Goal: Task Accomplishment & Management: Manage account settings

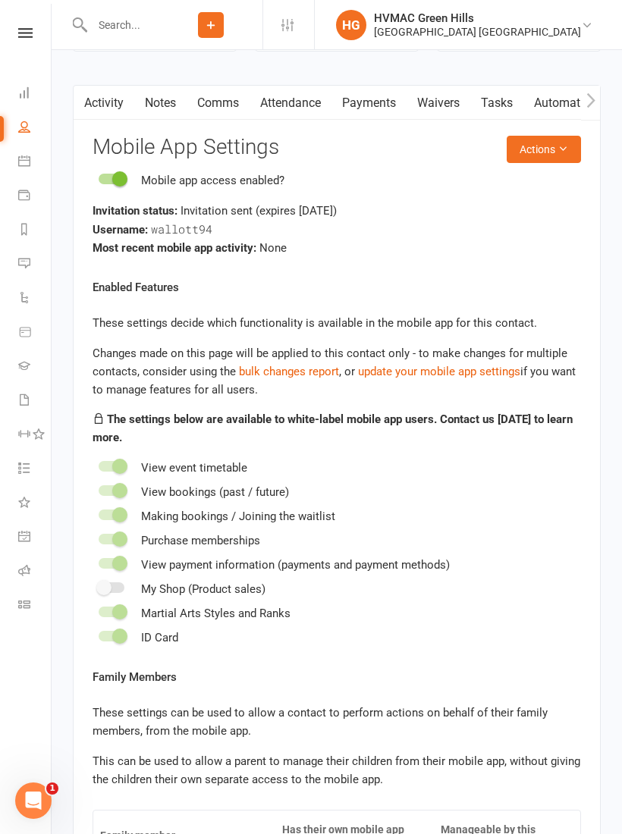
click at [25, 95] on icon at bounding box center [24, 92] width 12 height 12
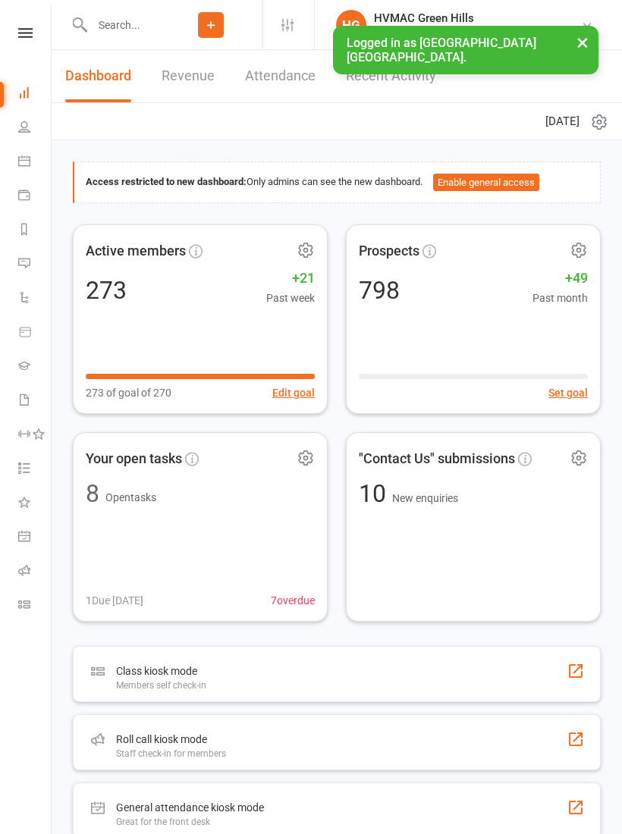
click at [121, 21] on input "text" at bounding box center [123, 24] width 72 height 21
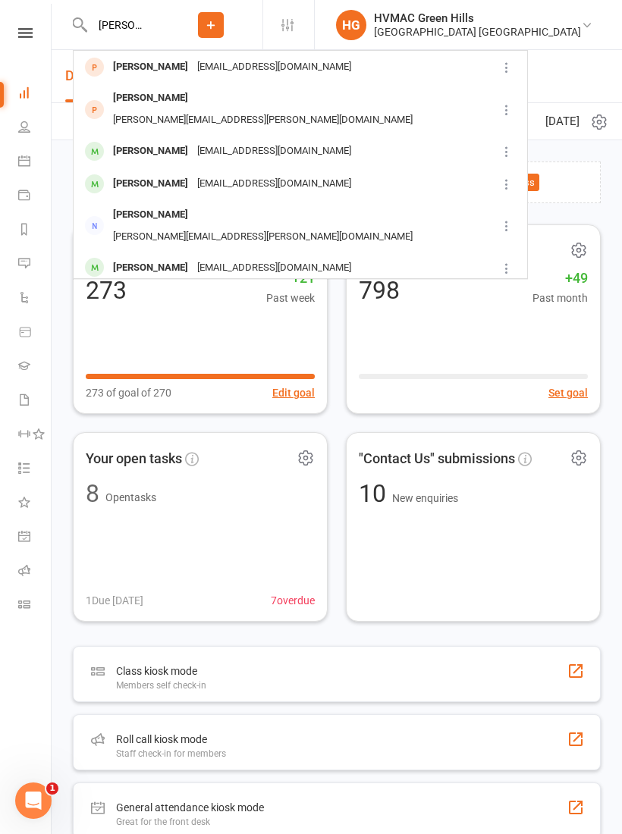
type input "[PERSON_NAME]"
click at [148, 71] on div "[PERSON_NAME]" at bounding box center [150, 67] width 84 height 22
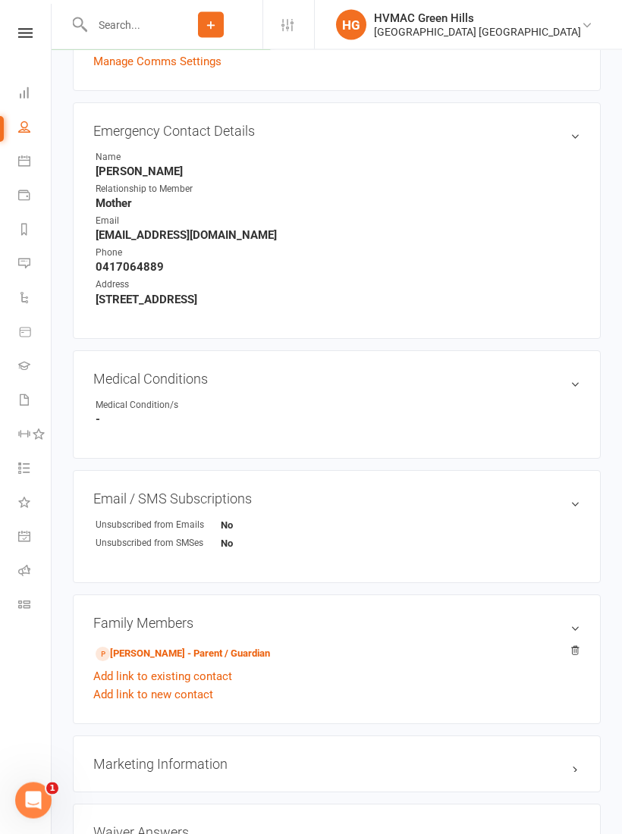
scroll to position [506, 0]
click at [159, 656] on link "[PERSON_NAME] - Parent / Guardian" at bounding box center [183, 654] width 174 height 16
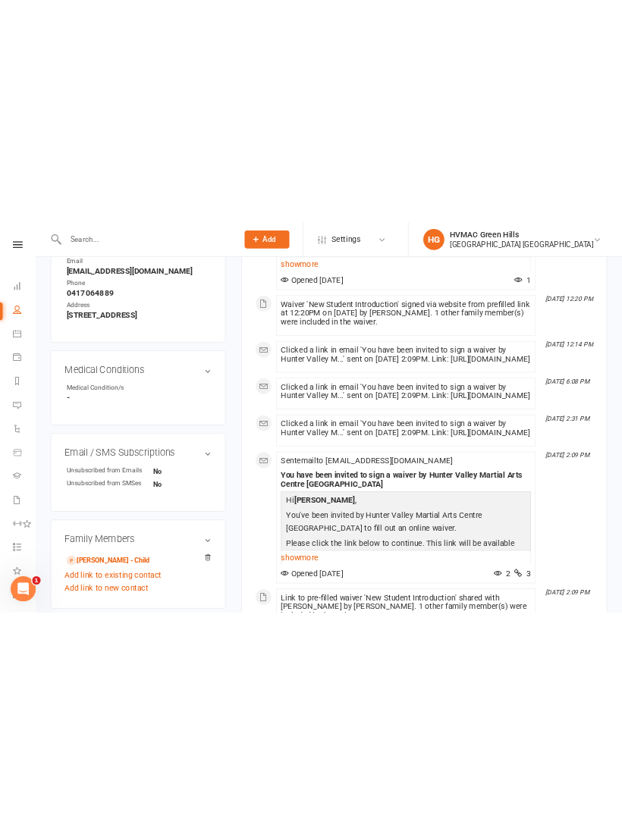
scroll to position [541, 0]
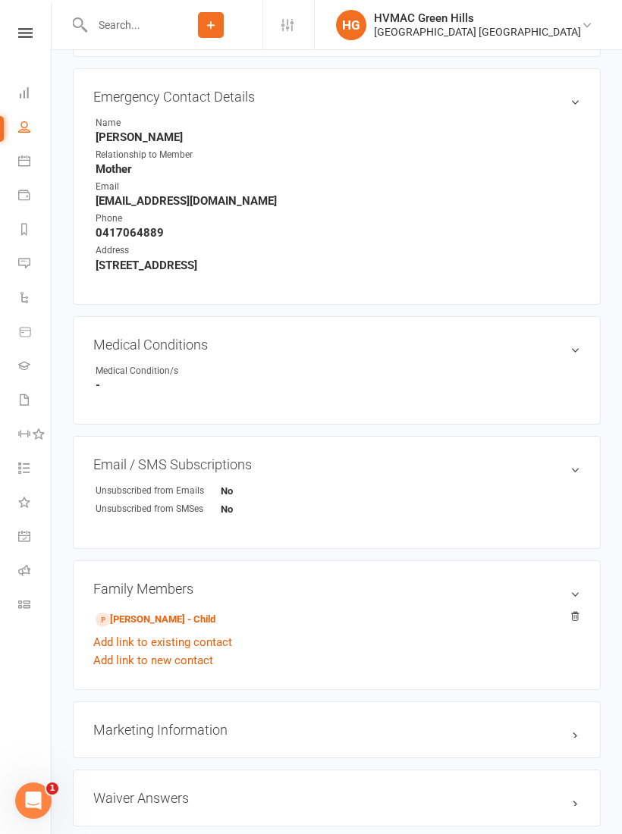
click at [151, 618] on link "[PERSON_NAME] - Child" at bounding box center [156, 620] width 120 height 16
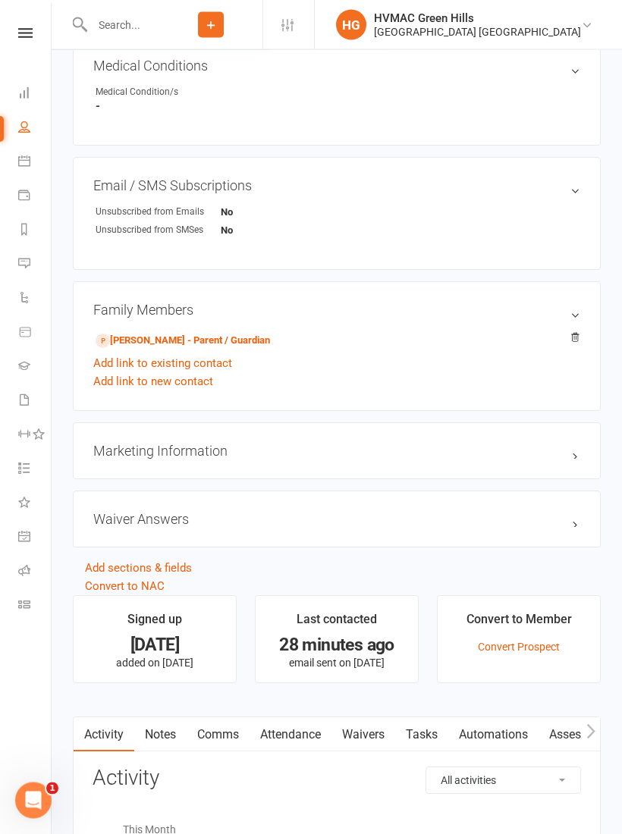
scroll to position [819, 0]
click at [362, 740] on link "Waivers" at bounding box center [363, 734] width 64 height 35
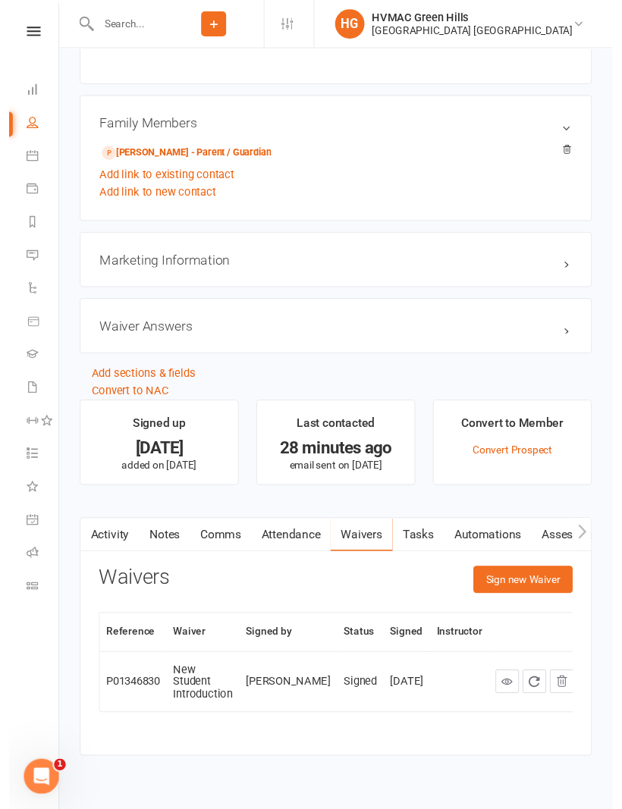
scroll to position [1002, 0]
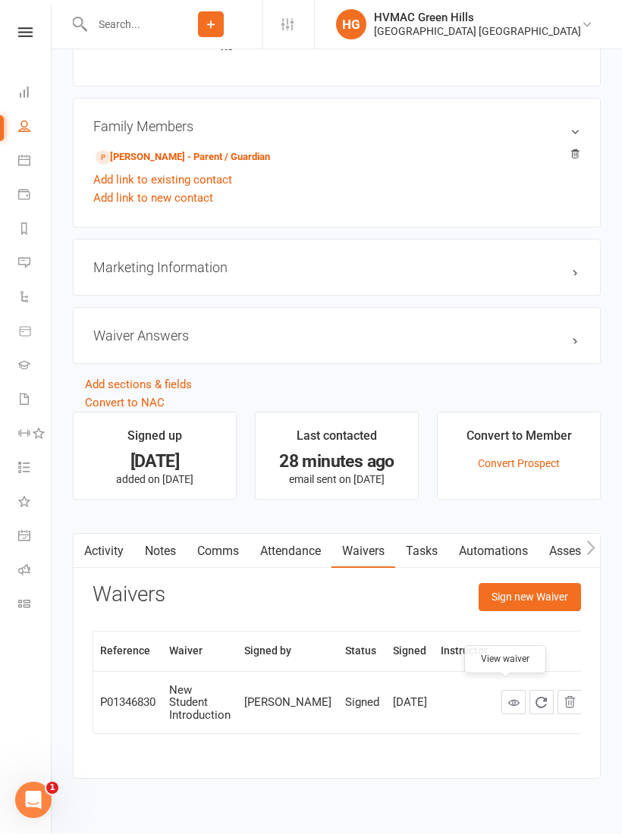
click at [508, 700] on icon at bounding box center [513, 702] width 11 height 11
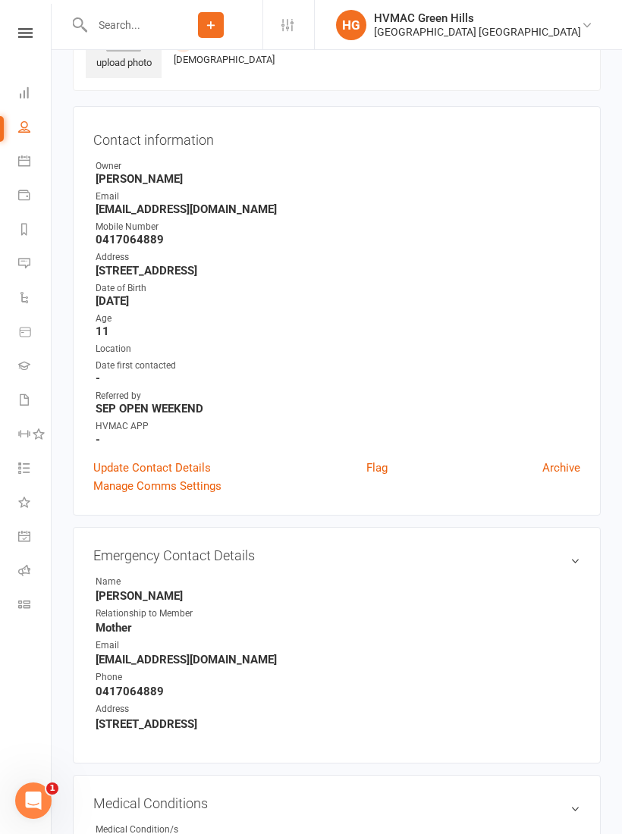
scroll to position [0, 0]
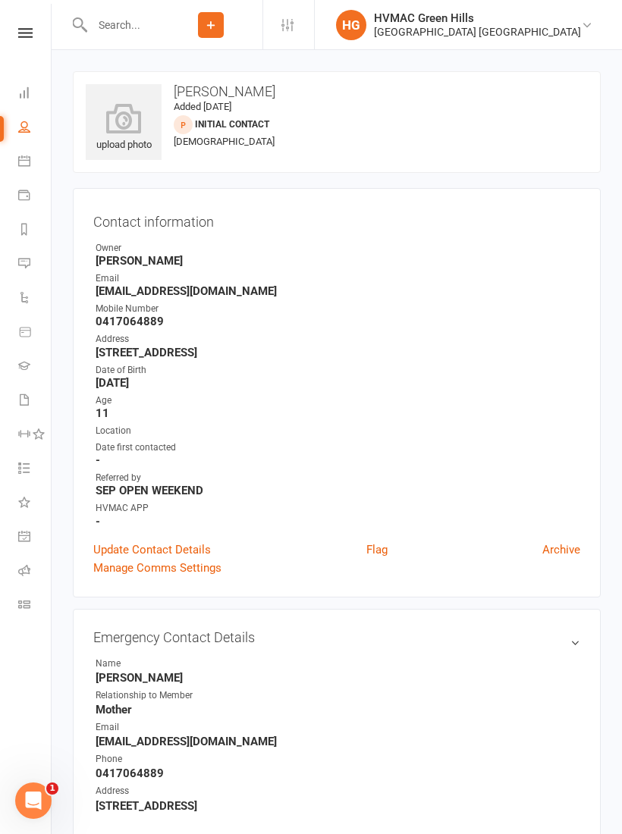
click at [14, 24] on nav "Clubworx Dashboard People Calendar Payments Reports Messages Automations Produc…" at bounding box center [26, 421] width 52 height 834
click at [25, 21] on nav "Clubworx Dashboard People Calendar Payments Reports Messages Automations Produc…" at bounding box center [26, 421] width 52 height 834
click at [20, 24] on nav "Clubworx Dashboard People Calendar Payments Reports Messages Automations Produc…" at bounding box center [26, 421] width 52 height 834
click at [27, 36] on icon at bounding box center [25, 33] width 14 height 10
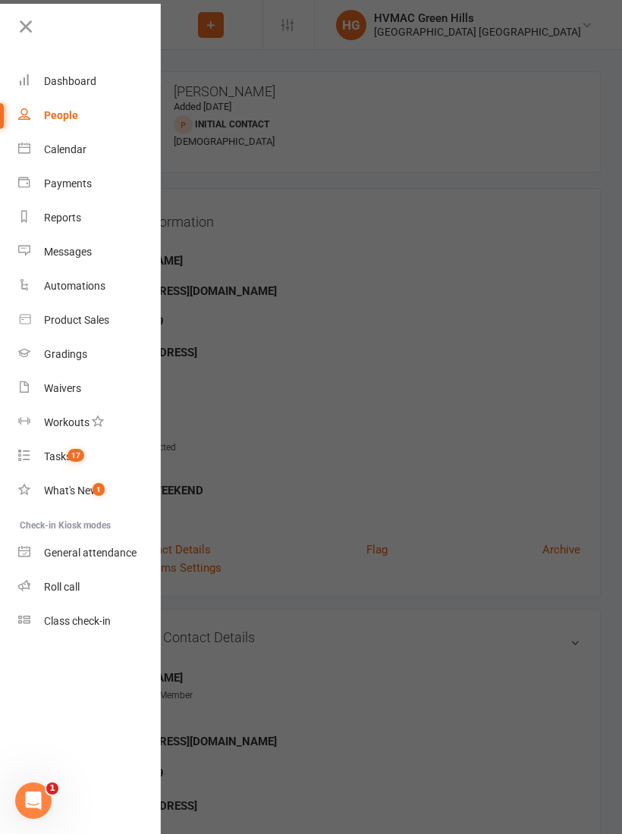
click at [87, 77] on div "Dashboard" at bounding box center [70, 81] width 52 height 12
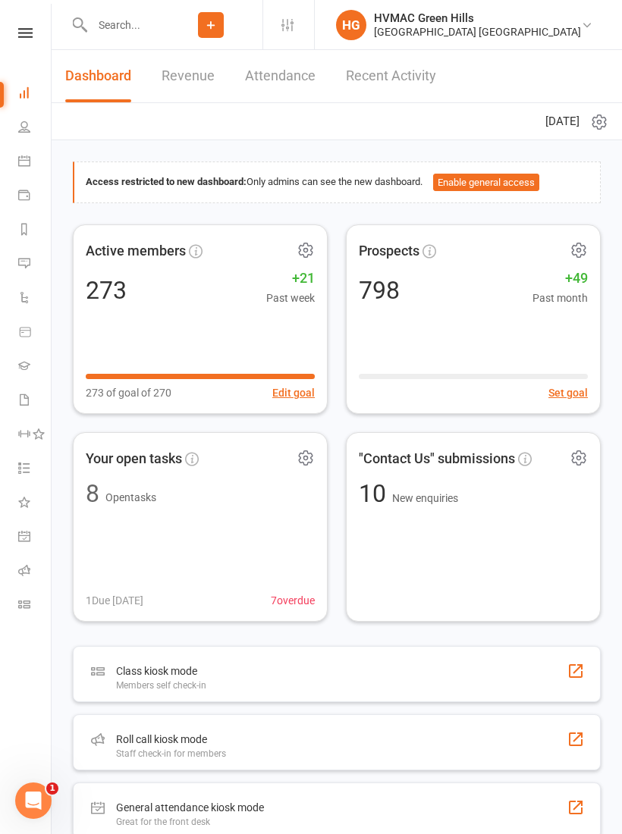
click at [212, 20] on icon at bounding box center [211, 25] width 14 height 14
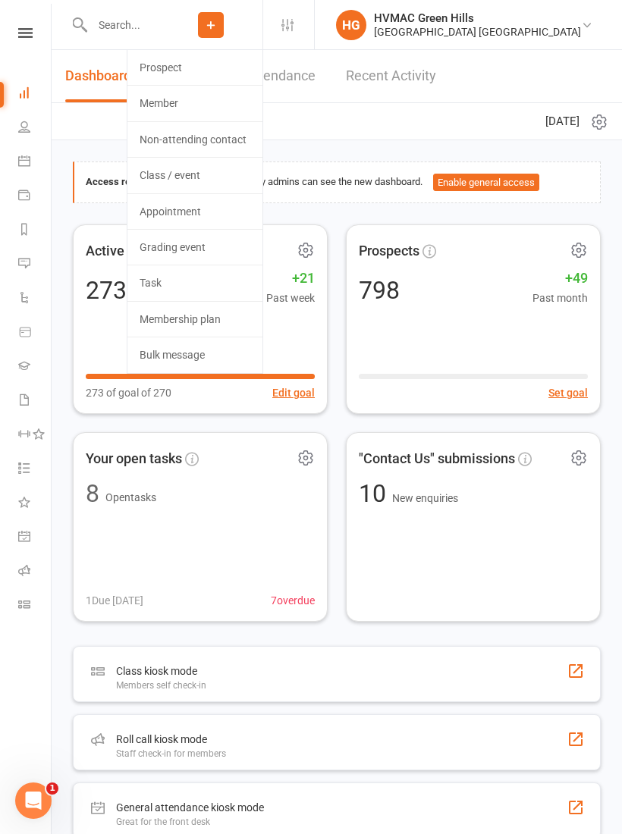
click at [177, 71] on link "Prospect" at bounding box center [194, 67] width 135 height 35
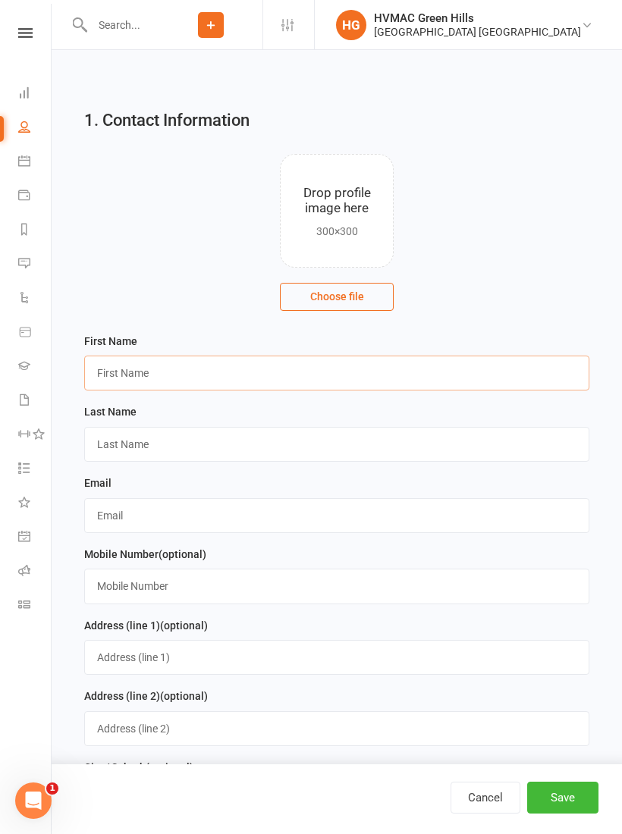
click at [158, 367] on input "text" at bounding box center [336, 373] width 505 height 35
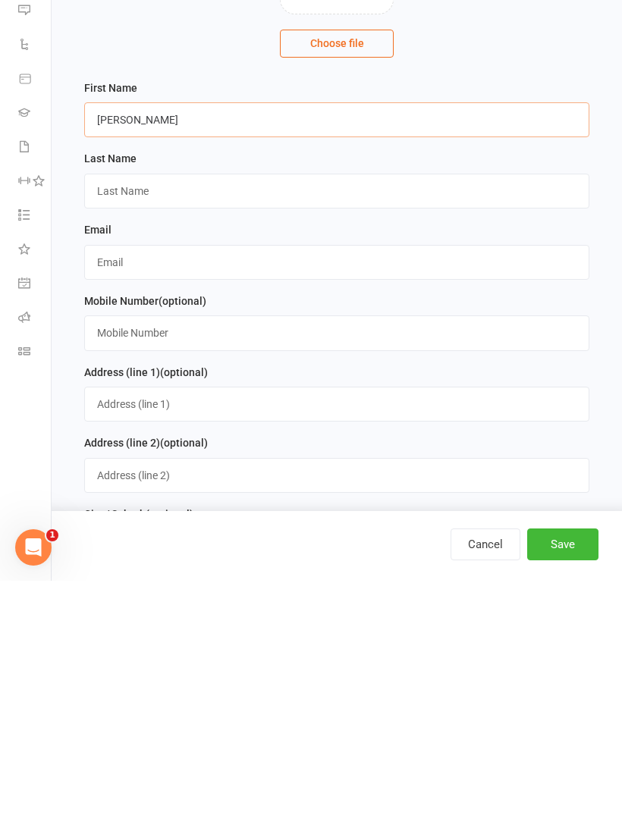
type input "[PERSON_NAME]"
click at [136, 427] on input "text" at bounding box center [336, 444] width 505 height 35
click at [133, 427] on input "Lawreence" at bounding box center [336, 444] width 505 height 35
click at [127, 427] on input "Lawreence" at bounding box center [336, 444] width 505 height 35
click at [126, 427] on input "Lawreence" at bounding box center [336, 444] width 505 height 35
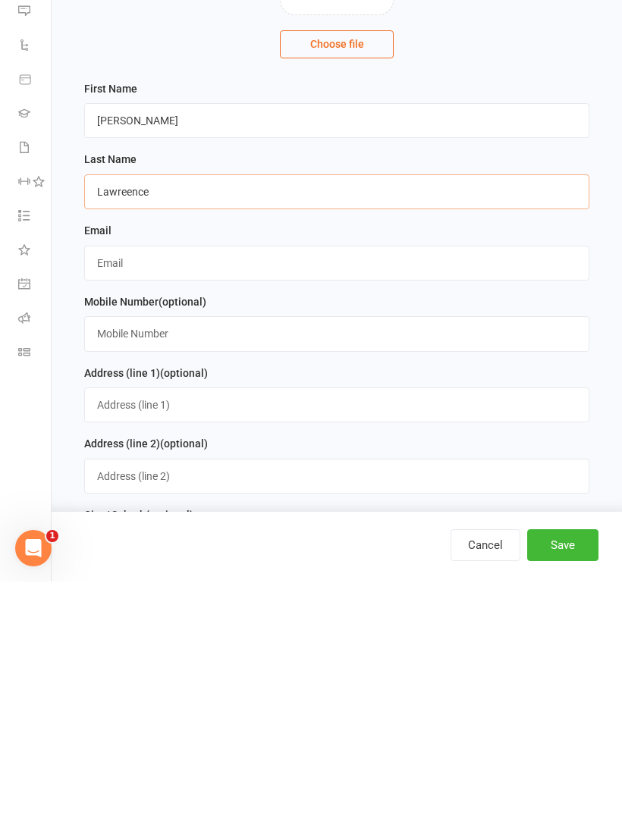
click at [168, 427] on input "Lawreence" at bounding box center [336, 444] width 505 height 35
type input "[PERSON_NAME]"
click at [152, 498] on input "text" at bounding box center [336, 515] width 505 height 35
type input "[PERSON_NAME][EMAIL_ADDRESS][DOMAIN_NAME]"
click at [569, 782] on button "Save" at bounding box center [562, 798] width 71 height 32
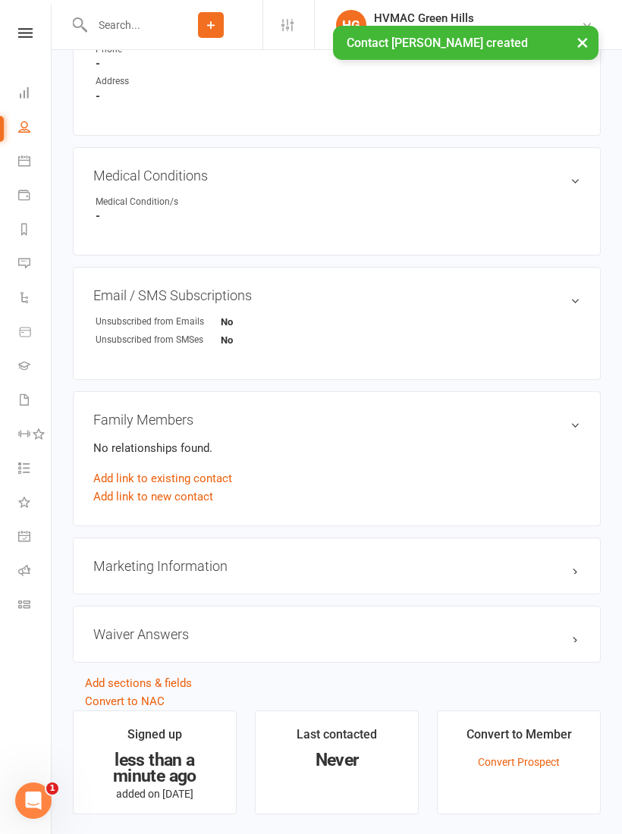
scroll to position [729, 0]
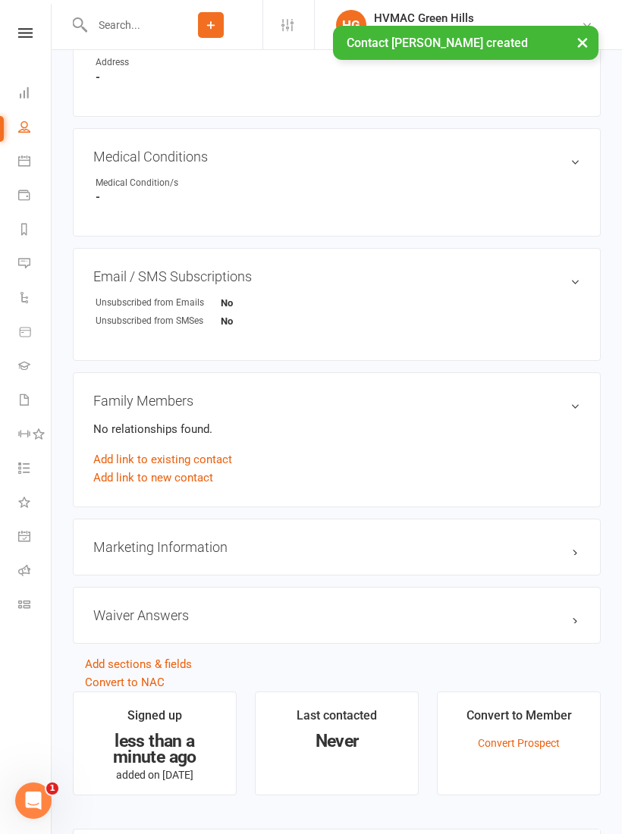
click at [201, 479] on link "Add link to new contact" at bounding box center [153, 477] width 120 height 18
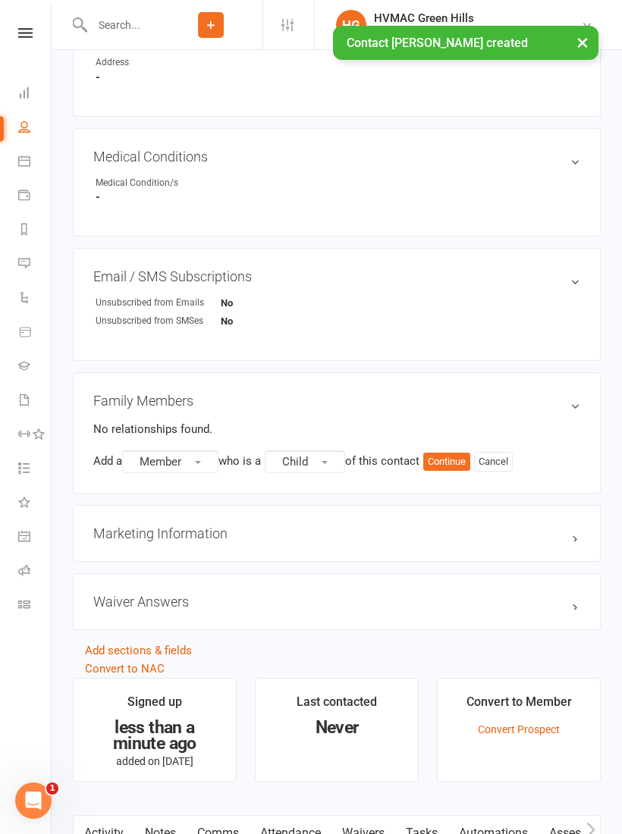
click at [209, 462] on button "Member" at bounding box center [170, 461] width 96 height 23
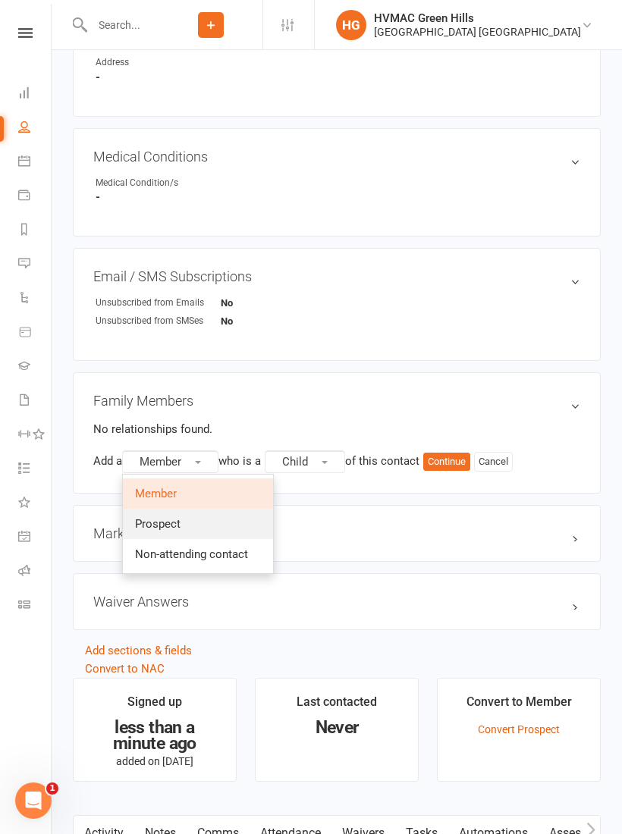
click at [165, 522] on span "Prospect" at bounding box center [157, 524] width 45 height 14
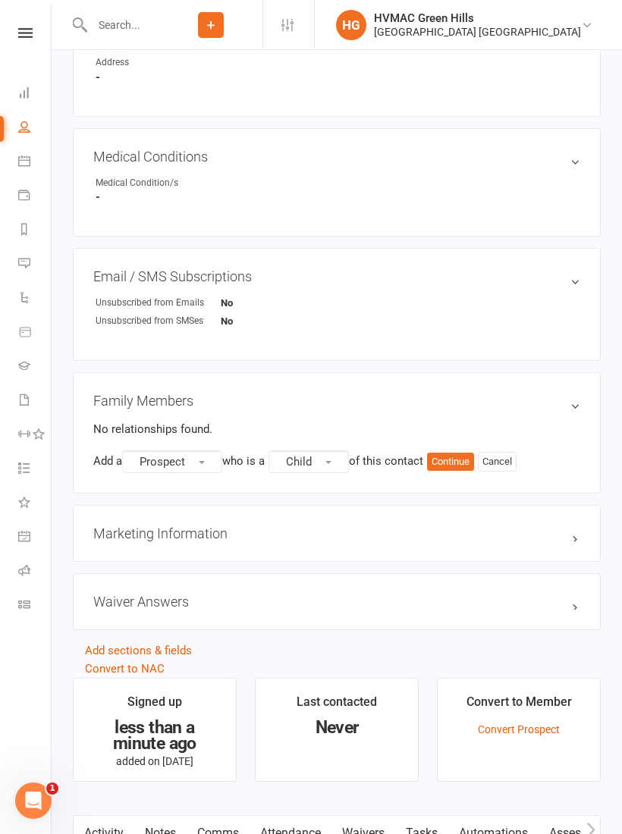
click at [462, 465] on button "Continue" at bounding box center [450, 462] width 47 height 18
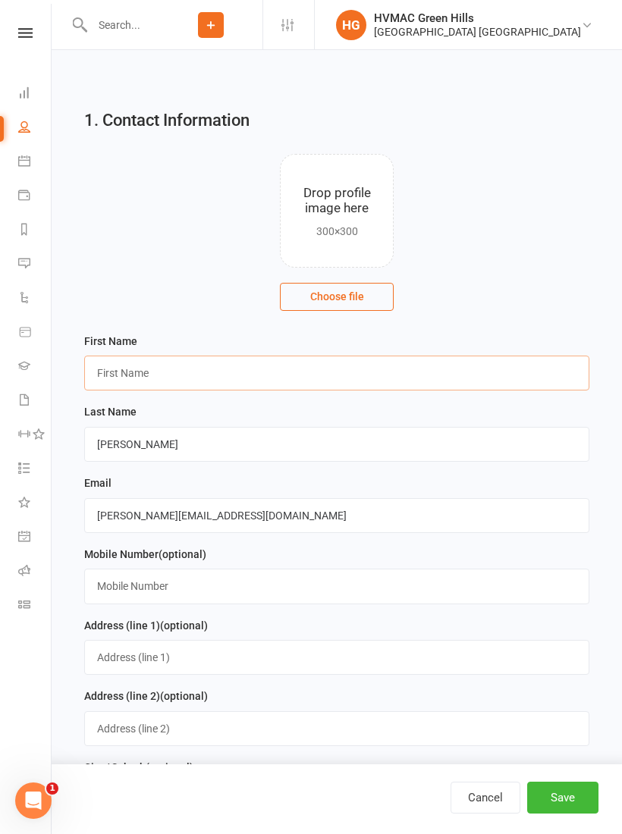
click at [158, 374] on input "text" at bounding box center [336, 373] width 505 height 35
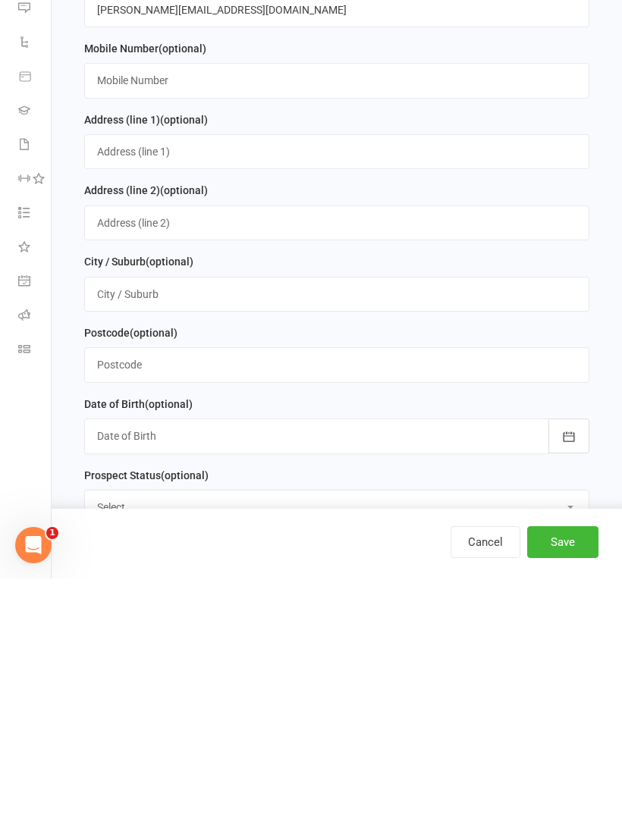
type input "[PERSON_NAME]"
click at [571, 782] on button "Save" at bounding box center [562, 798] width 71 height 32
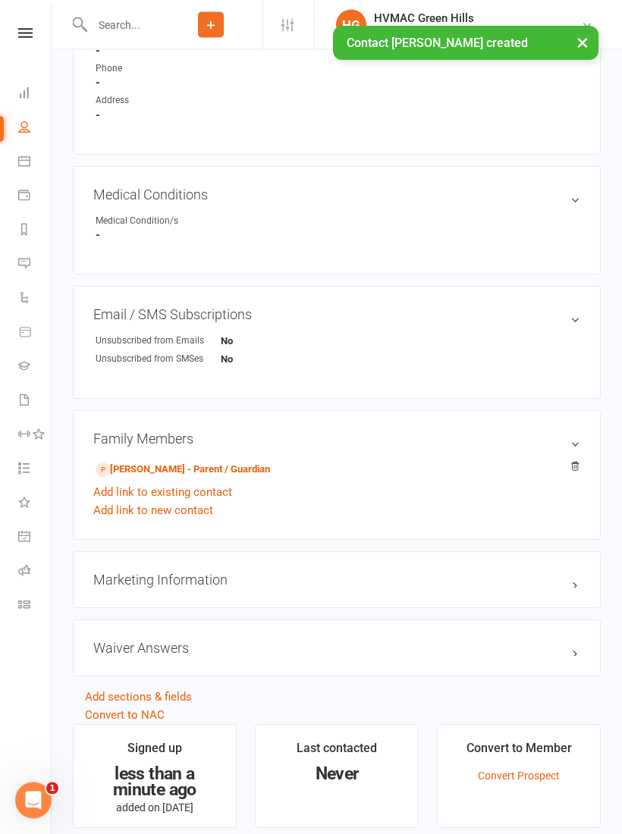
scroll to position [710, 0]
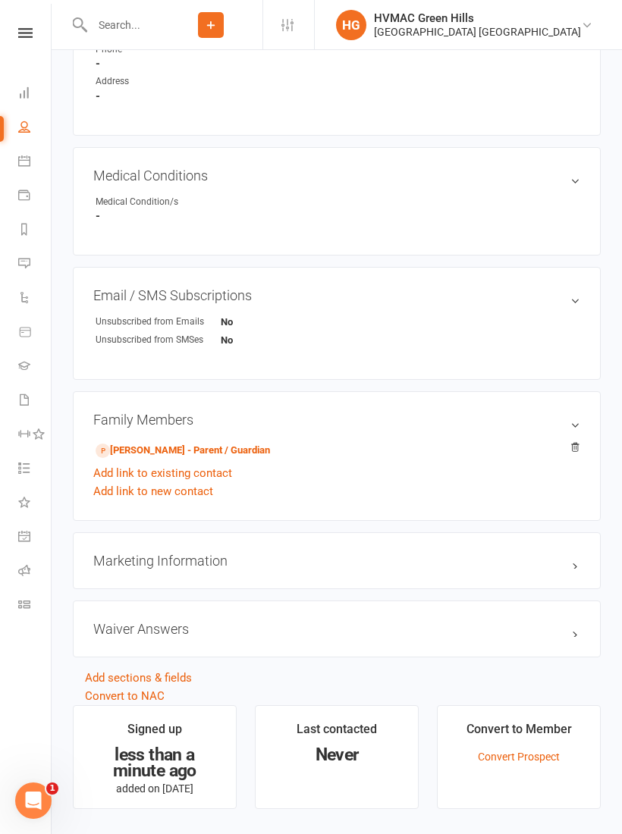
click at [246, 446] on link "[PERSON_NAME] - Parent / Guardian" at bounding box center [183, 451] width 174 height 16
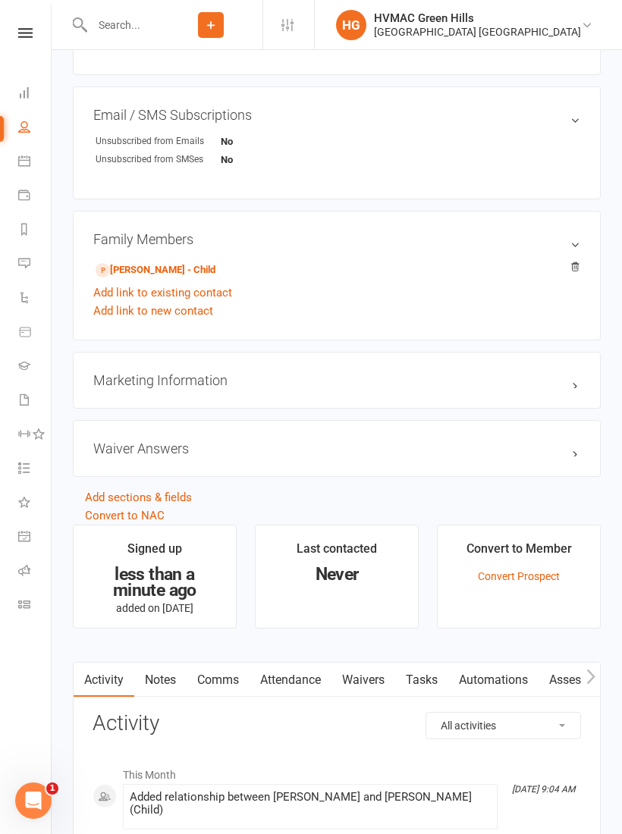
click at [368, 671] on link "Waivers" at bounding box center [363, 680] width 64 height 35
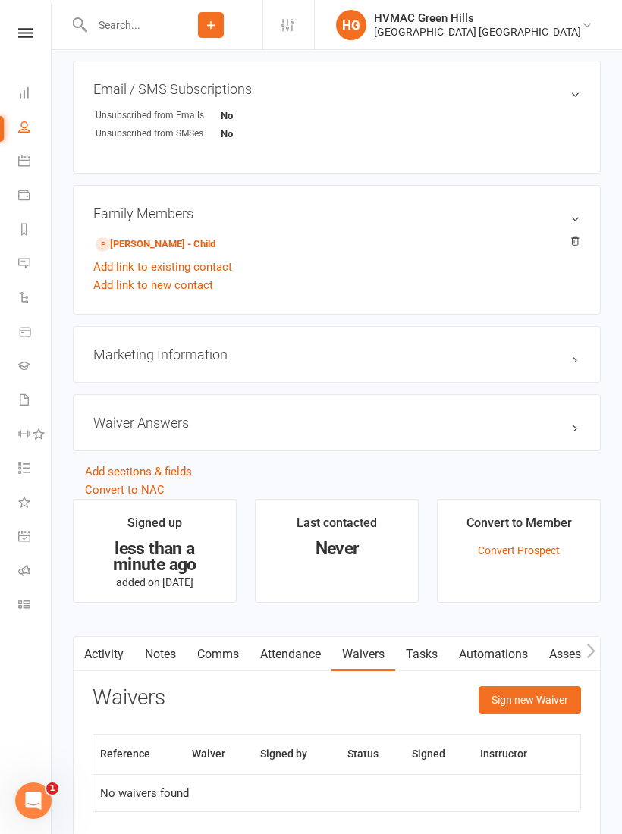
click at [549, 704] on button "Sign new Waiver" at bounding box center [529, 699] width 102 height 27
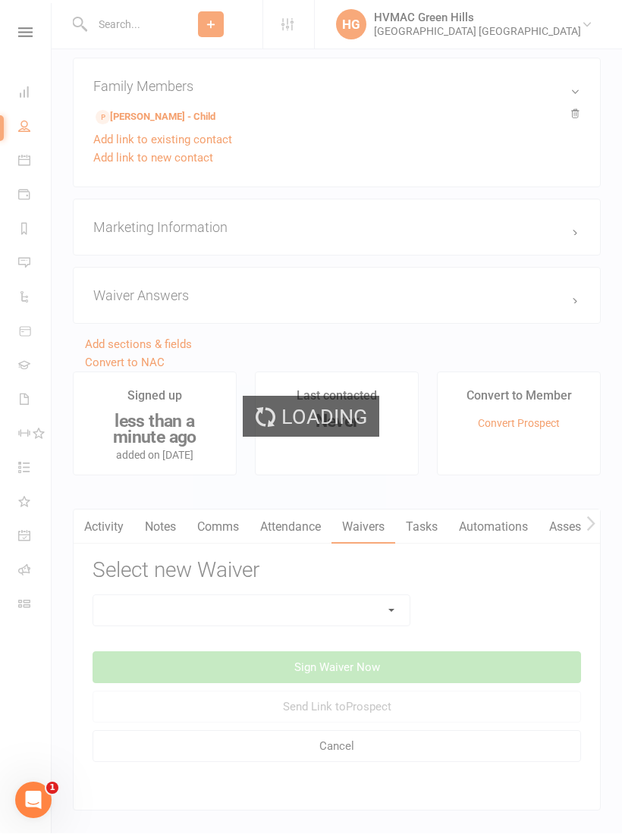
scroll to position [1114, 0]
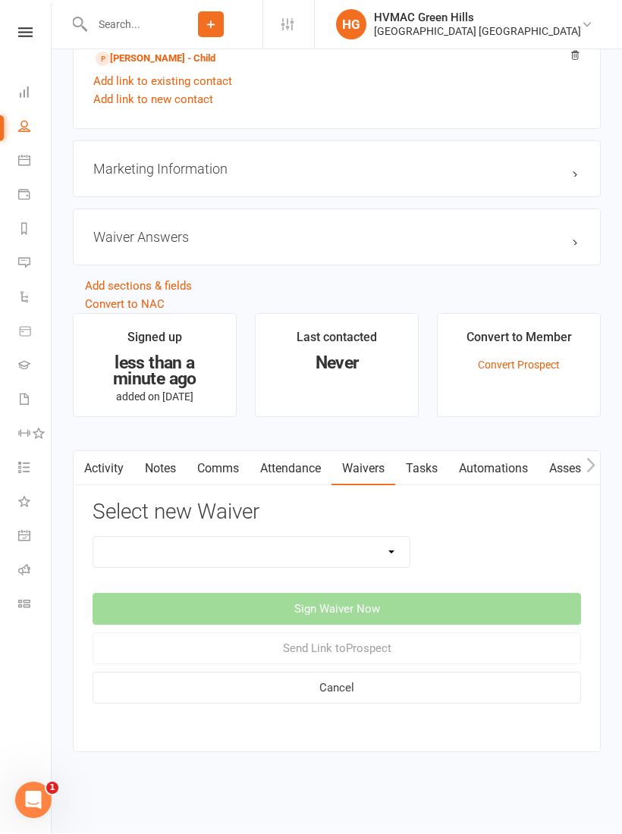
click at [408, 537] on select "3 months free Membership 8 Week Fitness Challenge Basic Membership Form Cancell…" at bounding box center [251, 552] width 316 height 30
select select "5629"
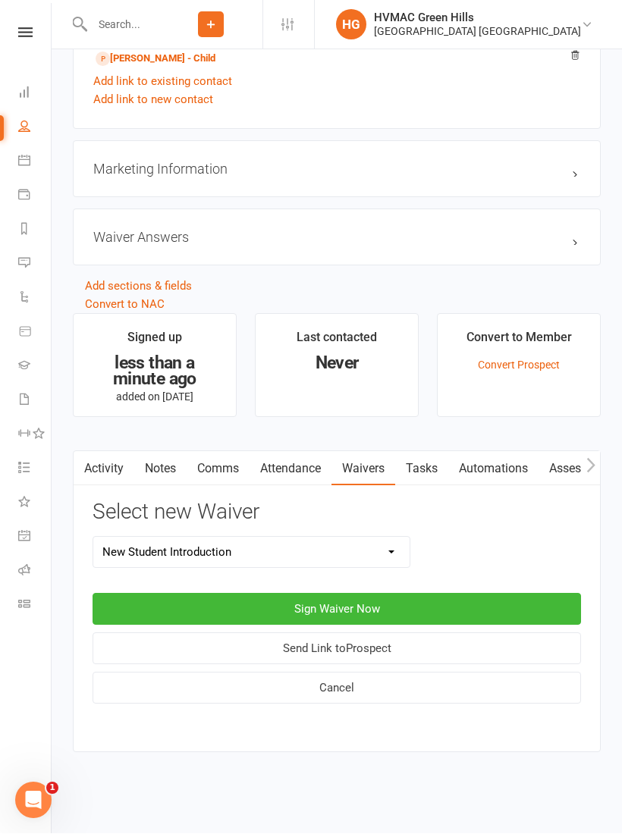
click at [377, 594] on button "Sign Waiver Now" at bounding box center [336, 610] width 488 height 32
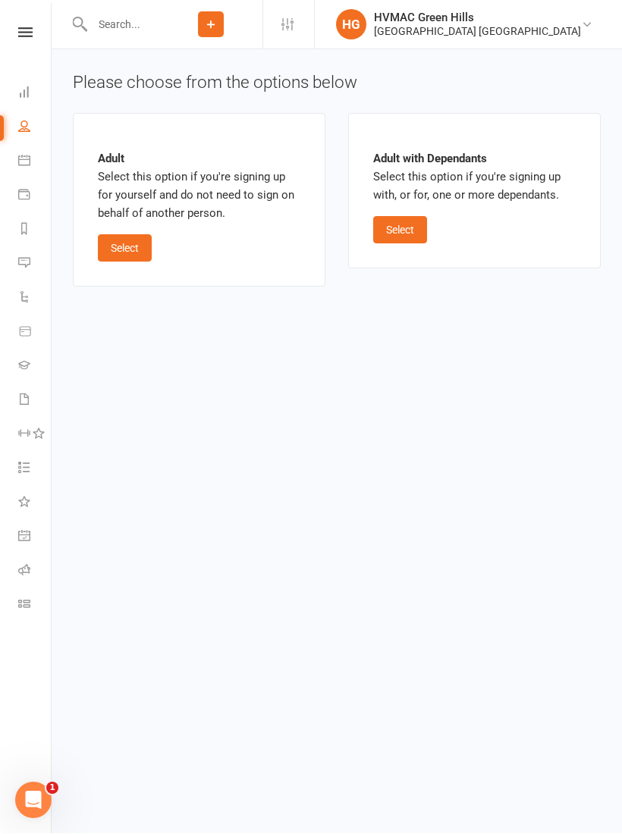
click at [409, 231] on button "Select" at bounding box center [400, 230] width 54 height 27
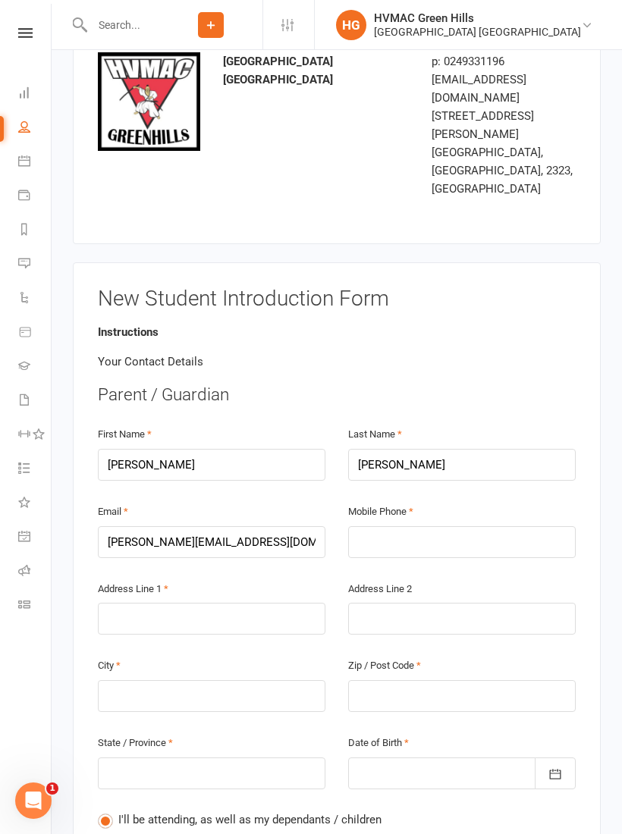
scroll to position [237, 0]
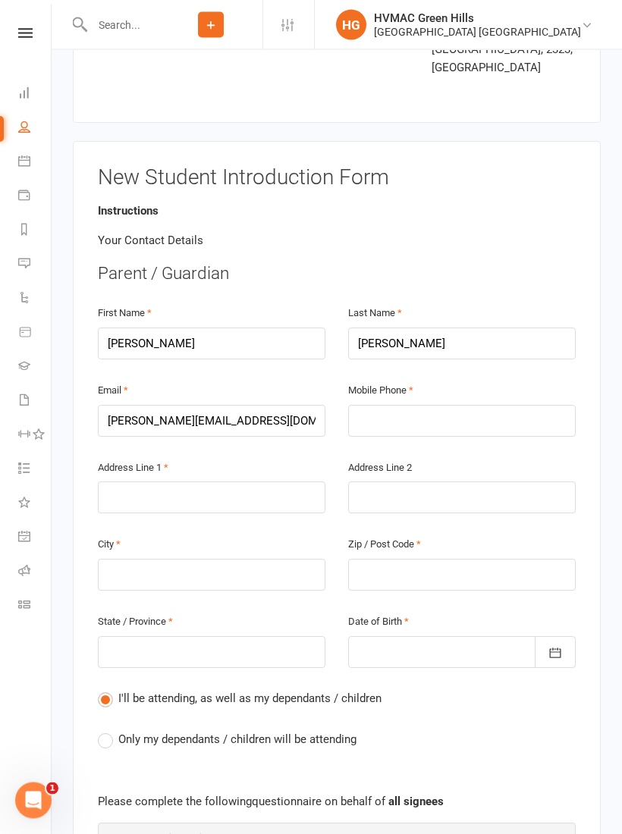
click at [108, 731] on label "Only my dependants / children will be attending" at bounding box center [227, 740] width 259 height 18
click at [108, 731] on input "Only my dependants / children will be attending" at bounding box center [103, 731] width 10 height 0
click at [430, 405] on input "text" at bounding box center [461, 421] width 227 height 32
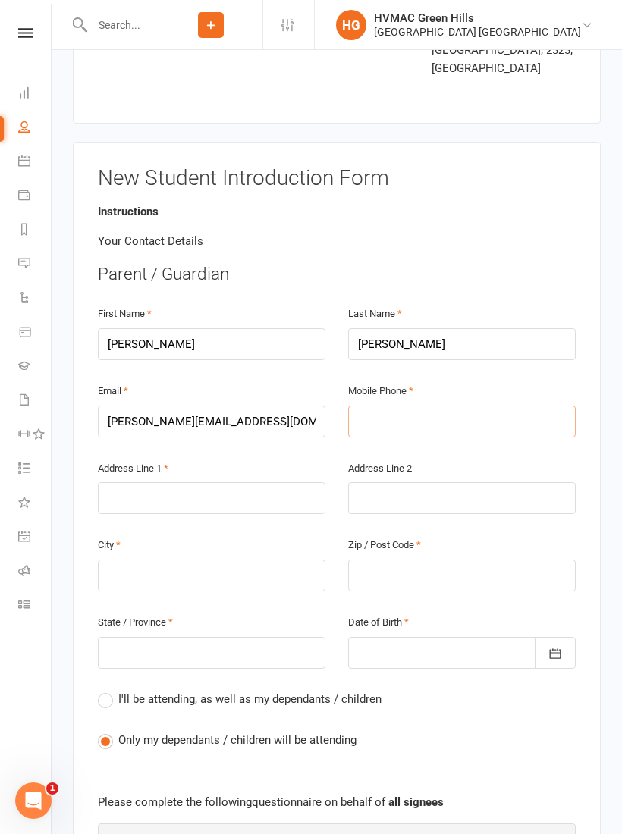
click at [407, 406] on input "text" at bounding box center [461, 422] width 227 height 32
type input "0"
type input "04"
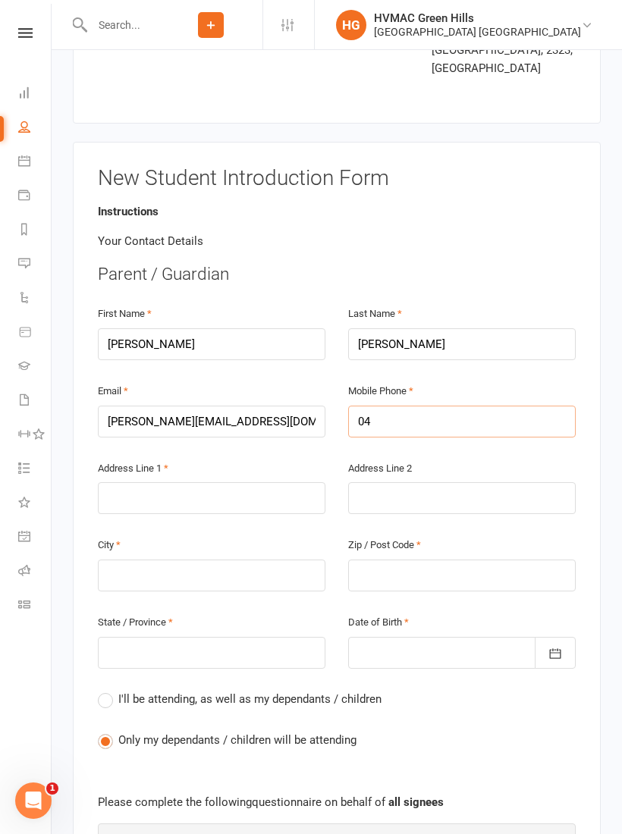
type input "042"
type input "0427"
type input "04278"
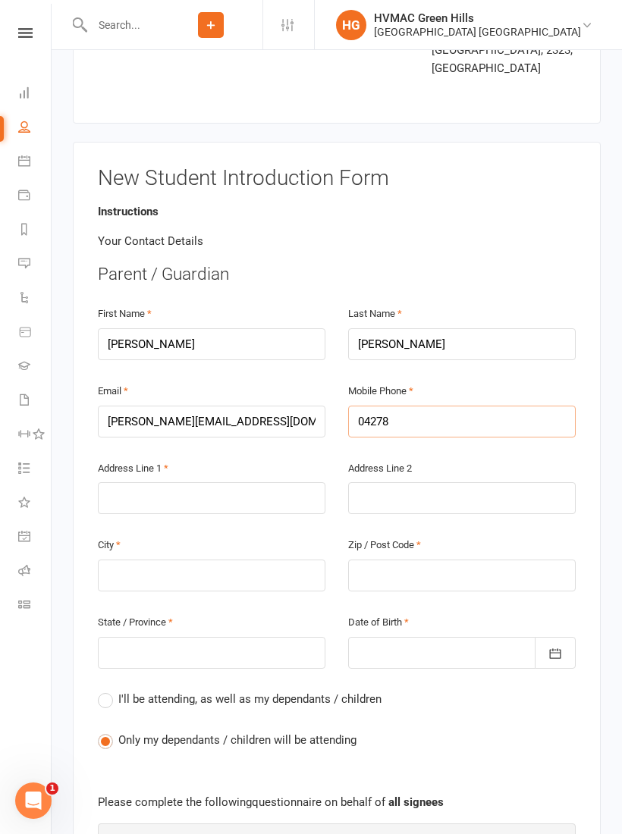
type input "04278"
type input "042785"
type input "0427854"
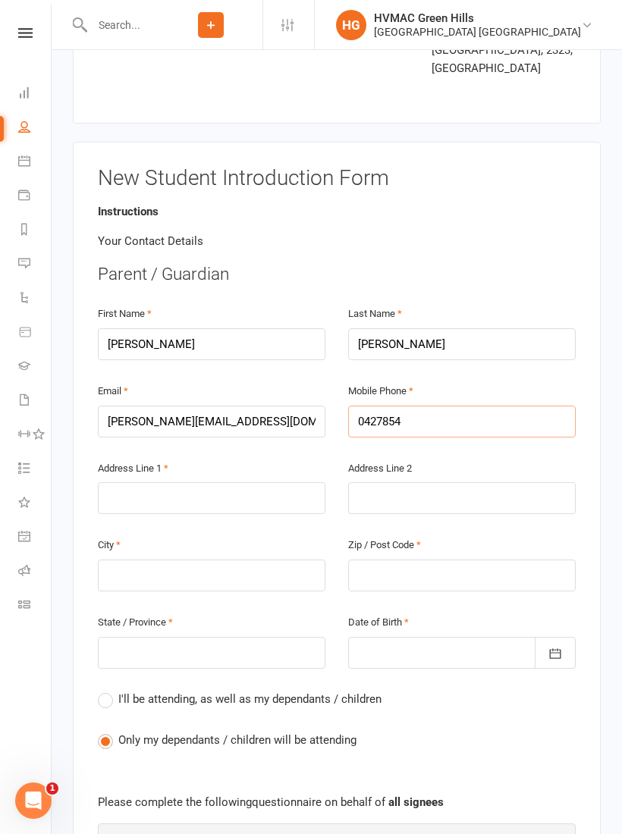
type input "04278546"
type input "042785460"
type input "0427854601"
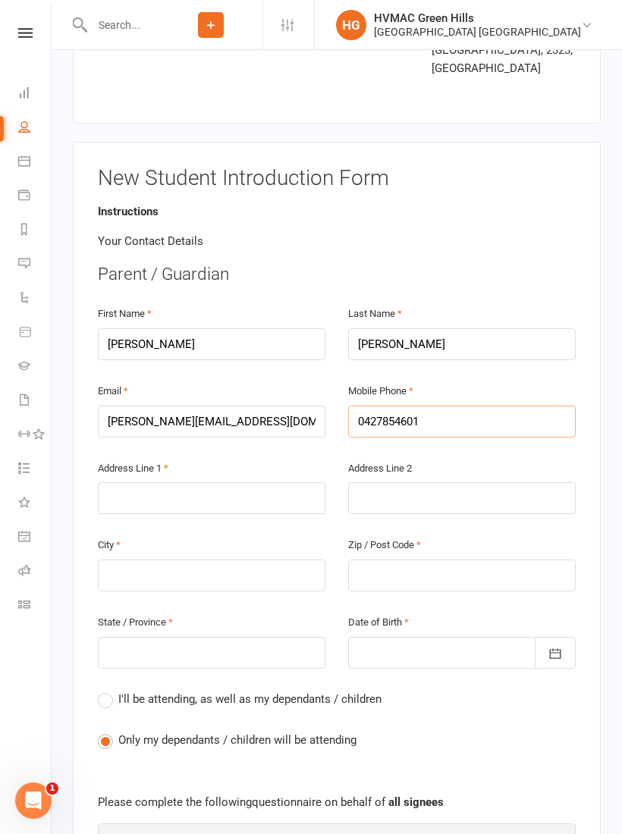
type input "0427854601"
click at [197, 482] on input "text" at bounding box center [211, 498] width 227 height 32
type input "1"
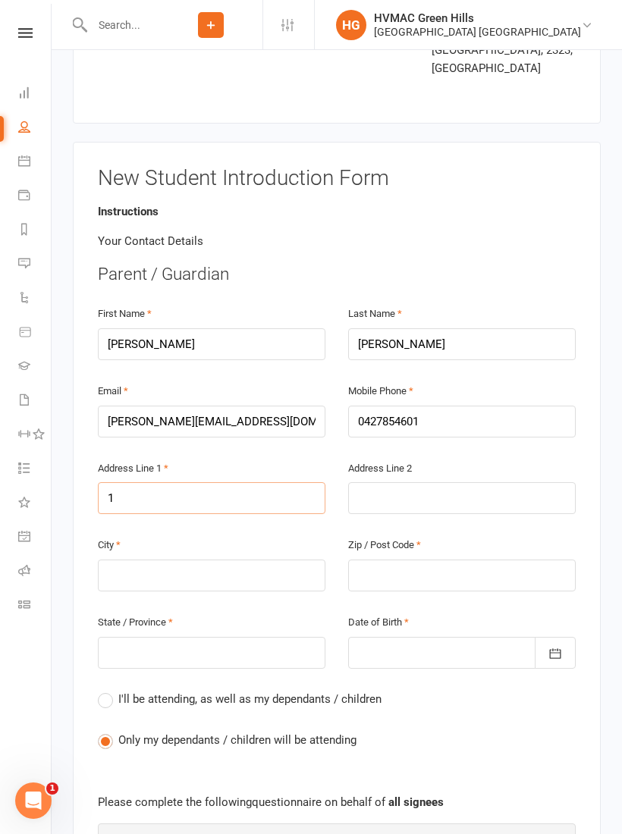
type input "17"
type input "17 L"
type input "17 LA"
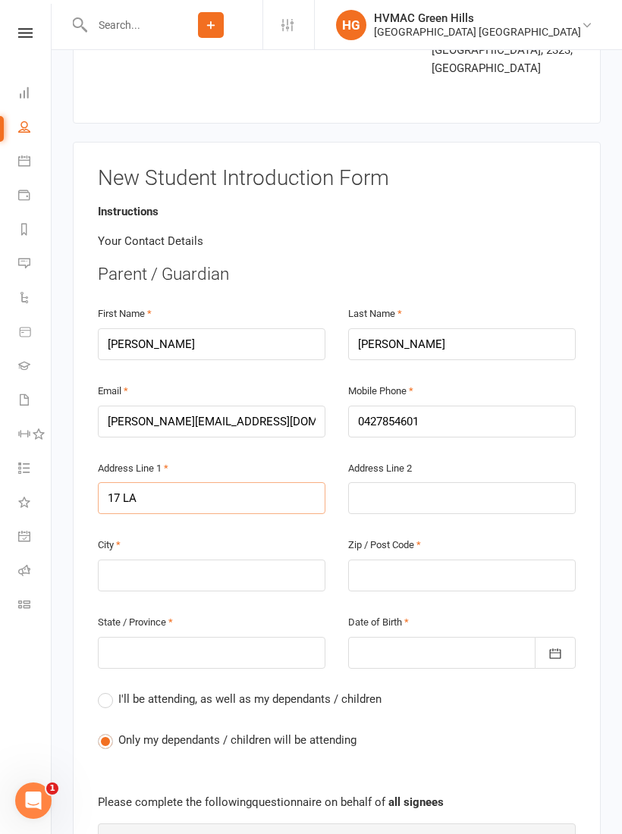
type input "17 LA"
type input "17 LAG"
type input "17 LAGO"
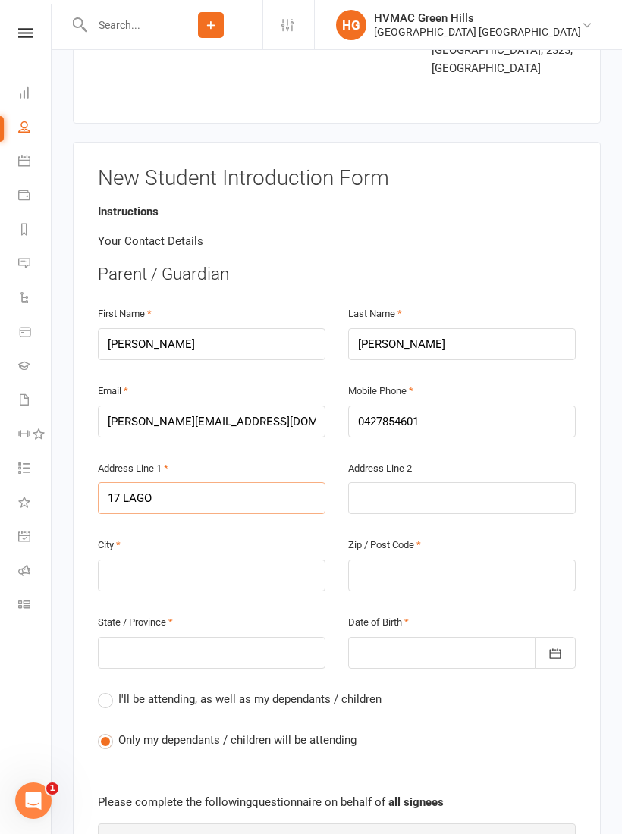
type input "17 [PERSON_NAME]"
type input "17 LAGOON"
type input "17 LAGOON A"
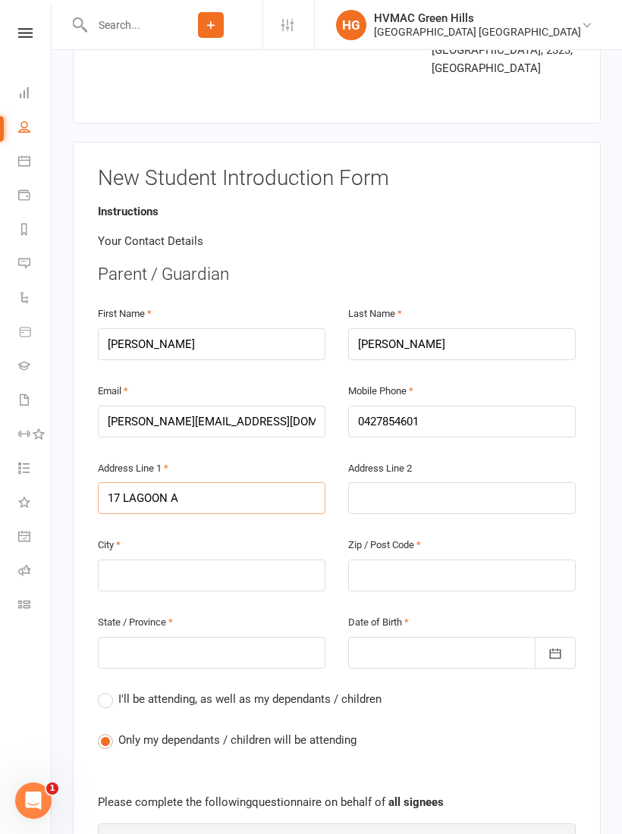
type input "17 LAGOON A"
type input "17 LAGOON AV"
type input "[STREET_ADDRESS]"
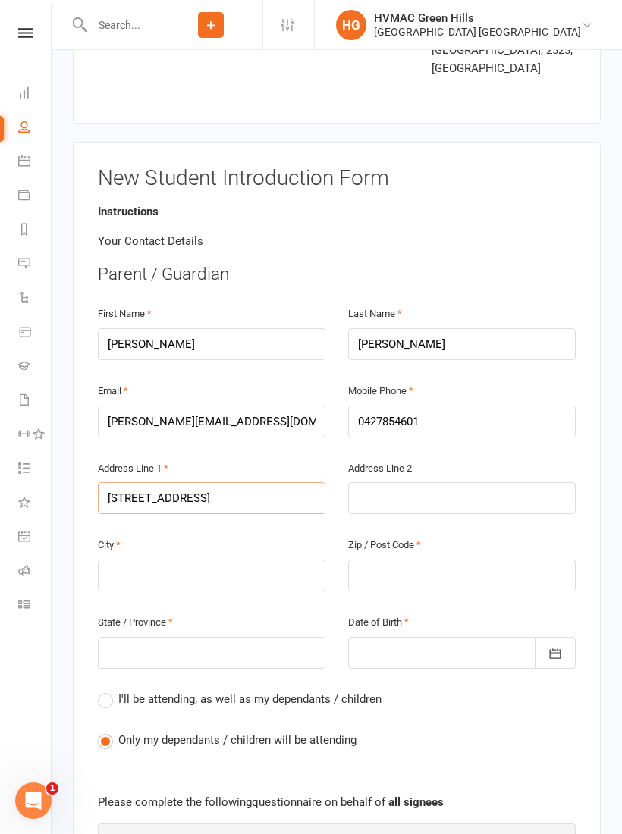
type input "[STREET_ADDRESS]"
click at [432, 482] on input "text" at bounding box center [461, 498] width 227 height 32
type input "B"
type input "Bo"
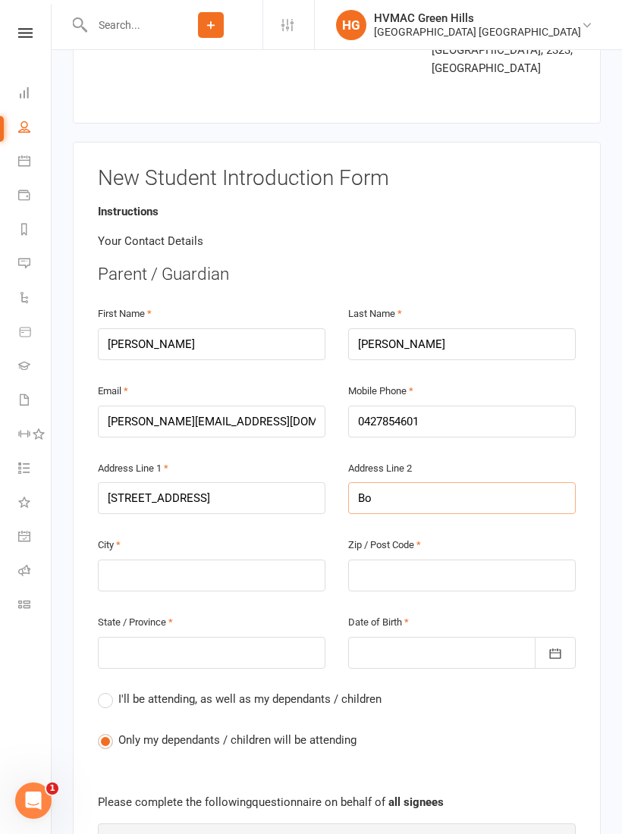
type input "Bo"
type input "Bol"
type input "Bolw"
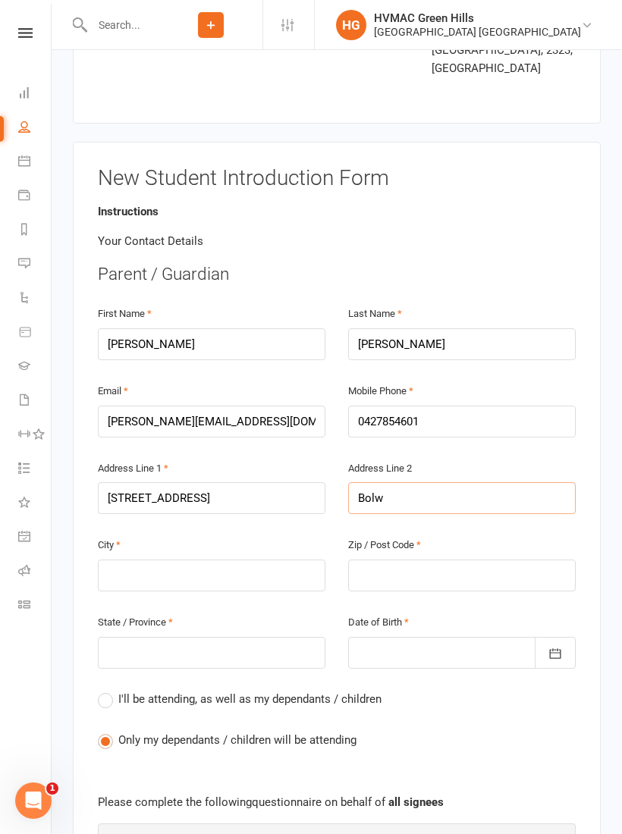
type input "Bolwa"
type input "Bolwar"
type input "Bolwarr"
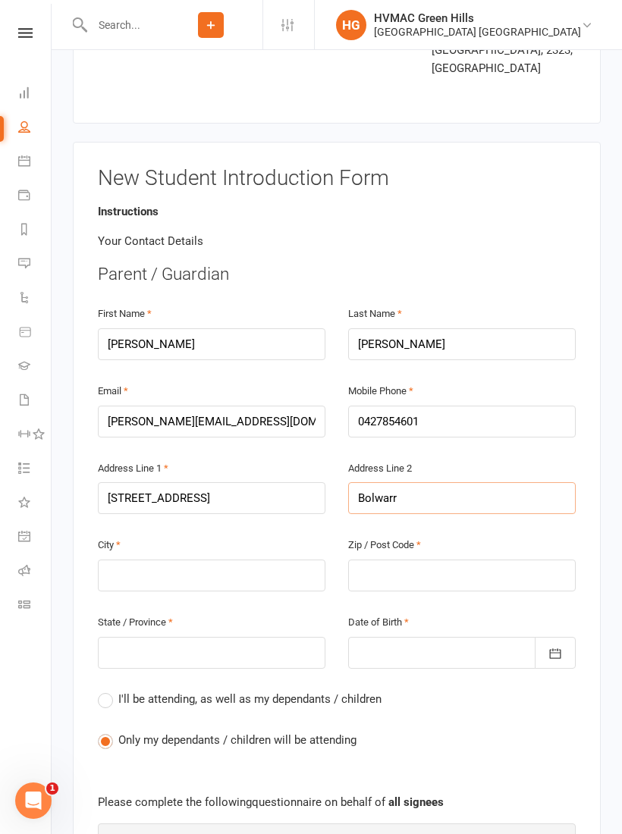
type input "Bolwarr"
type input "Bolwarra"
click at [218, 559] on input "text" at bounding box center [211, 575] width 227 height 32
click at [417, 482] on input "Bolwarra" at bounding box center [461, 498] width 227 height 32
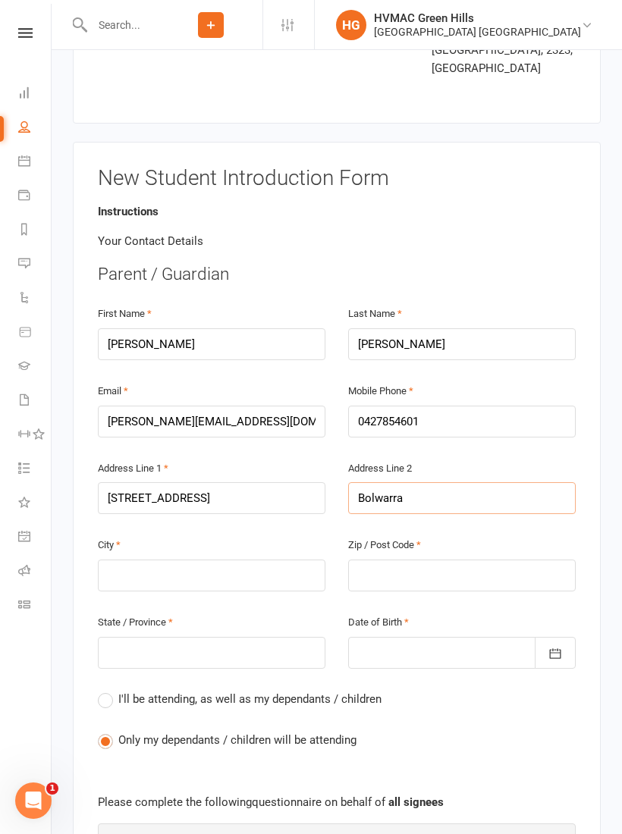
type input "Bolwarr"
type input "Bolwar"
type input "Bolwa"
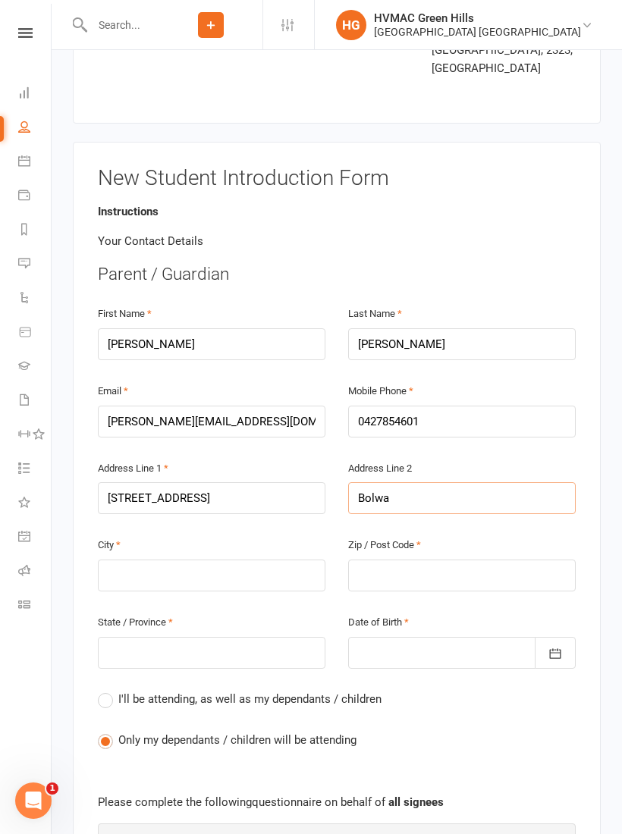
type input "Bolwa"
type input "Bolw"
type input "Bol"
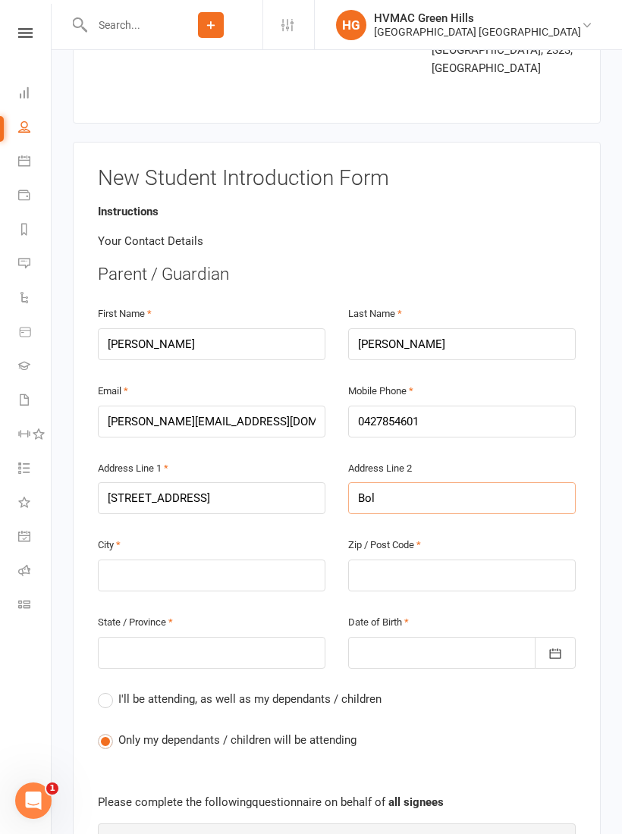
type input "Bo"
type input "B"
click at [209, 482] on input "[STREET_ADDRESS]" at bounding box center [211, 498] width 227 height 32
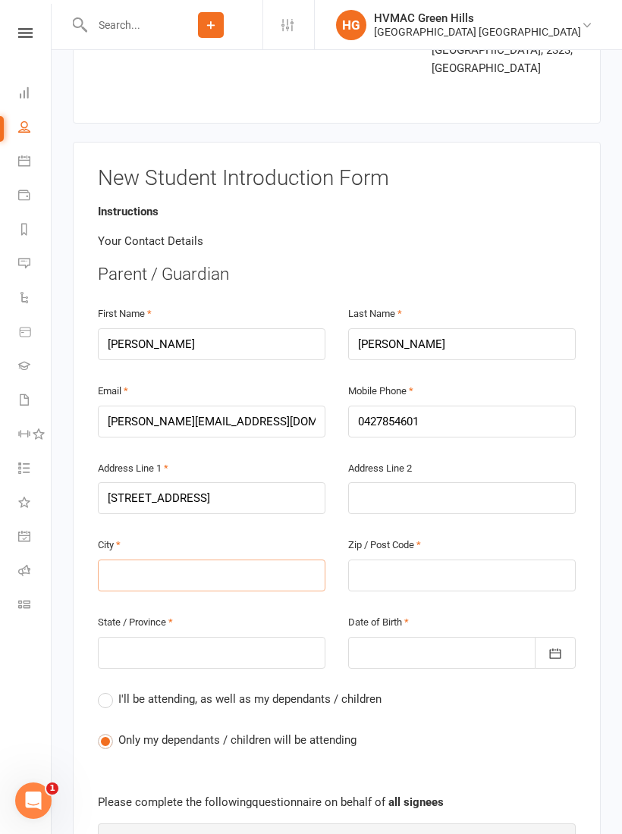
click at [220, 559] on input "text" at bounding box center [211, 575] width 227 height 32
type input "B"
type input "Bo"
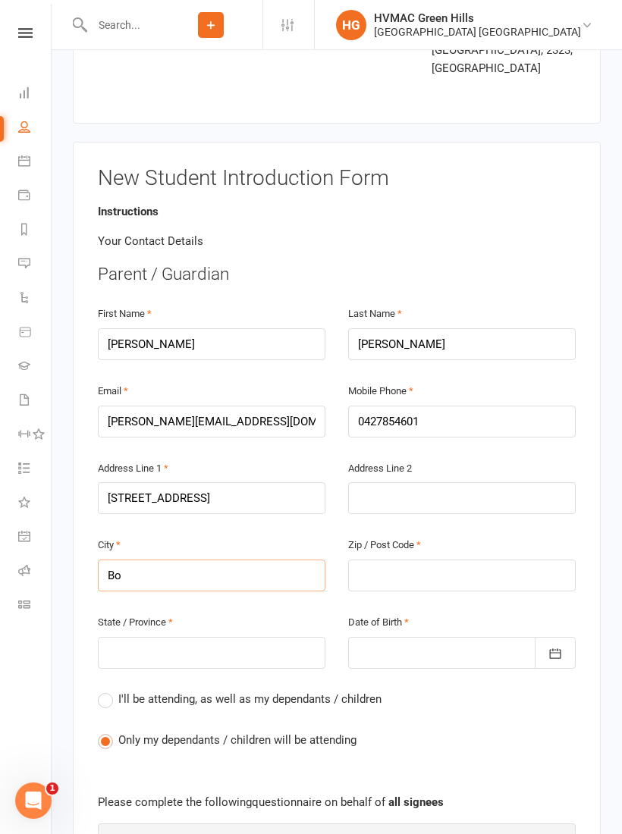
type input "Bol"
type input "Bolw"
type input "Bolwa"
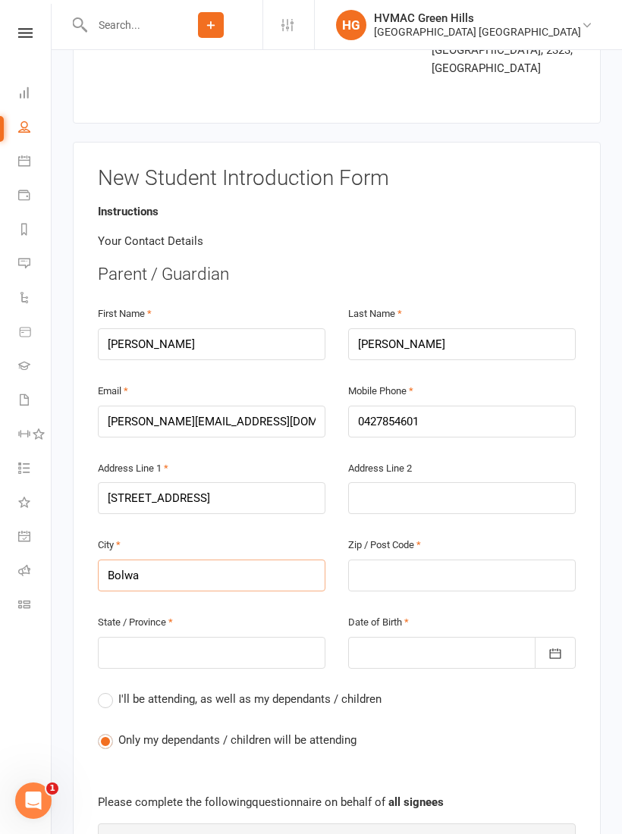
type input "Bolwa"
type input "Bolwar"
type input "Bolwarr"
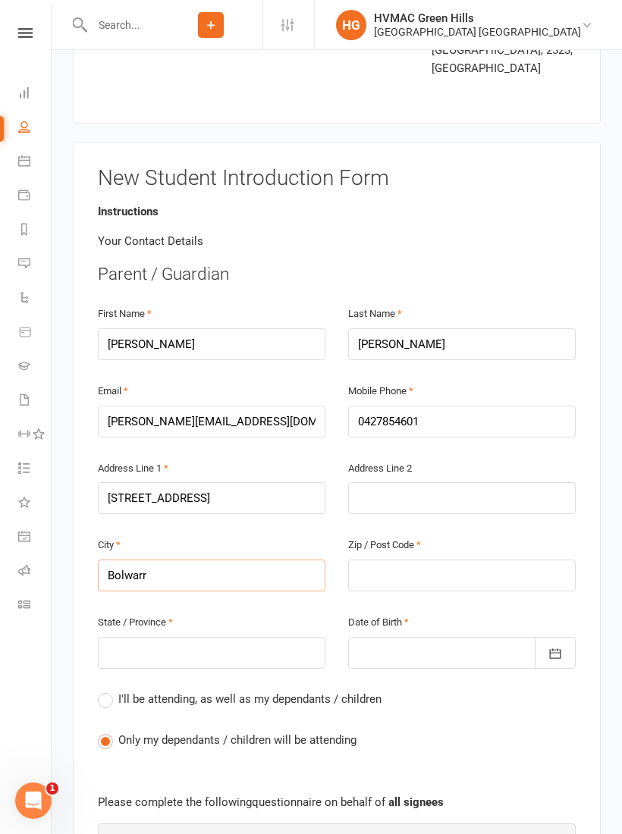
type input "Bolwarra"
click at [439, 559] on input "text" at bounding box center [461, 575] width 227 height 32
type input "2"
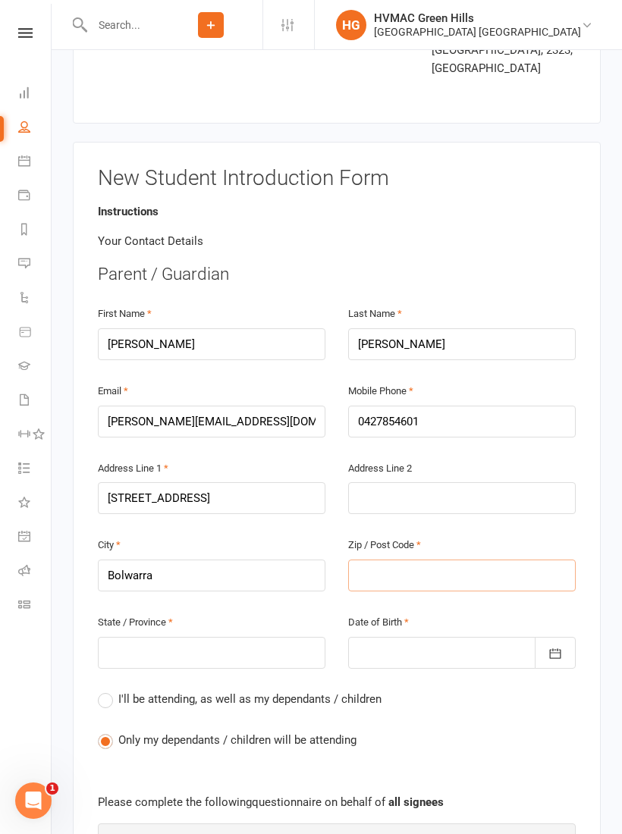
type input "2"
type input "23"
type input "232"
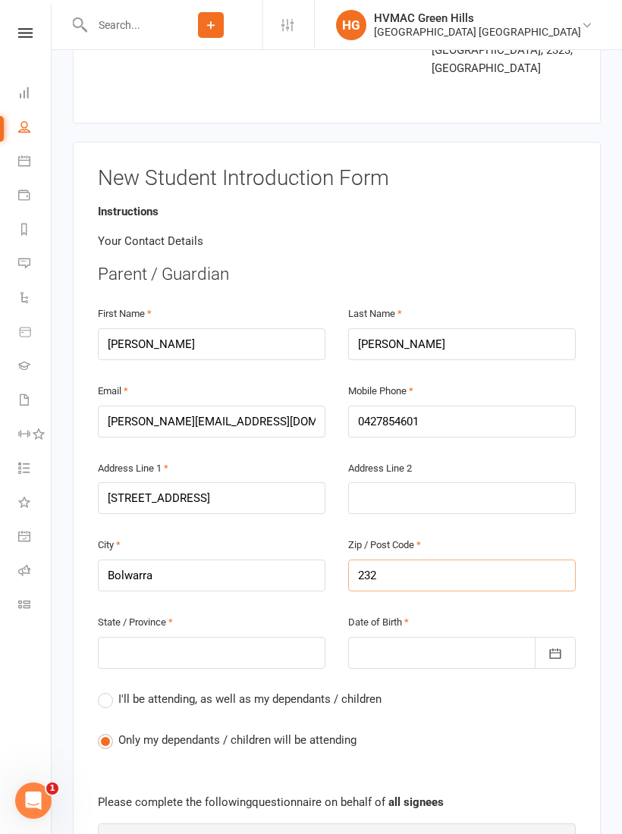
type input "2329"
type input "232"
type input "2320"
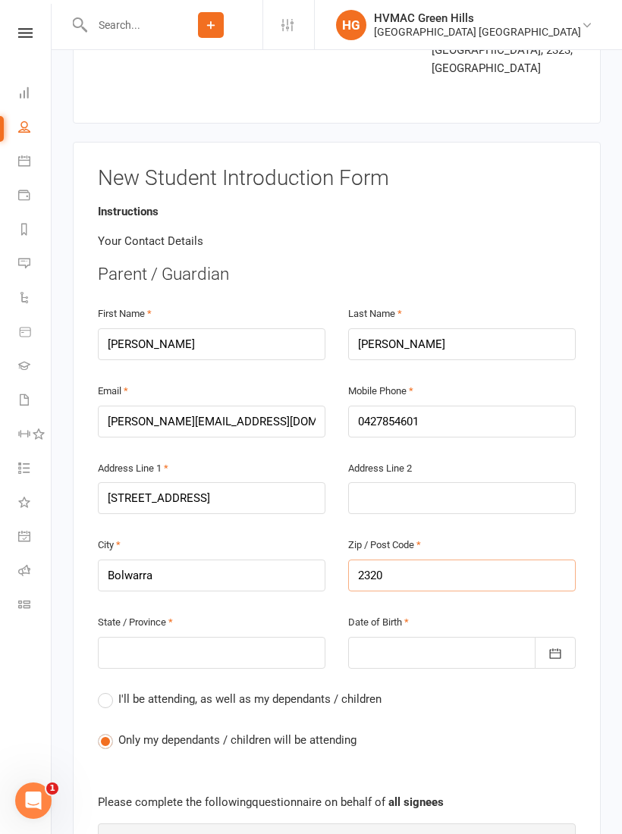
type input "2320"
click at [244, 637] on input "text" at bounding box center [211, 653] width 227 height 32
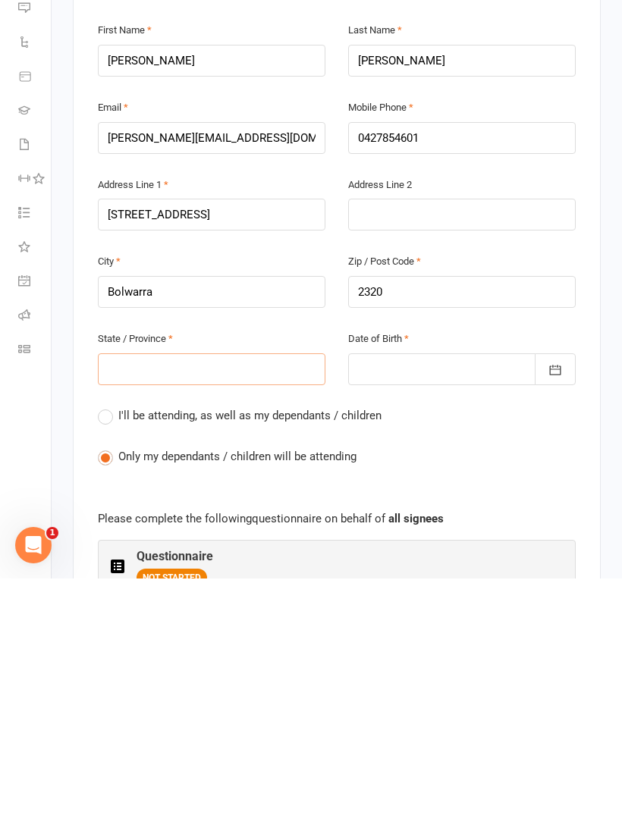
type input "N"
type input "NS"
type input "[GEOGRAPHIC_DATA]"
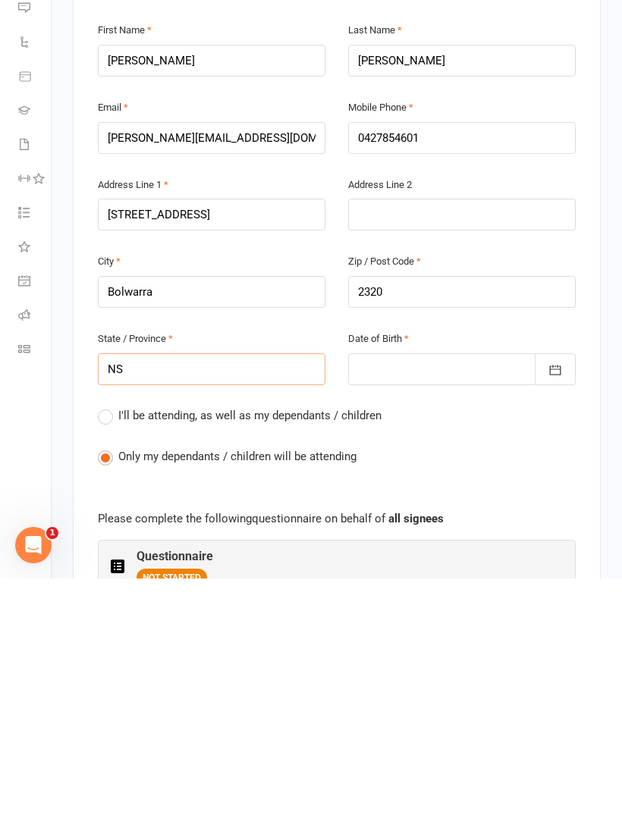
type input "[GEOGRAPHIC_DATA]"
click at [450, 609] on div at bounding box center [461, 625] width 227 height 32
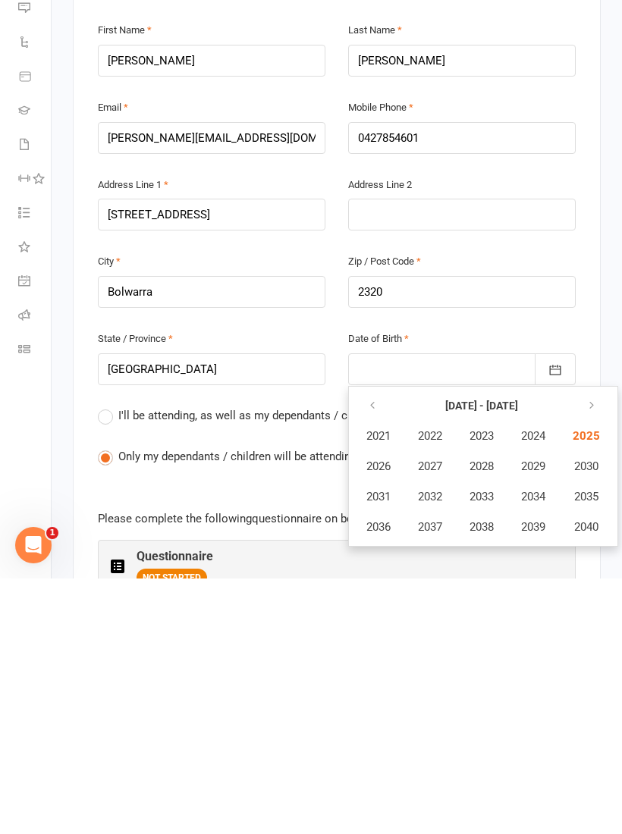
scroll to position [520, 0]
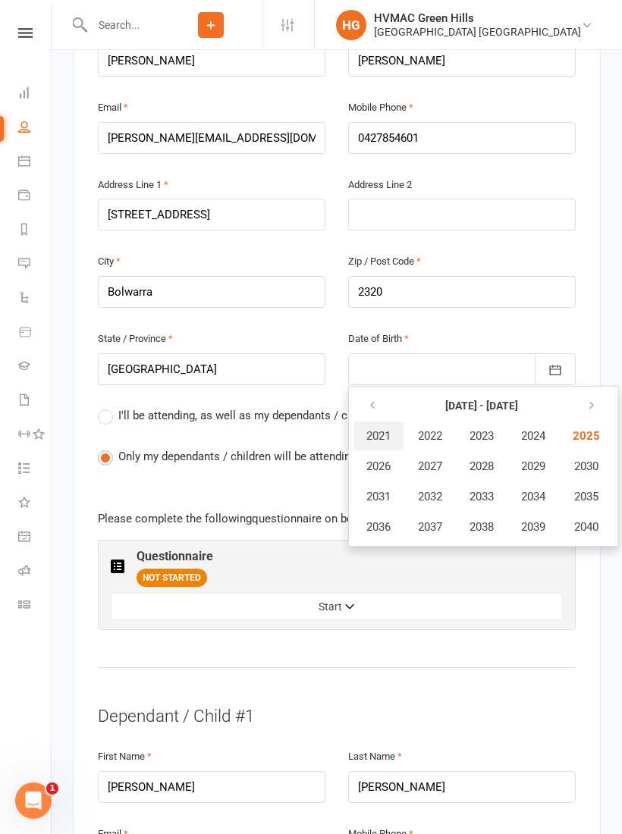
click at [384, 429] on span "2021" at bounding box center [378, 436] width 24 height 14
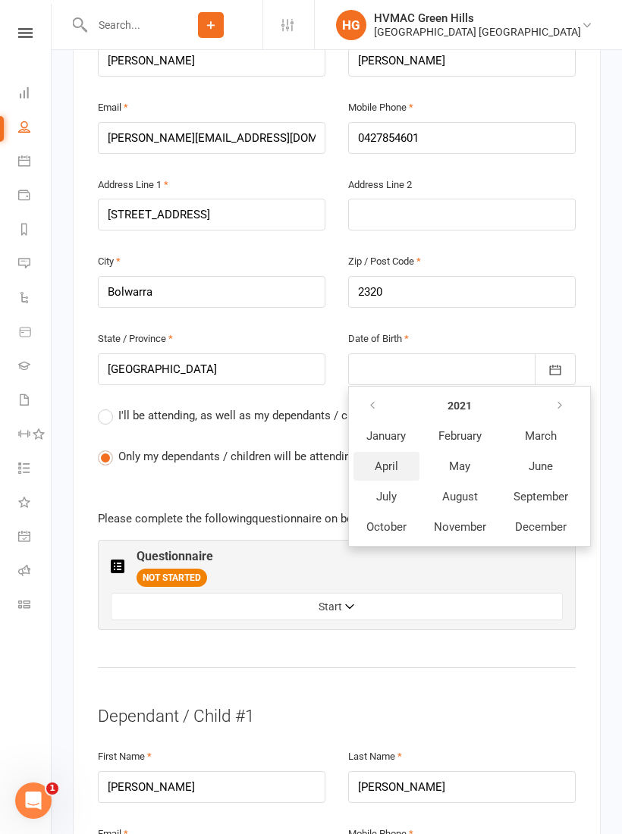
click at [391, 459] on span "April" at bounding box center [386, 466] width 24 height 14
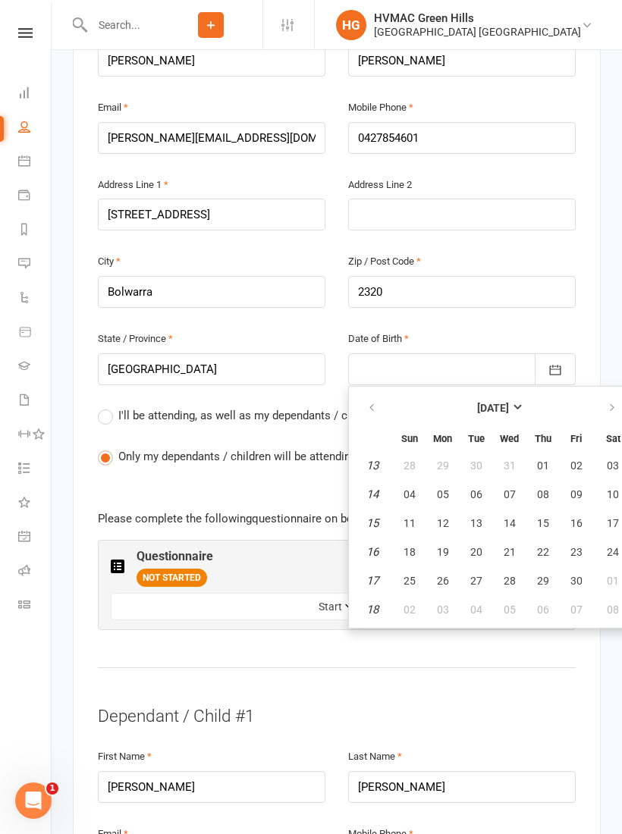
click at [543, 546] on span "22" at bounding box center [543, 552] width 12 height 12
type input "[DATE]"
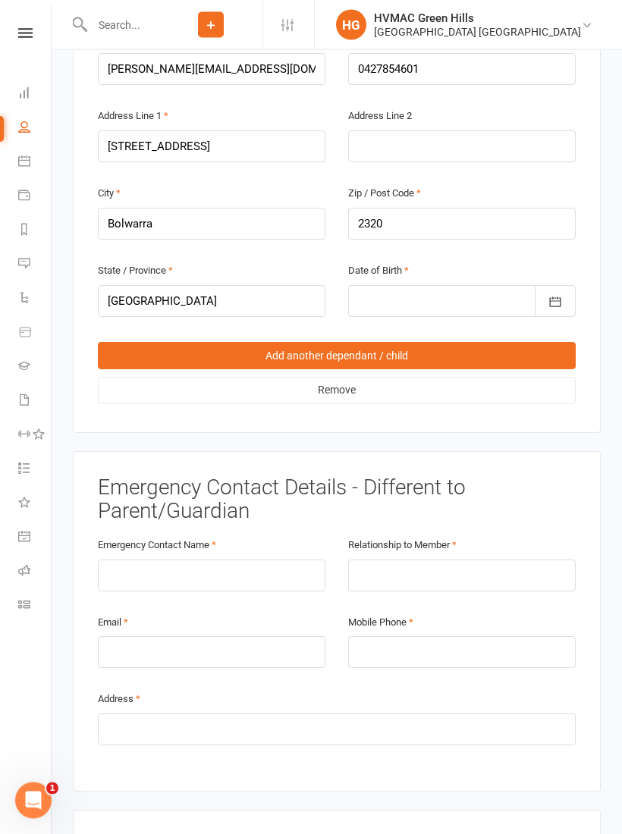
scroll to position [1315, 0]
click at [245, 559] on input "text" at bounding box center [211, 575] width 227 height 32
type input "[PERSON_NAME] and [PERSON_NAME]"
click at [434, 559] on input "text" at bounding box center [461, 575] width 227 height 32
type input "Mum dad"
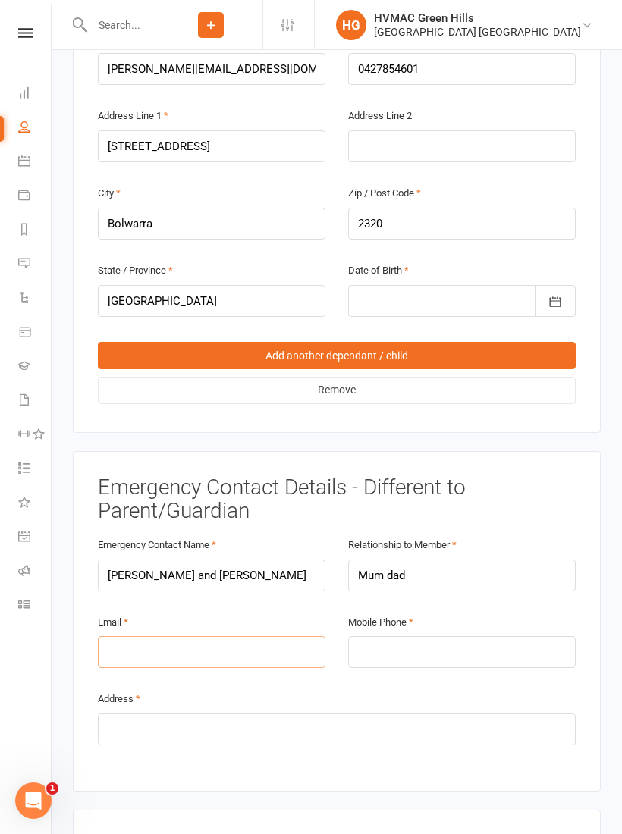
click at [230, 636] on input "email" at bounding box center [211, 652] width 227 height 32
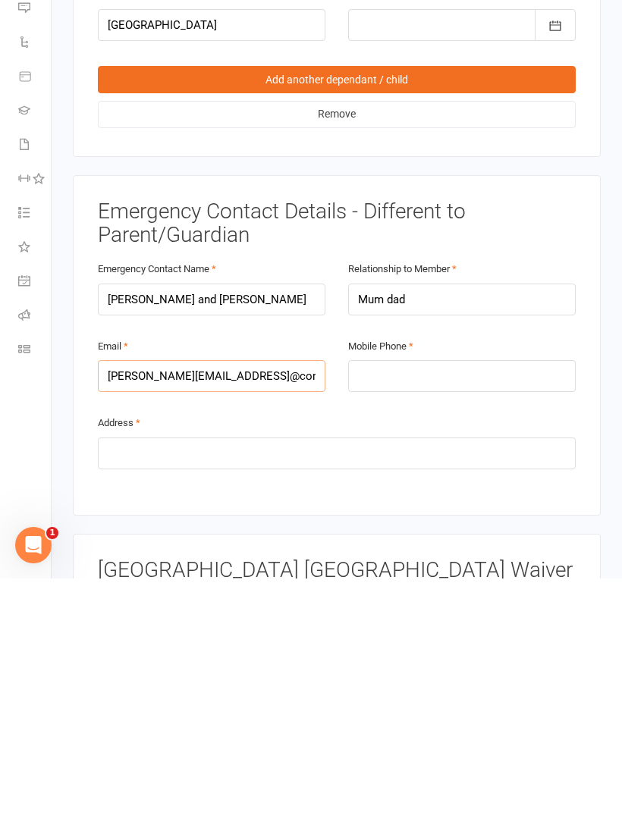
click at [238, 616] on input "[PERSON_NAME][EMAIL_ADDRESS]@com" at bounding box center [211, 632] width 227 height 32
type input "[PERSON_NAME][EMAIL_ADDRESS][DOMAIN_NAME]"
click at [448, 616] on input "tel" at bounding box center [461, 632] width 227 height 32
type input "0427854691"
click at [255, 693] on input "text" at bounding box center [337, 709] width 478 height 32
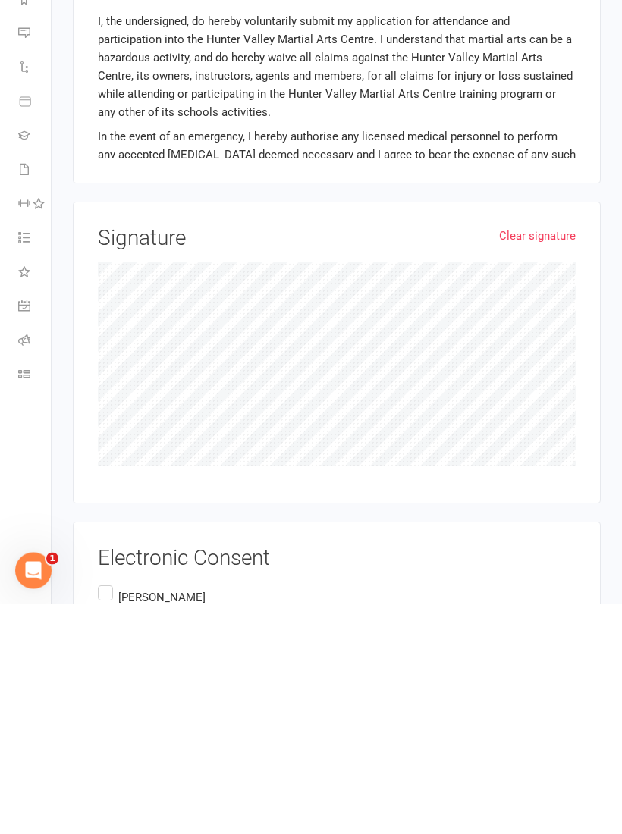
scroll to position [1976, 0]
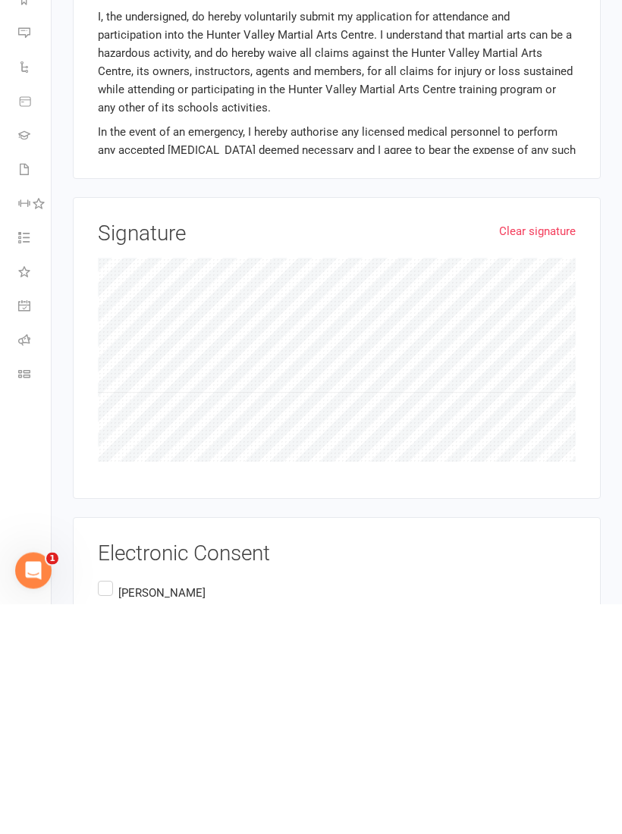
type input "[STREET_ADDRESS]"
click at [115, 808] on label "[PERSON_NAME] [STREET_ADDRESS]" at bounding box center [159, 835] width 123 height 54
click at [108, 808] on input "[PERSON_NAME] [STREET_ADDRESS]" at bounding box center [103, 808] width 10 height 0
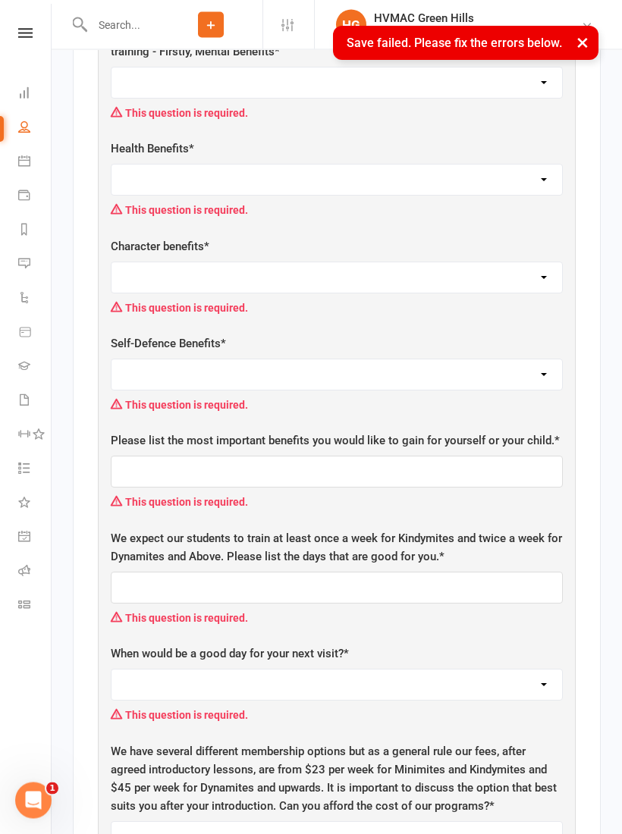
scroll to position [735, 0]
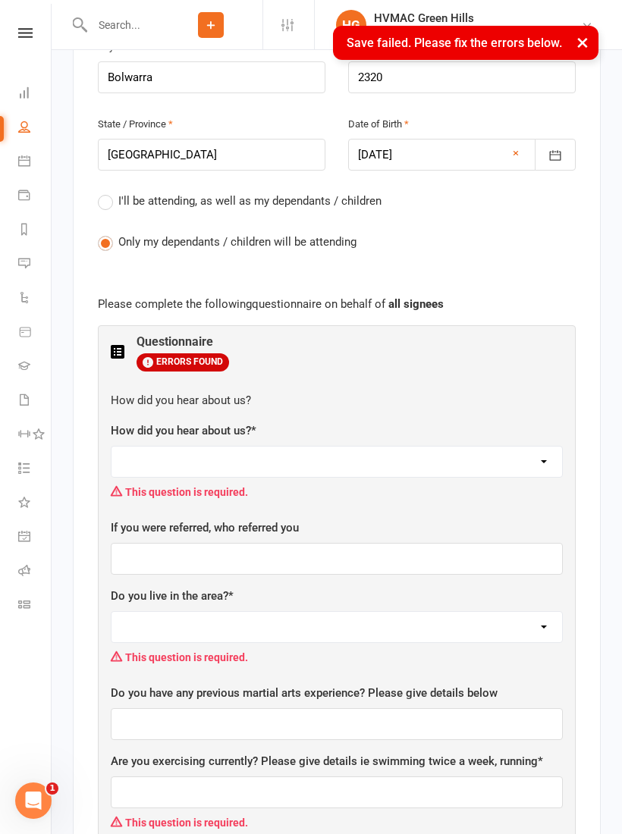
click at [538, 447] on select "Facebook Internet Referral from a current Student or Parent of a current Studen…" at bounding box center [336, 462] width 450 height 30
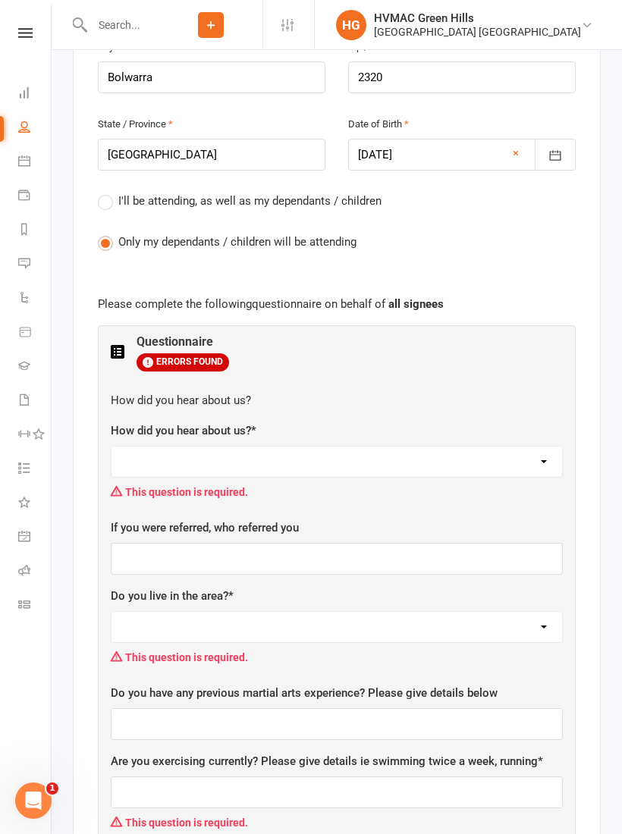
select select "Internet"
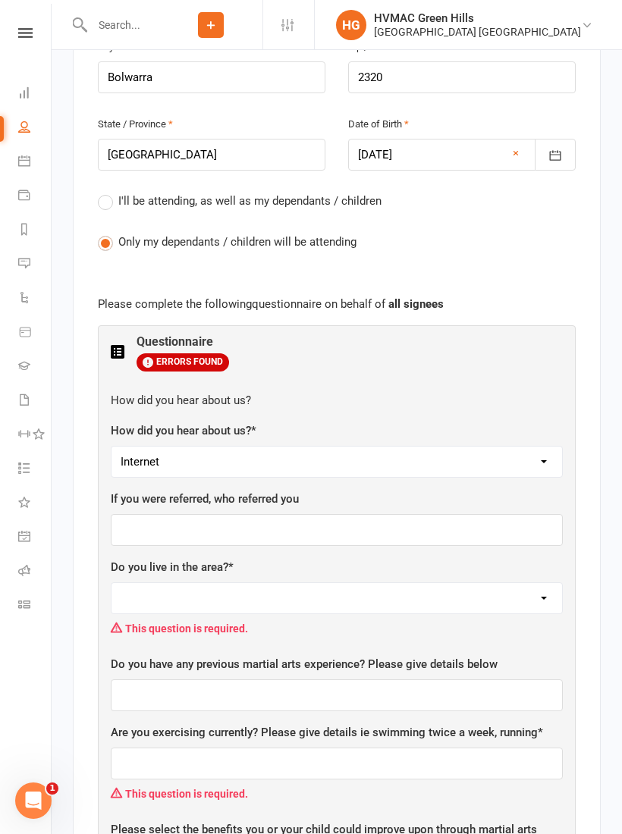
click at [527, 583] on select "Yes No" at bounding box center [336, 598] width 450 height 30
select select "Yes"
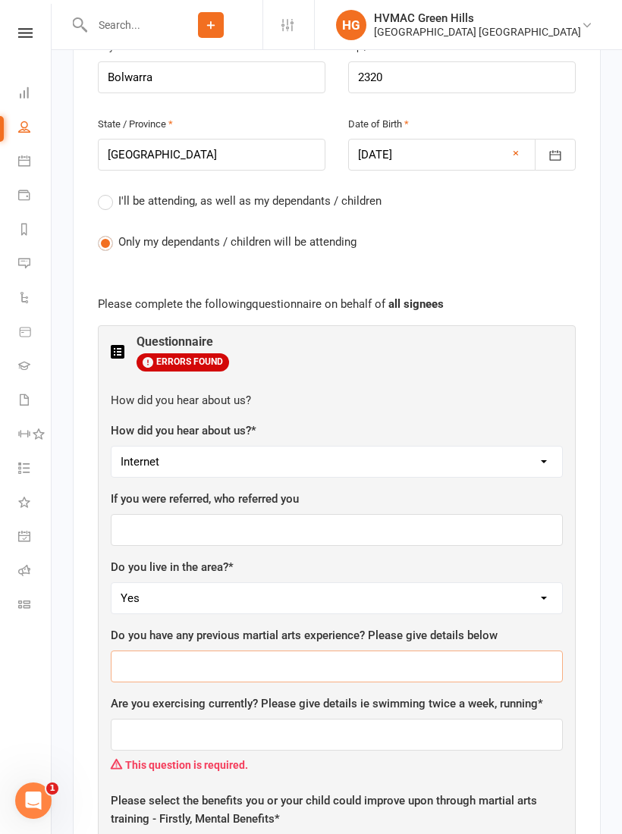
click at [407, 650] on input "text" at bounding box center [337, 666] width 452 height 32
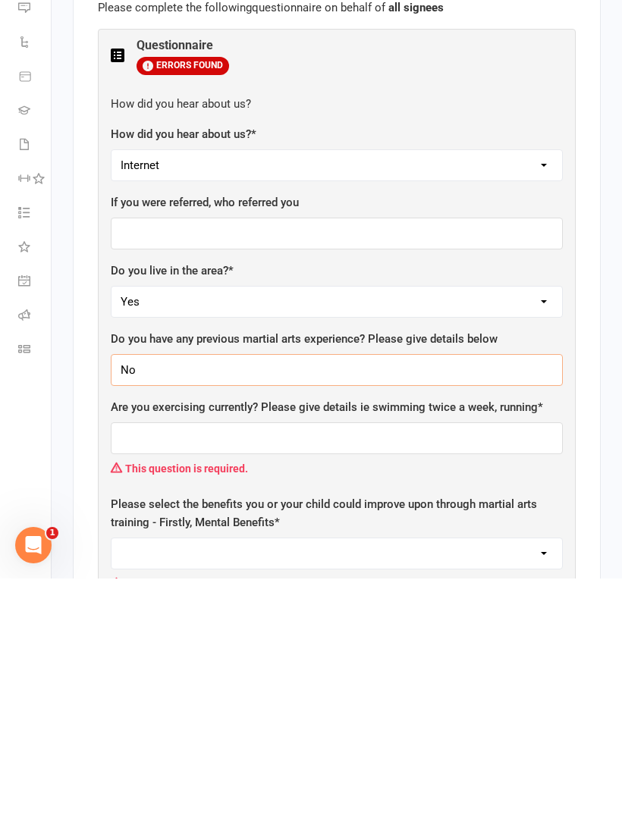
type input "No"
click at [309, 678] on input "text" at bounding box center [337, 694] width 452 height 32
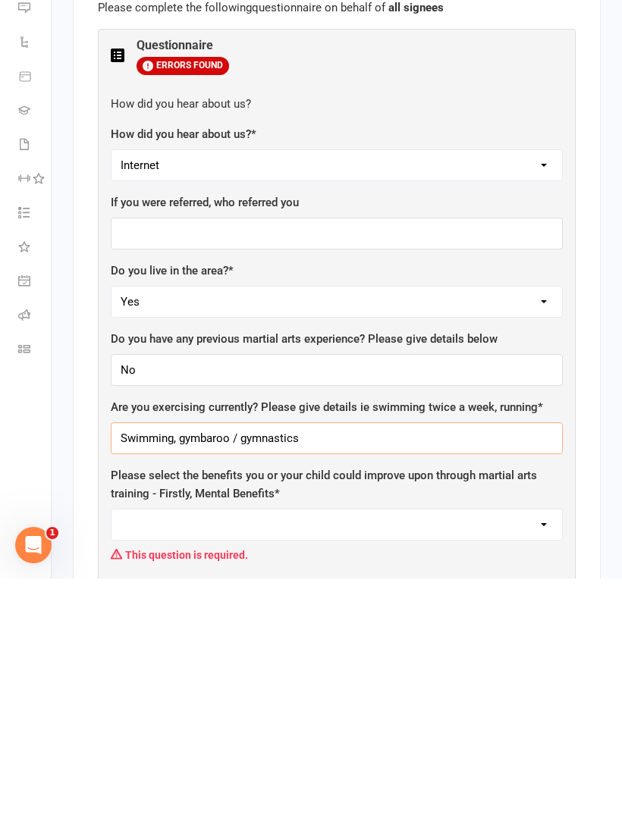
type input "Swimming, gymbaroo / gymnastics"
click at [534, 765] on select "Self-esteem Focus and listening Fun, Fun, Fun Determination Motivation All of t…" at bounding box center [336, 780] width 450 height 30
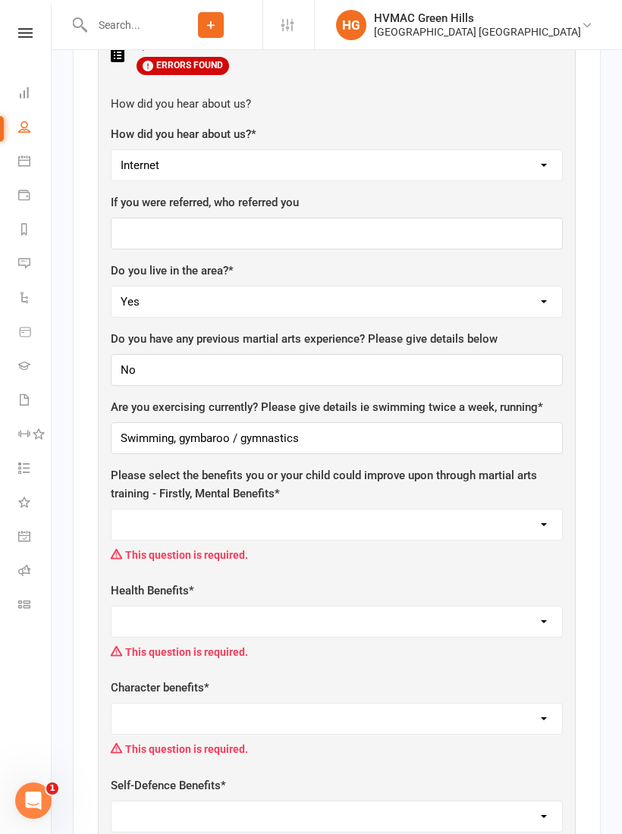
select select "All of the above"
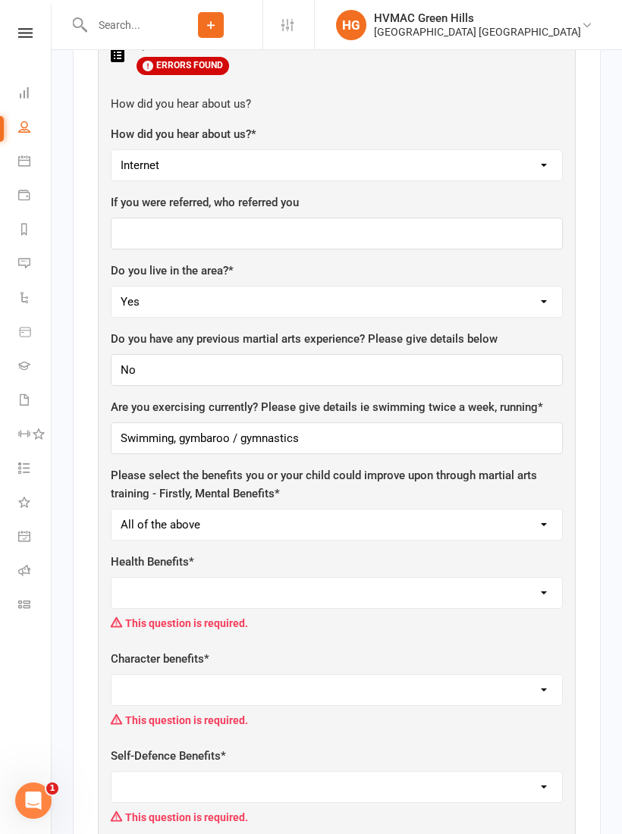
click at [529, 578] on select "Weight Control Strength Flexibility Coordination Cardio vascular / Fitness All …" at bounding box center [336, 593] width 450 height 30
select select "Coordination"
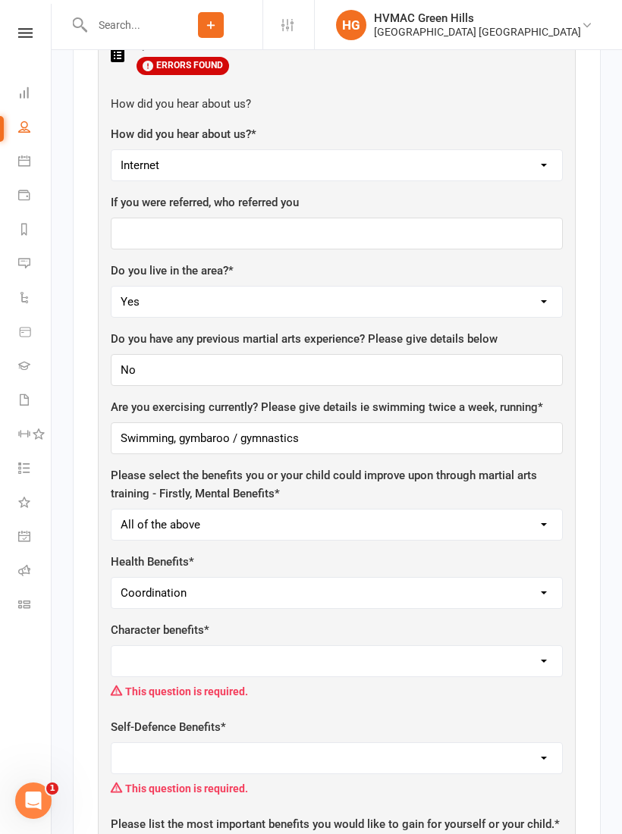
click at [541, 646] on select "Respect for others Integrity Self Control Leadership Assertiveness All of the a…" at bounding box center [336, 661] width 450 height 30
select select "All of the above"
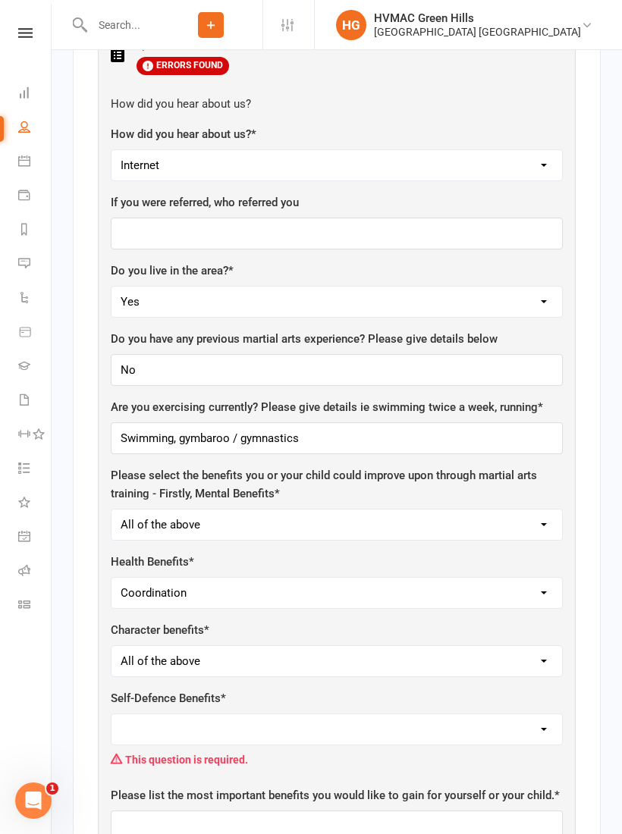
click at [540, 714] on select "Safety Self-Confidence Anti-Bullying Agility and Coordination Awareness All of …" at bounding box center [336, 729] width 450 height 30
select select "All of the Above"
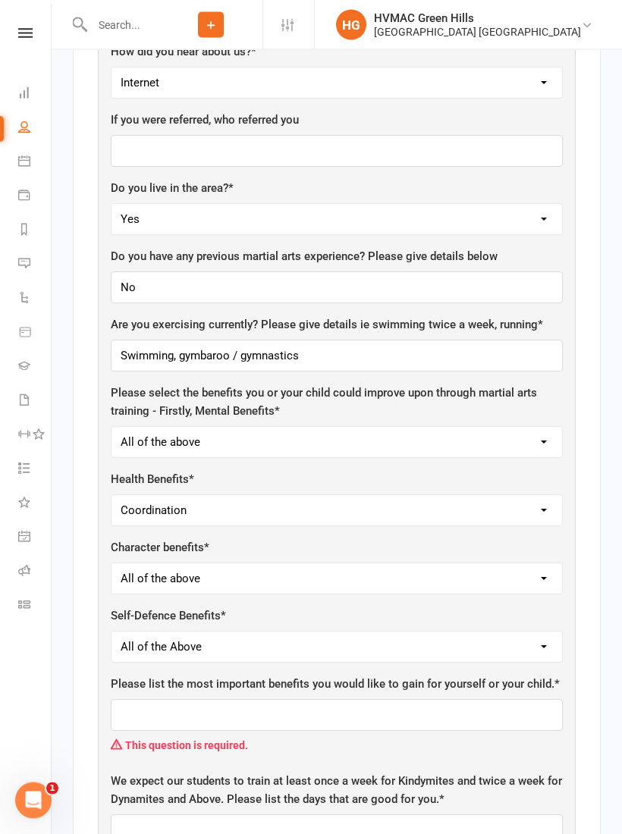
scroll to position [1120, 0]
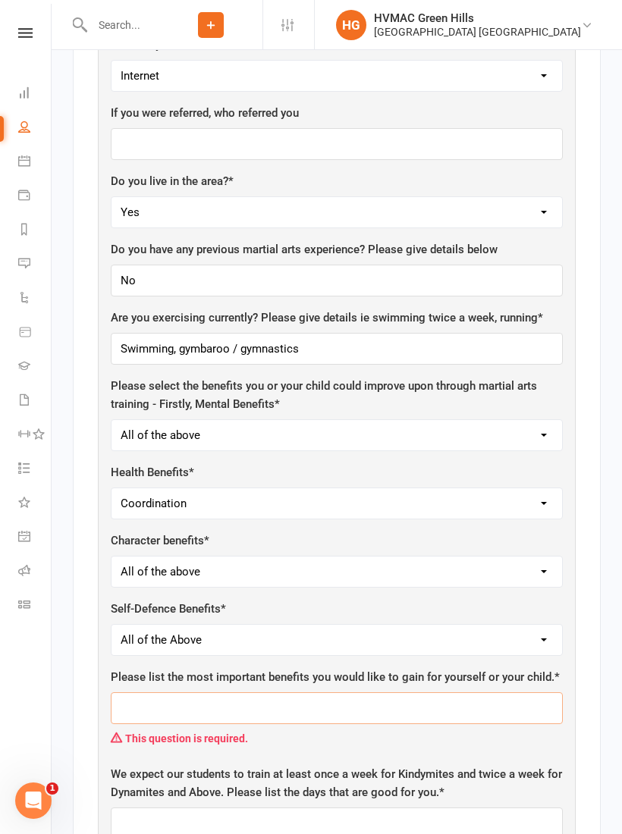
click at [310, 692] on input "text" at bounding box center [337, 708] width 452 height 32
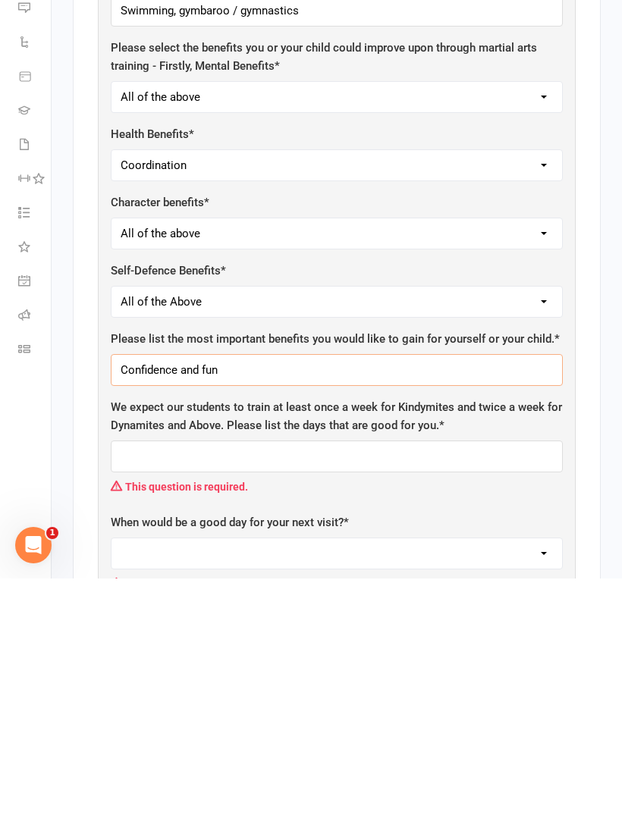
type input "Confidence and fun"
click at [415, 696] on input "text" at bounding box center [337, 712] width 452 height 32
click at [540, 794] on select "[DATE] [DATE] [DATE] [DATE] [DATE]" at bounding box center [336, 809] width 450 height 30
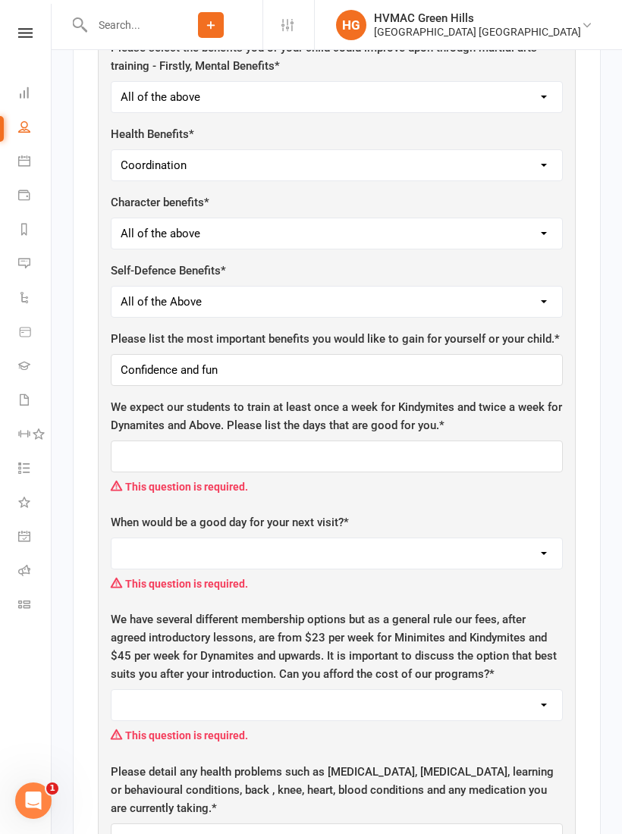
select select "[DATE]"
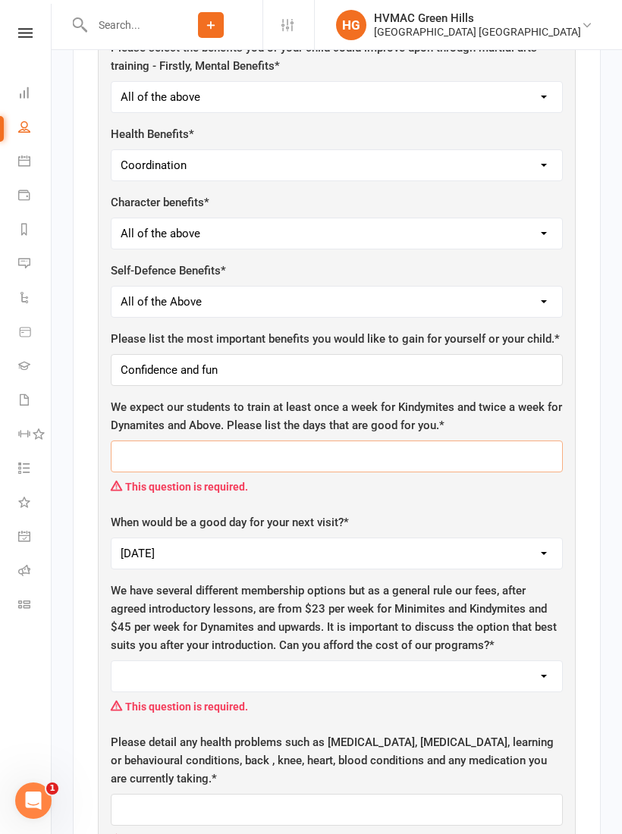
click at [458, 440] on input "text" at bounding box center [337, 456] width 452 height 32
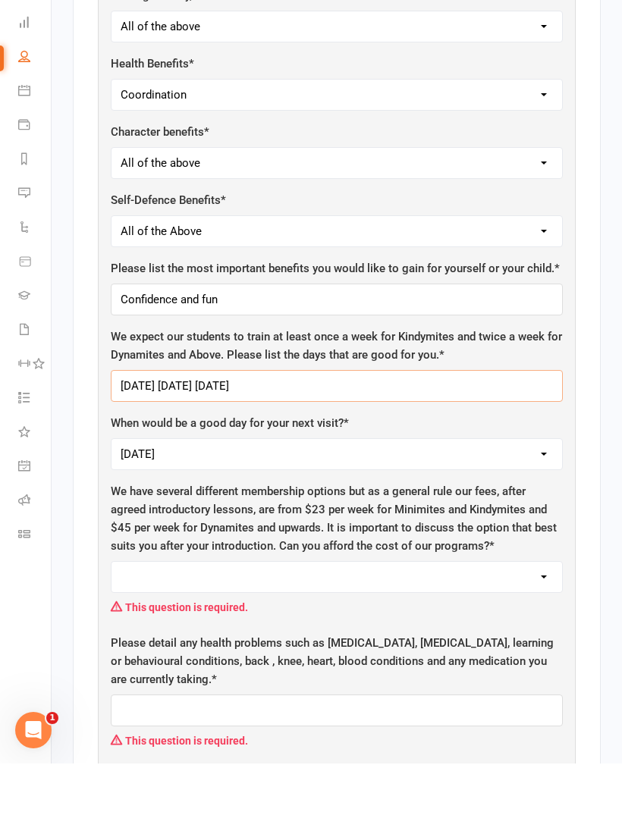
type input "[DATE] [DATE] [DATE]"
click at [542, 632] on select "Yes No" at bounding box center [336, 647] width 450 height 30
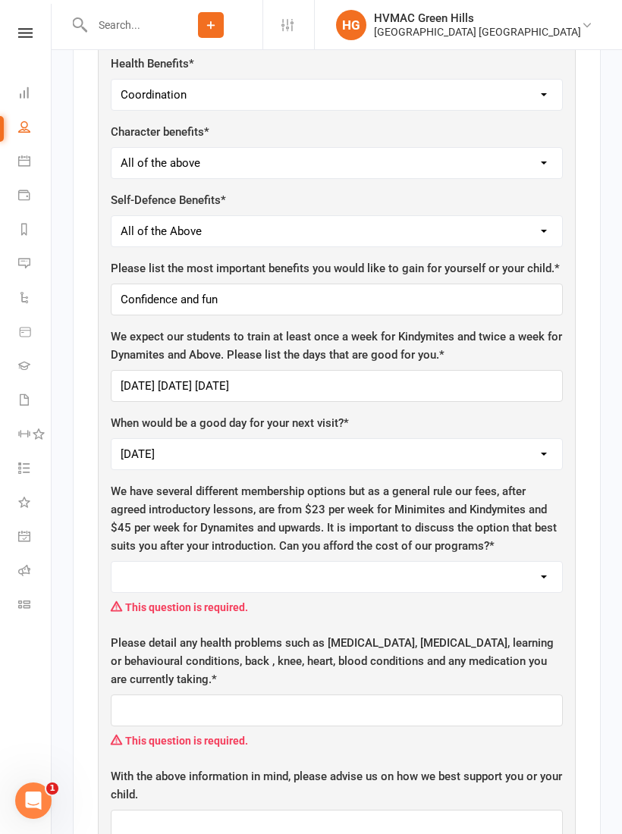
select select "Yes"
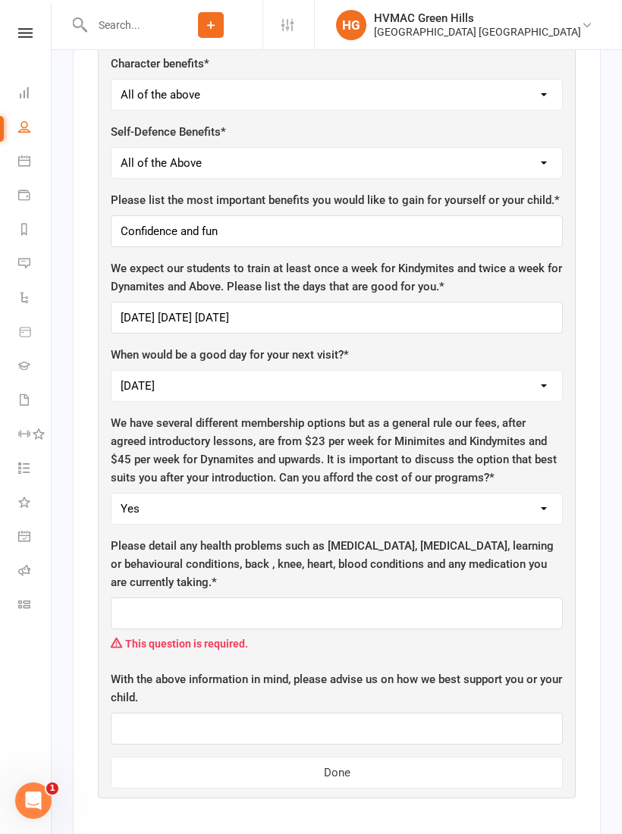
scroll to position [1603, 0]
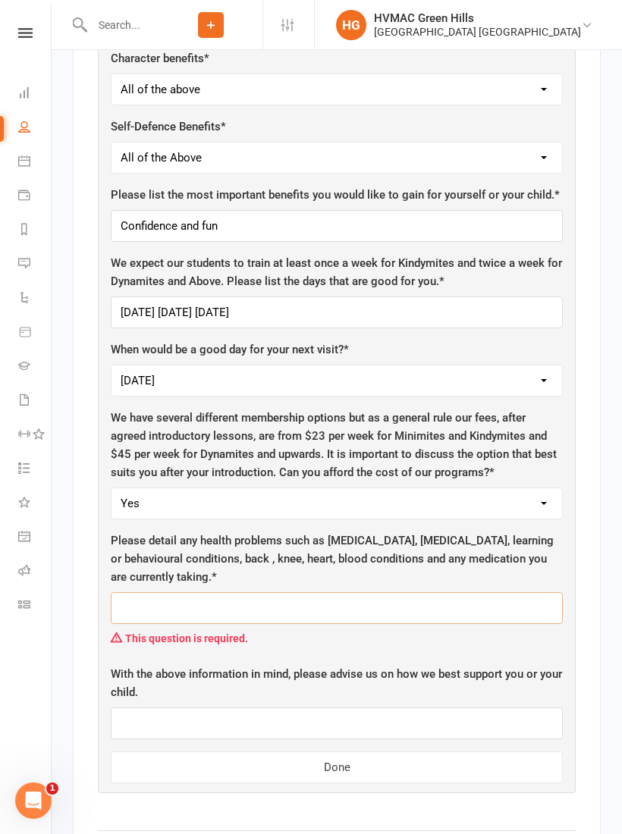
click at [440, 592] on input "text" at bounding box center [337, 608] width 452 height 32
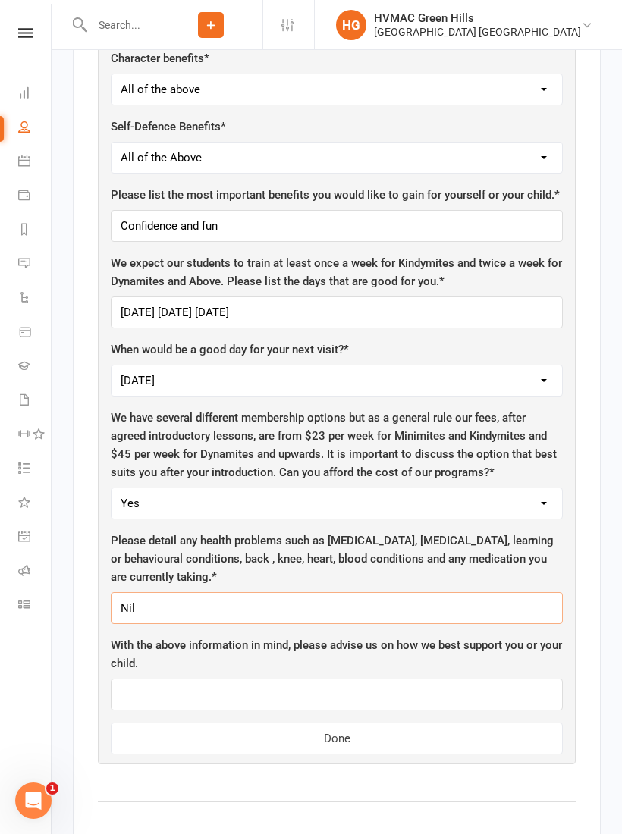
type input "Nil"
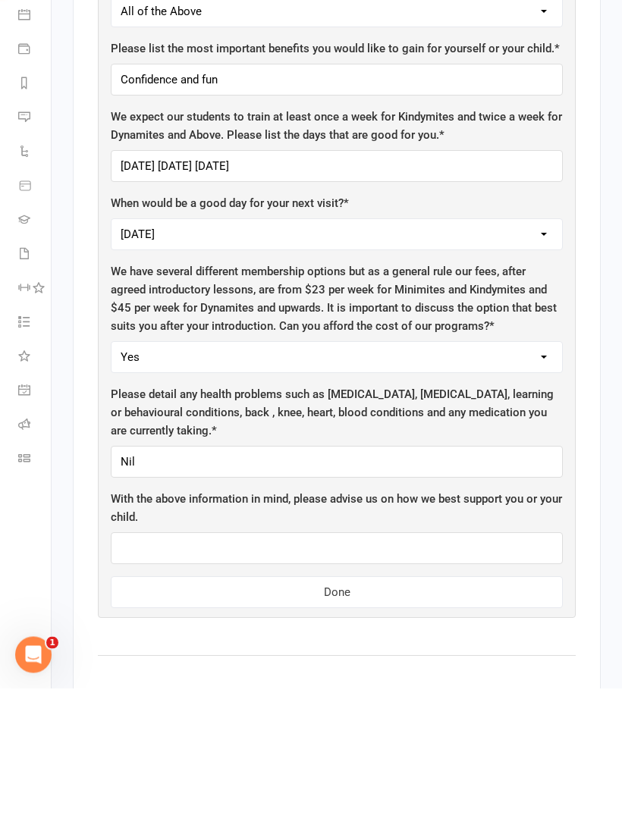
click at [381, 722] on button "Done" at bounding box center [337, 738] width 452 height 32
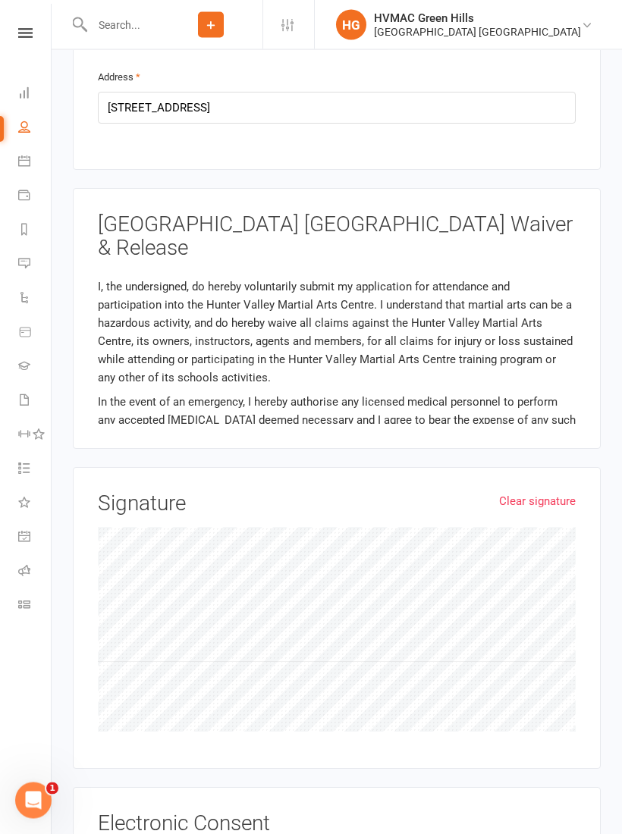
scroll to position [2085, 0]
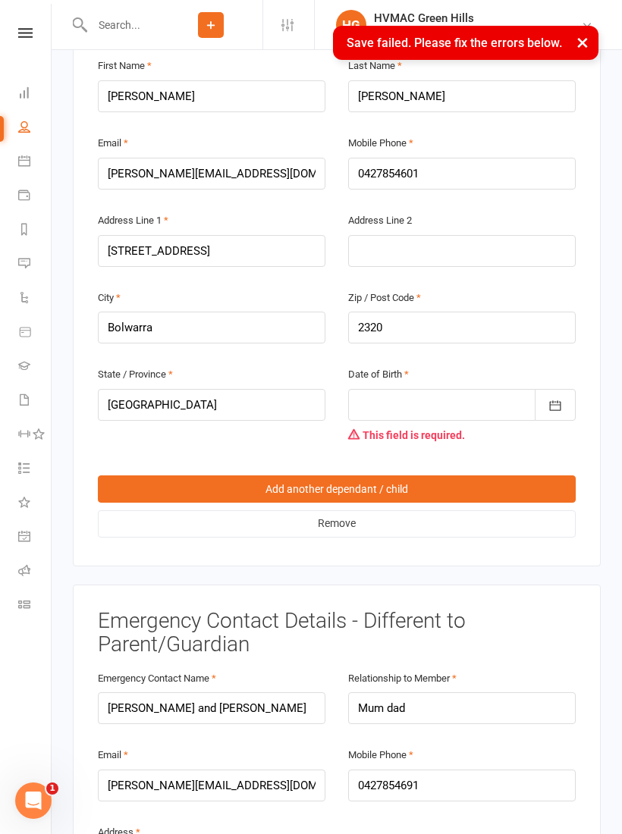
scroll to position [1205, 0]
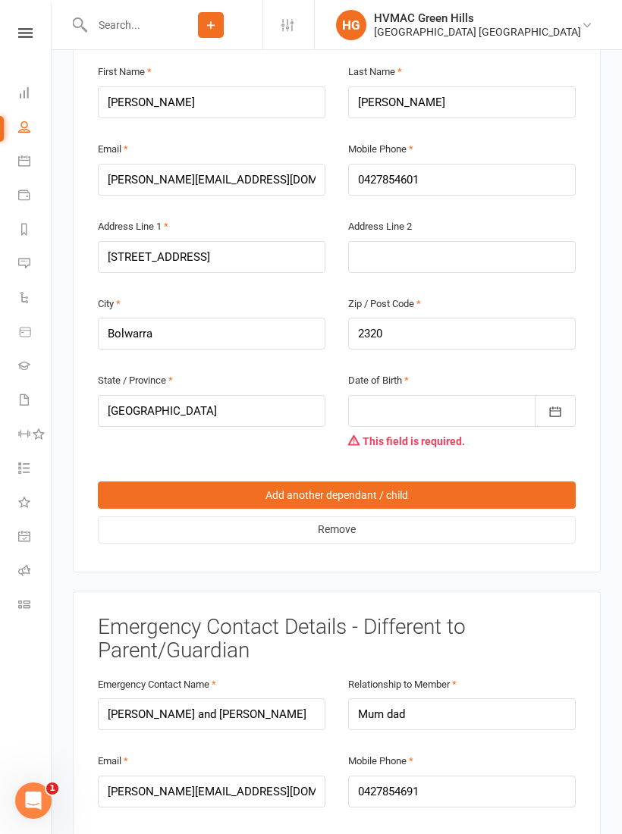
click at [492, 395] on div at bounding box center [461, 411] width 227 height 32
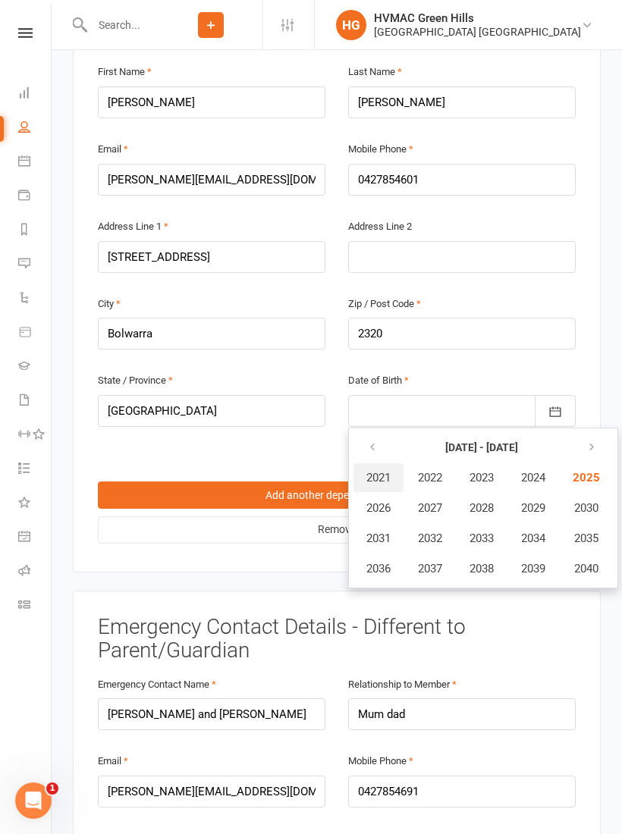
click at [387, 471] on span "2021" at bounding box center [378, 478] width 24 height 14
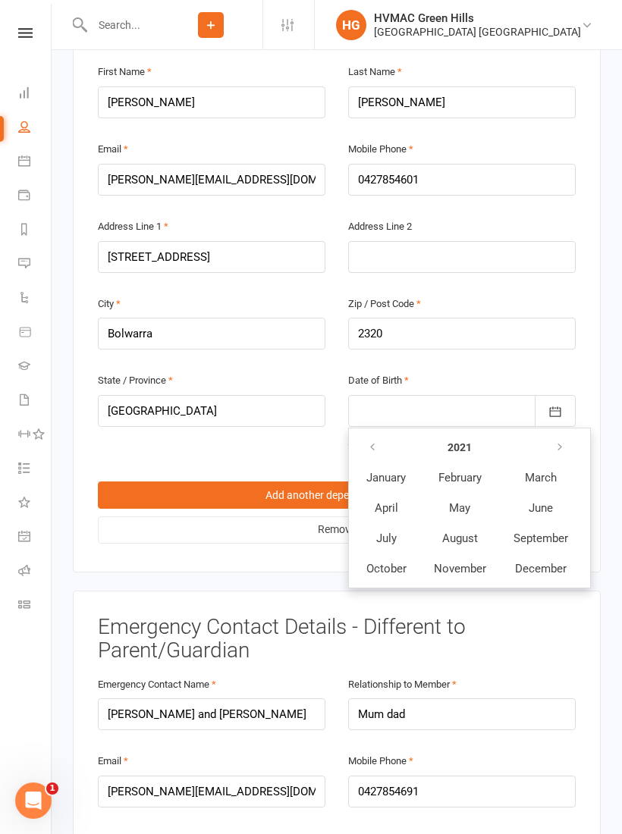
click at [396, 501] on span "April" at bounding box center [386, 508] width 24 height 14
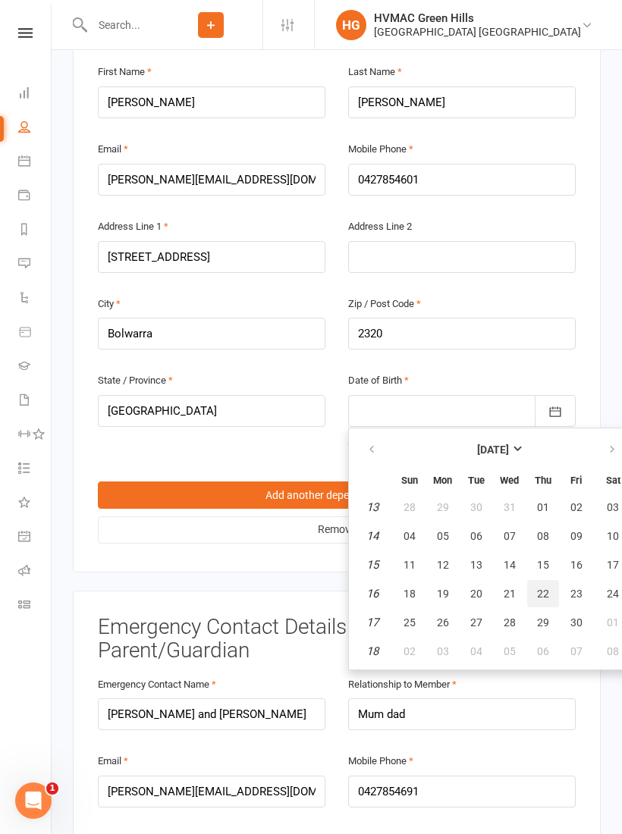
click at [541, 588] on span "22" at bounding box center [543, 594] width 12 height 12
type input "[DATE]"
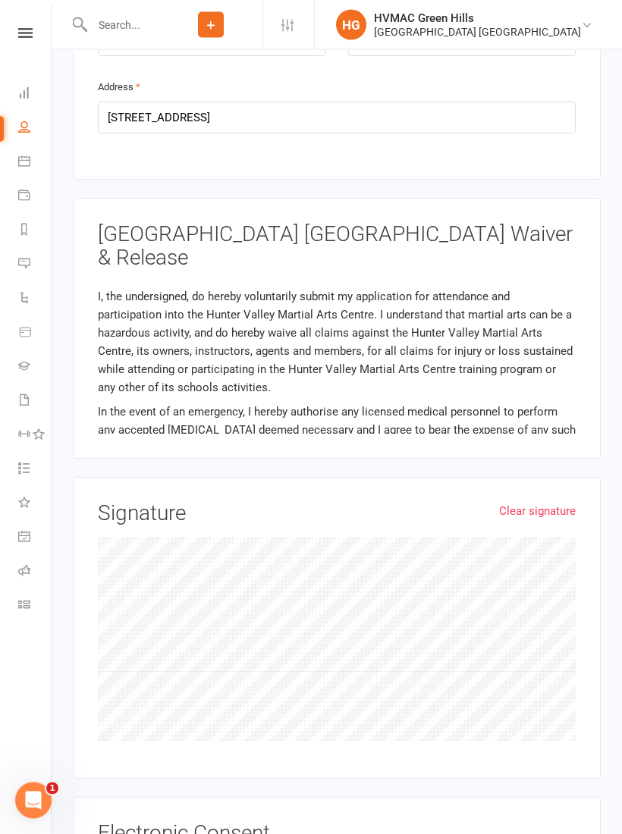
scroll to position [2085, 0]
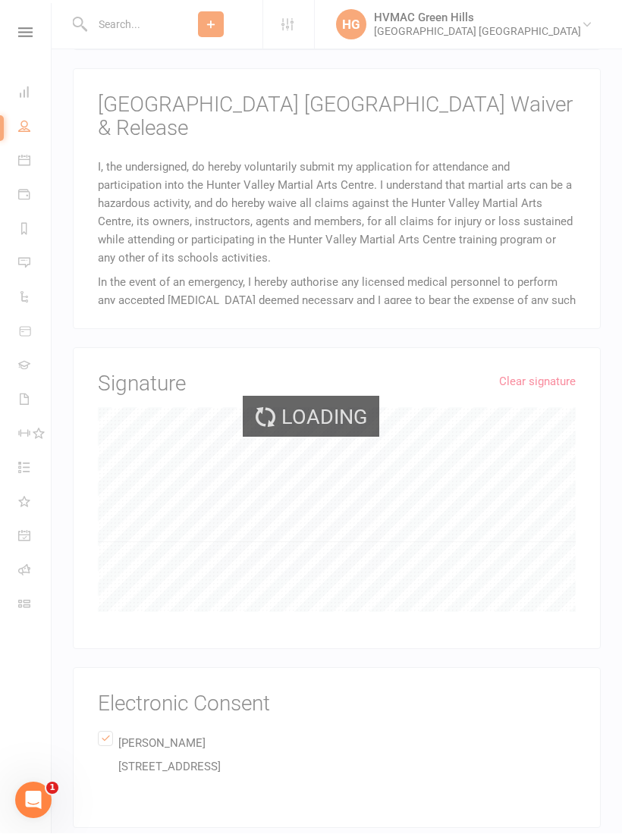
scroll to position [2056, 0]
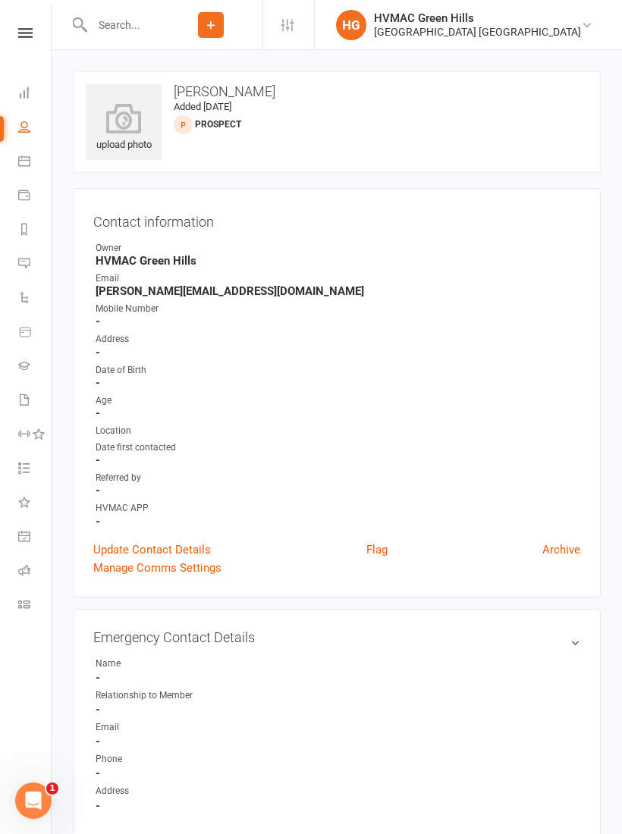
click at [42, 30] on link at bounding box center [25, 33] width 54 height 10
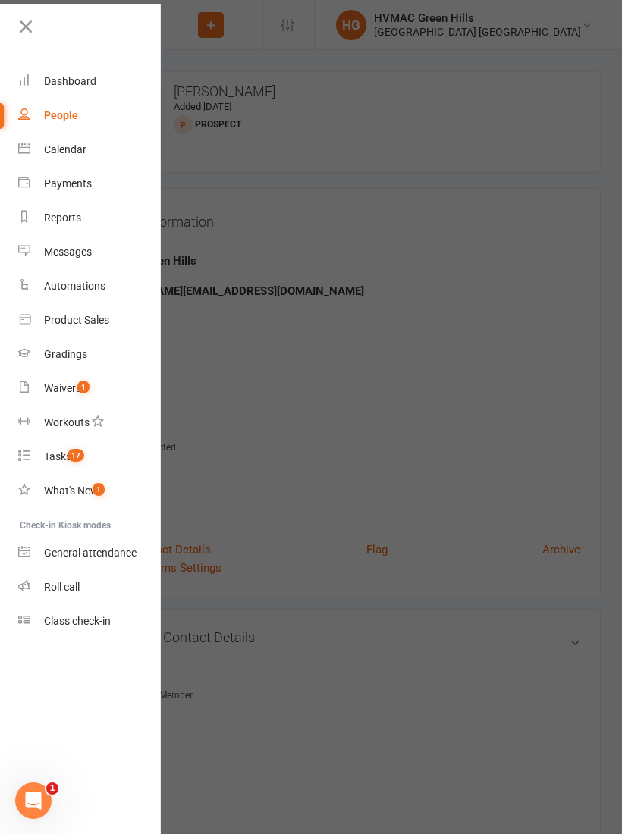
click at [72, 384] on div "Waivers" at bounding box center [62, 388] width 37 height 12
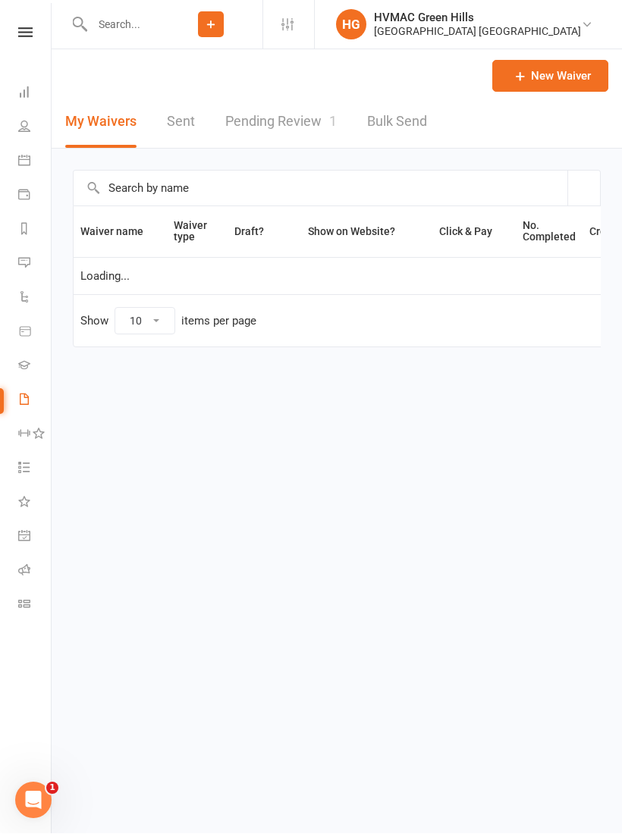
select select "100"
click at [293, 120] on link "Pending Review 1" at bounding box center [280, 122] width 111 height 52
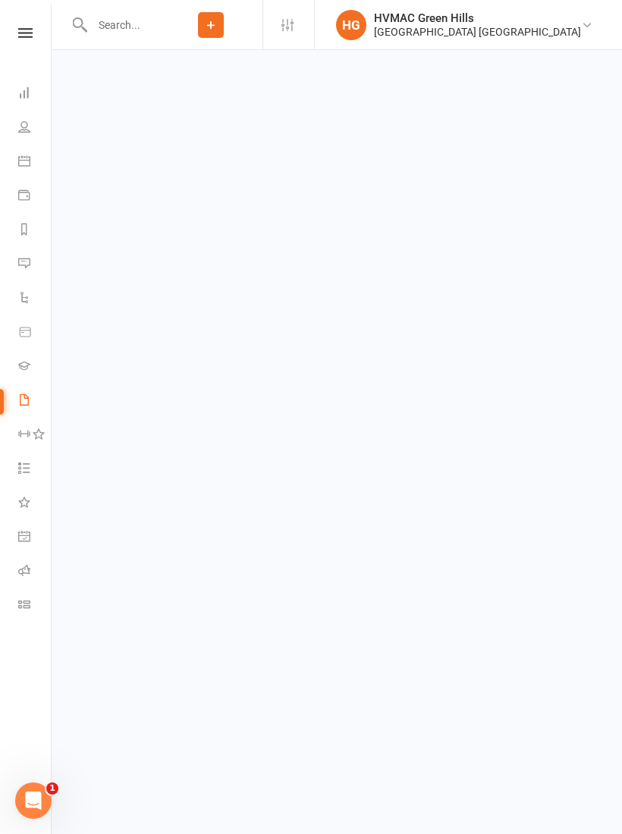
select select "100"
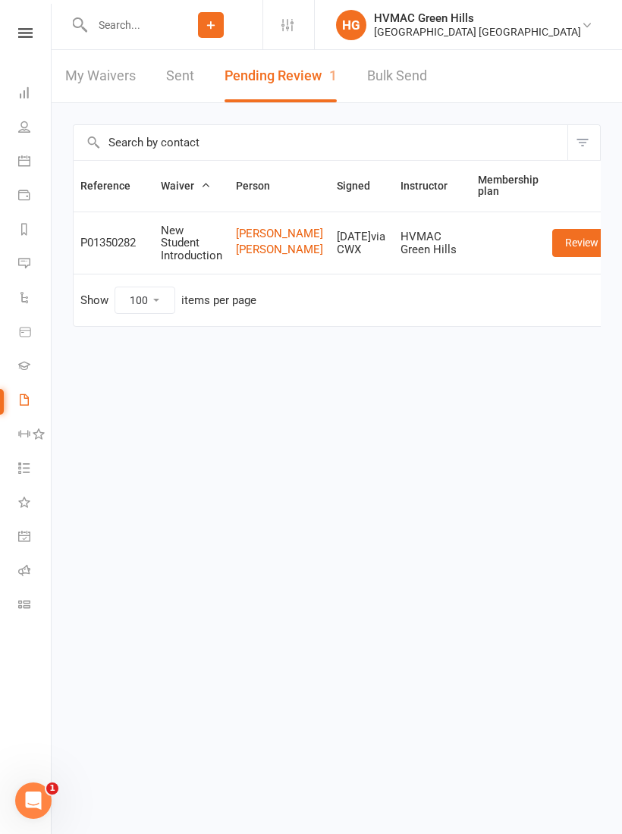
click at [558, 246] on link "Review" at bounding box center [581, 242] width 59 height 27
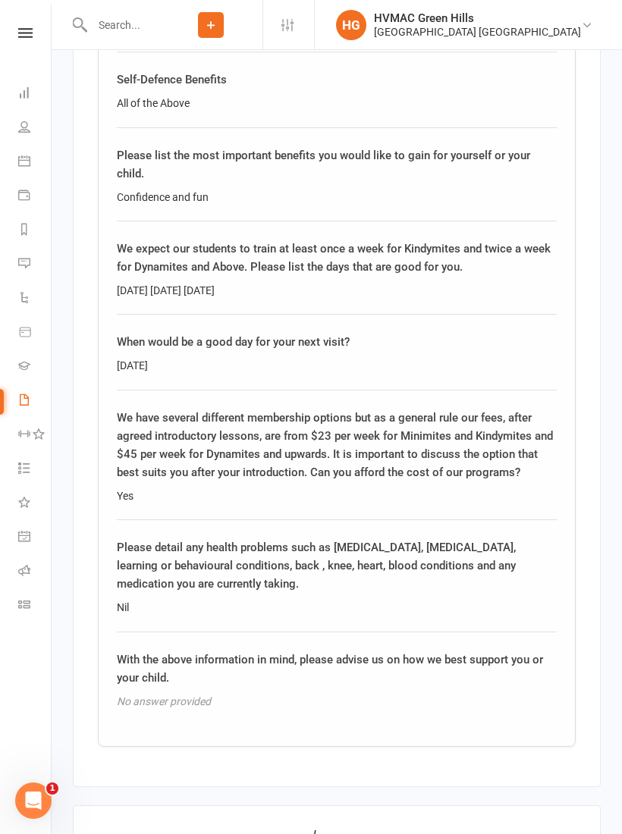
scroll to position [2615, 0]
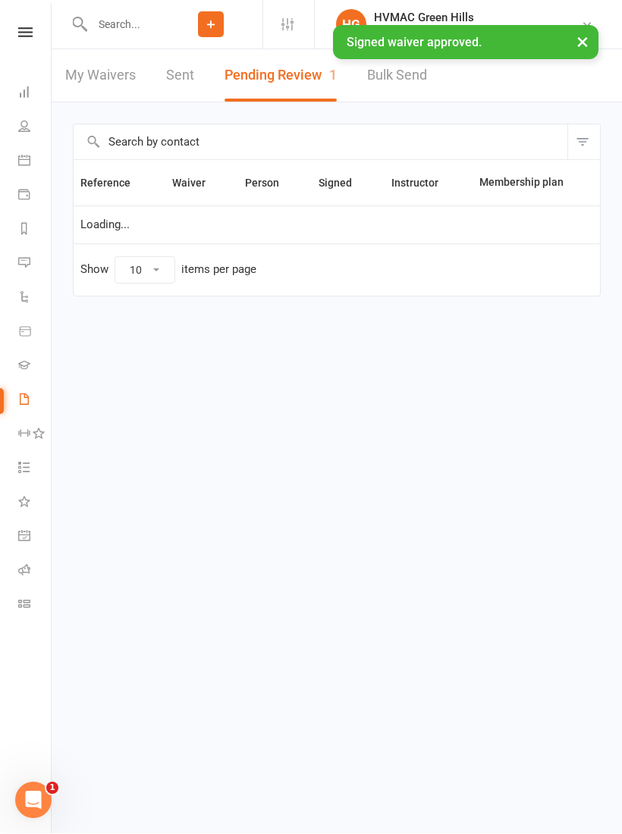
select select "100"
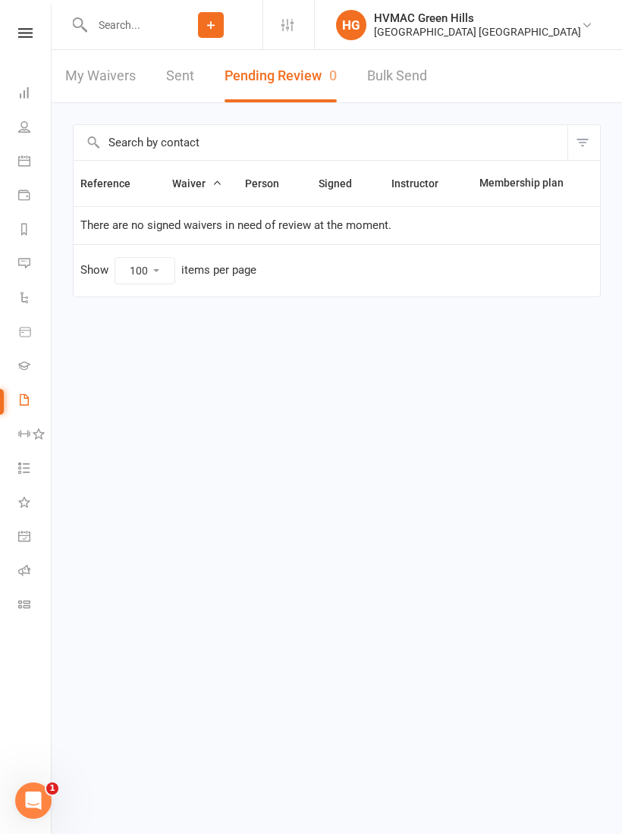
click at [127, 24] on input "text" at bounding box center [123, 24] width 72 height 21
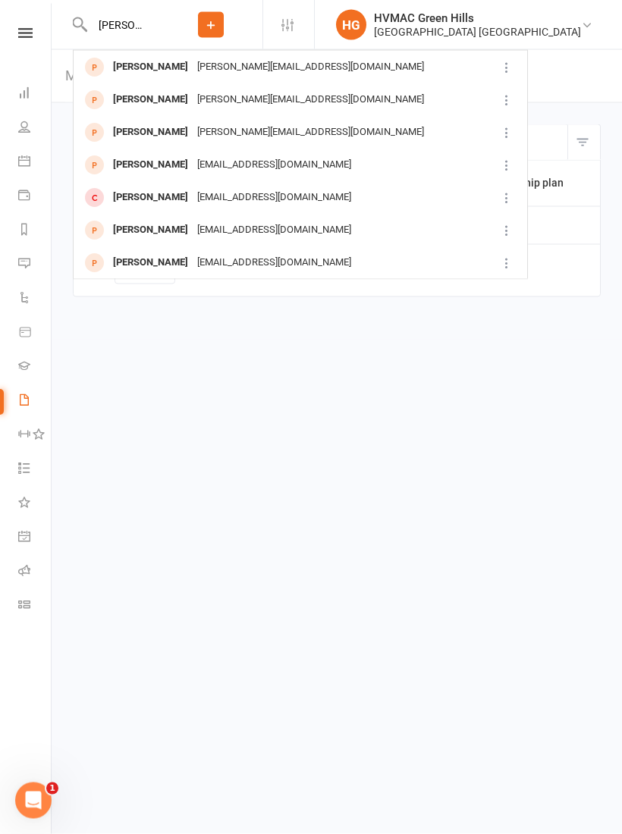
type input "[PERSON_NAME]"
click at [249, 68] on div "[PERSON_NAME][EMAIL_ADDRESS][DOMAIN_NAME]" at bounding box center [311, 67] width 236 height 22
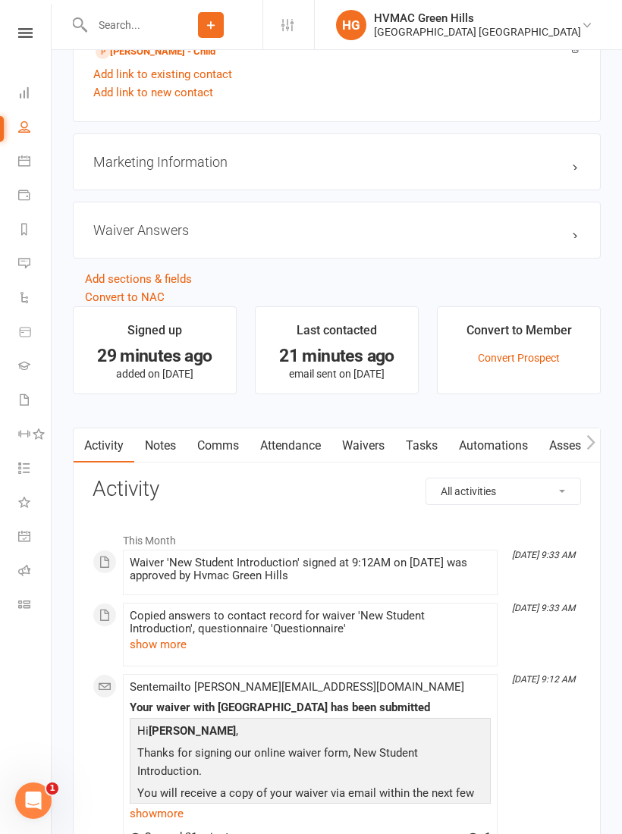
click at [380, 446] on link "Waivers" at bounding box center [363, 445] width 64 height 35
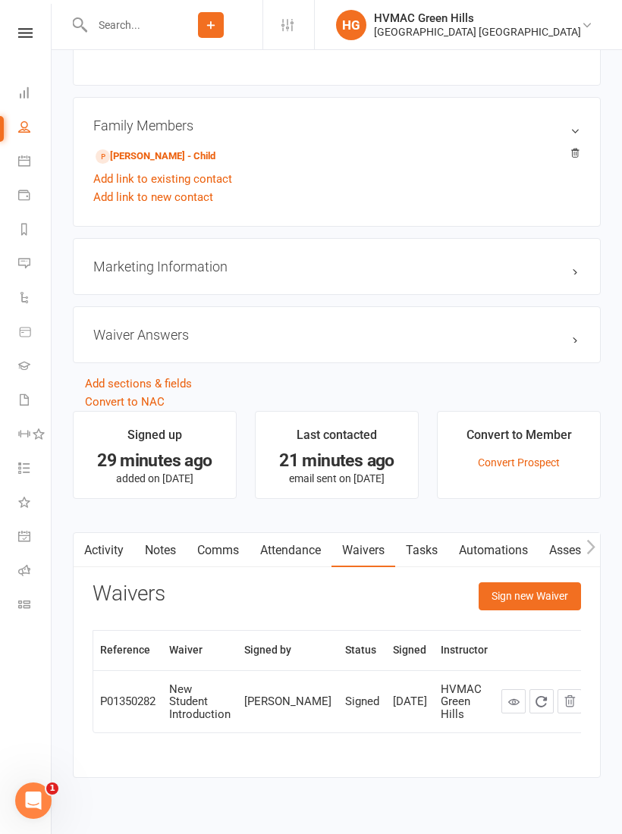
click at [537, 597] on button "Sign new Waiver" at bounding box center [529, 595] width 102 height 27
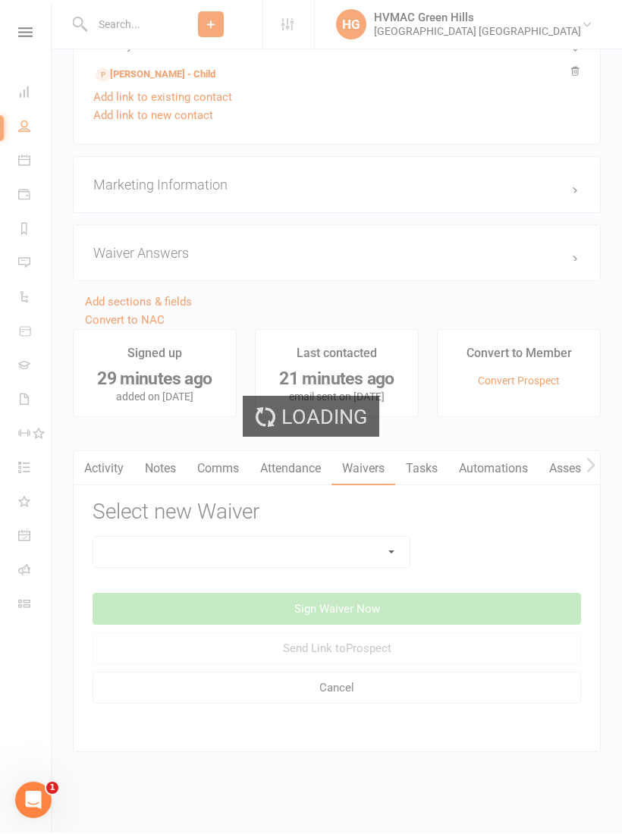
scroll to position [1098, 0]
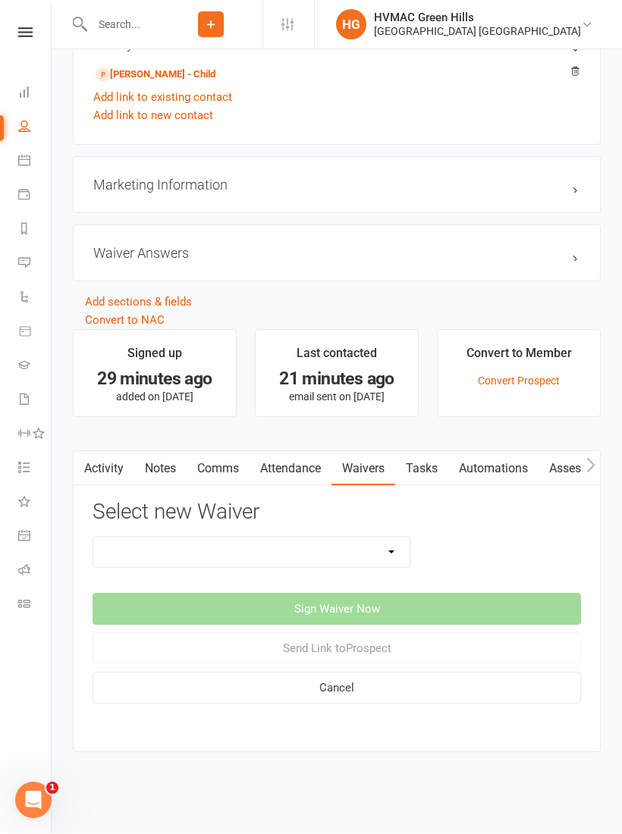
click at [384, 540] on select "3 months free Membership 8 Week Fitness Challenge Basic Membership Form Cancell…" at bounding box center [251, 552] width 316 height 30
select select "5631"
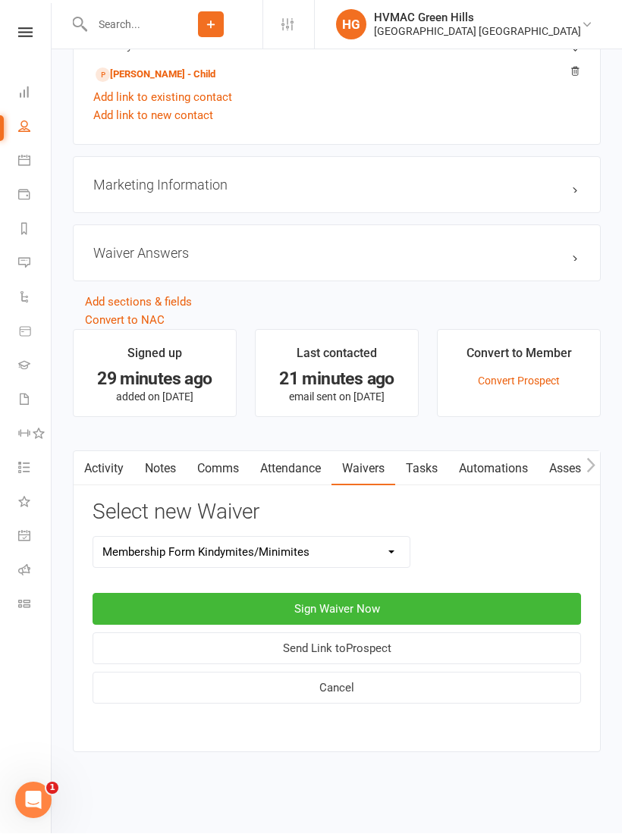
click at [385, 596] on button "Sign Waiver Now" at bounding box center [336, 610] width 488 height 32
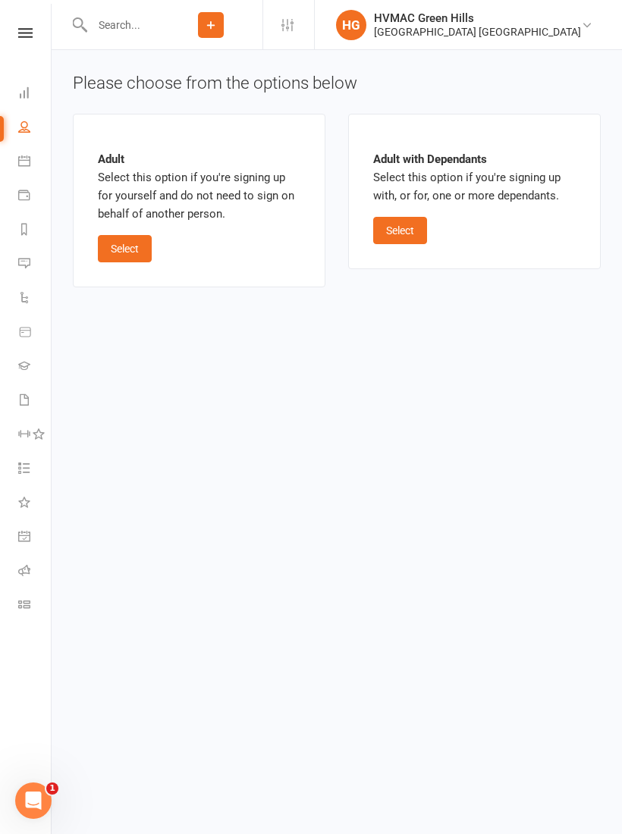
click at [421, 233] on button "Select" at bounding box center [400, 230] width 54 height 27
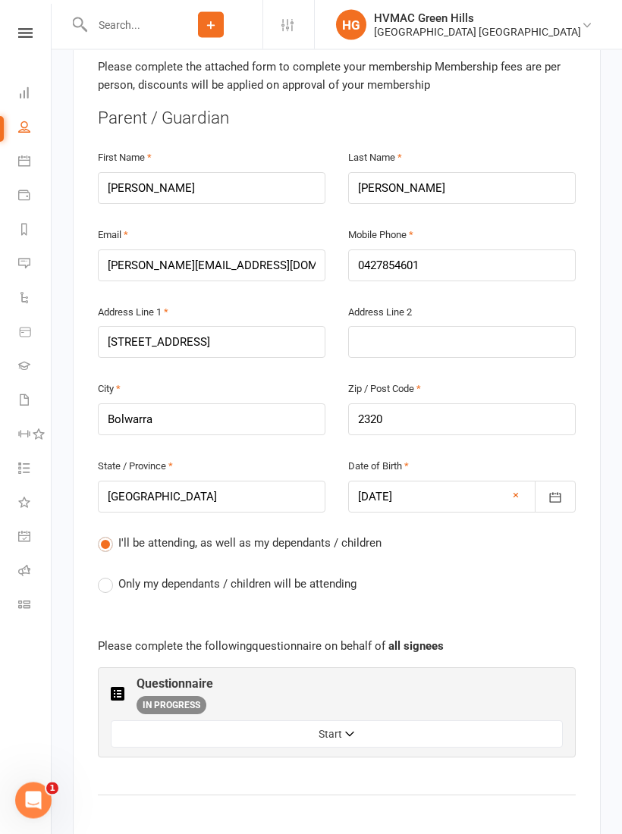
scroll to position [411, 0]
click at [207, 534] on div "I'll be attending, as well as my dependants / children Only my dependants / chi…" at bounding box center [337, 575] width 478 height 82
click at [137, 575] on span "Only my dependants / children will be attending" at bounding box center [237, 583] width 238 height 16
click at [108, 575] on input "Only my dependants / children will be attending" at bounding box center [103, 575] width 10 height 0
radio input "true"
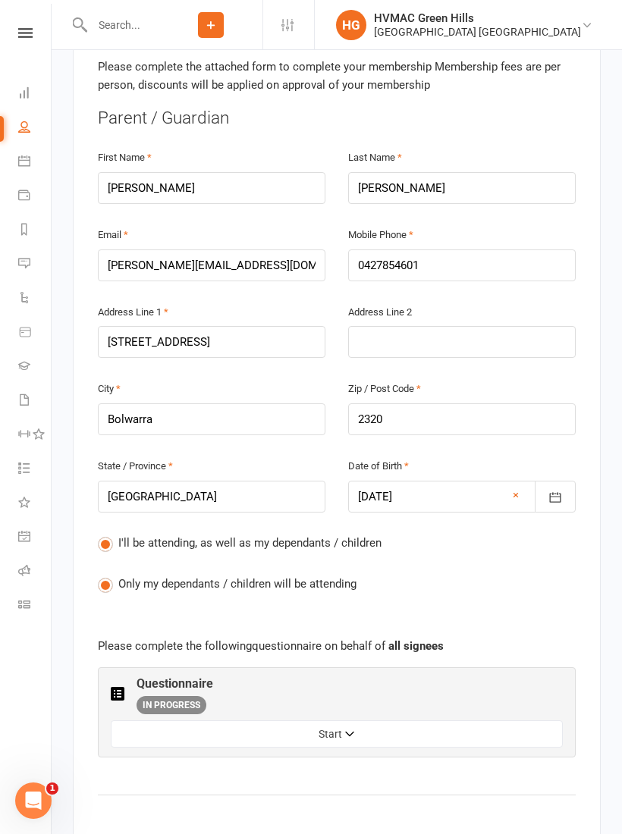
radio input "false"
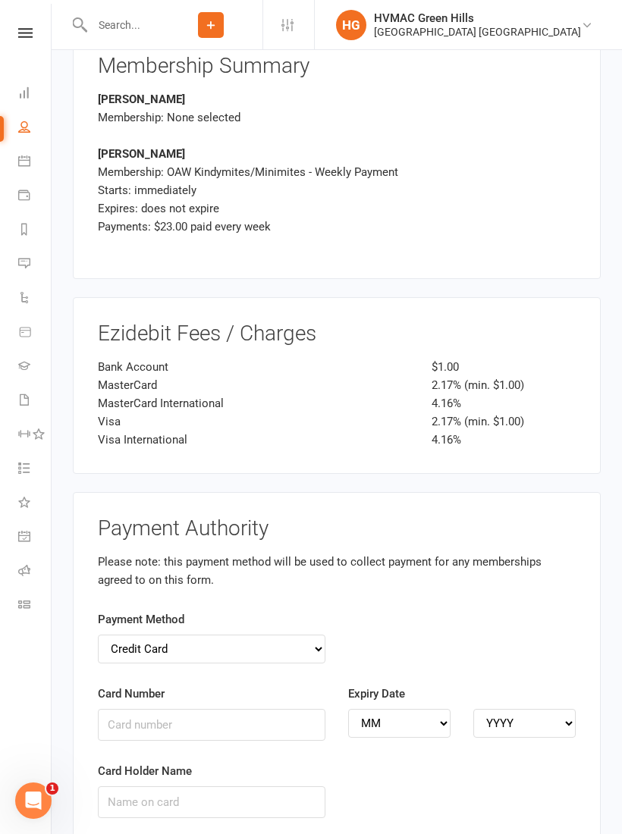
scroll to position [3114, 0]
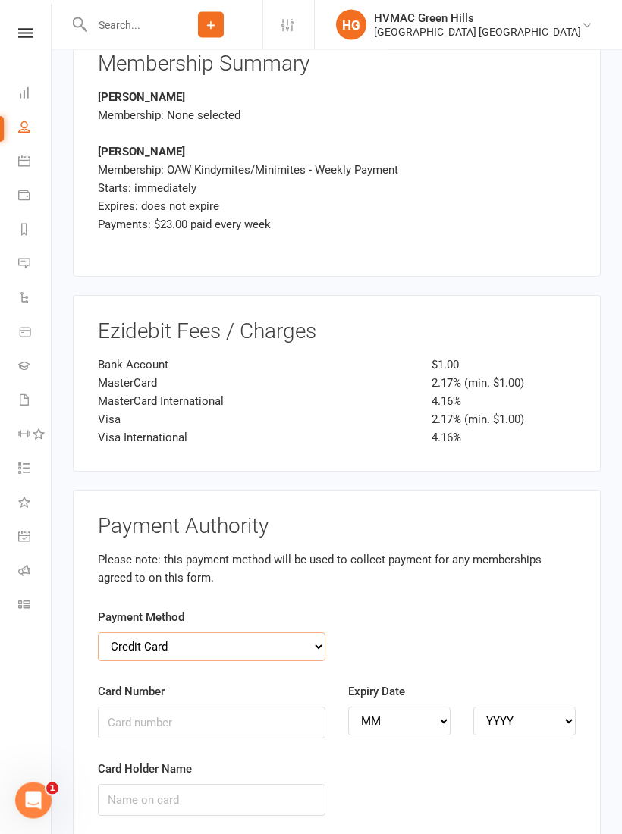
click at [323, 633] on select "Credit Card Bank Account" at bounding box center [211, 647] width 227 height 29
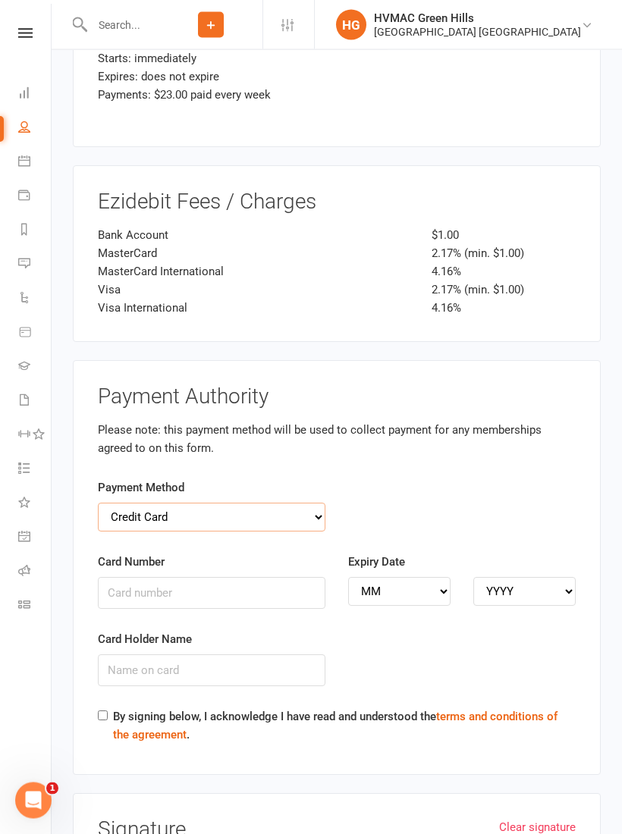
scroll to position [3245, 0]
click at [283, 478] on div "Payment Method Credit Card Bank Account" at bounding box center [211, 504] width 227 height 53
click at [286, 503] on select "Credit Card Bank Account" at bounding box center [211, 517] width 227 height 29
select select "bank_account"
click at [234, 577] on input "BSB" at bounding box center [211, 593] width 227 height 32
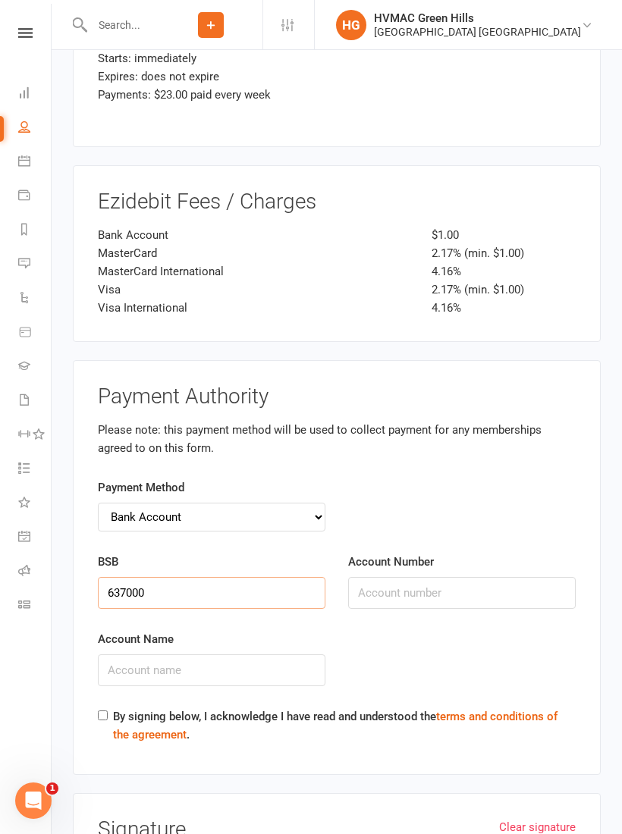
type input "637000"
click at [442, 577] on input "Account Number" at bounding box center [461, 593] width 227 height 32
type input "713331961"
click at [245, 654] on input "Account Name" at bounding box center [211, 670] width 227 height 32
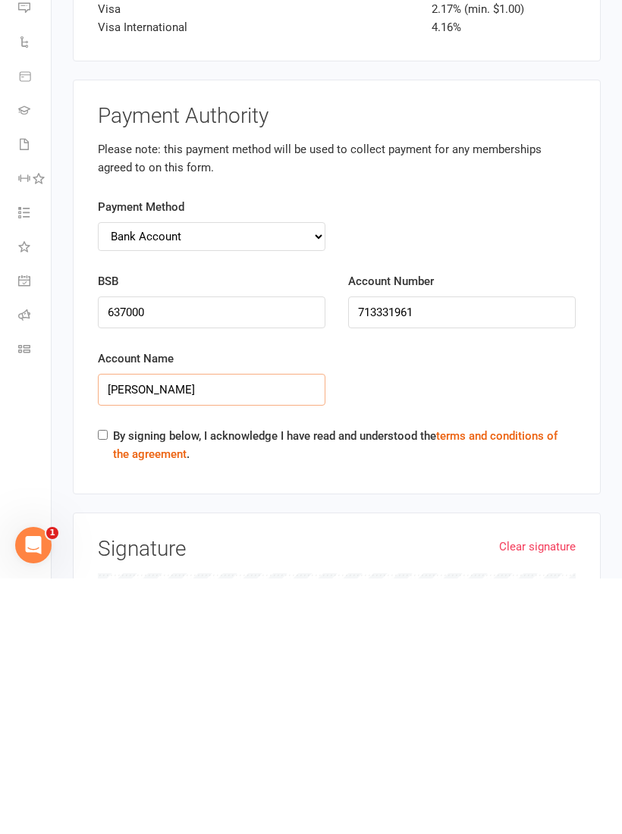
type input "[PERSON_NAME]"
click at [113, 682] on label "By signing below, I acknowledge I have read and understood the terms and condit…" at bounding box center [344, 700] width 462 height 36
click at [108, 685] on input "By signing below, I acknowledge I have read and understood the terms and condit…" at bounding box center [103, 690] width 10 height 10
checkbox input "true"
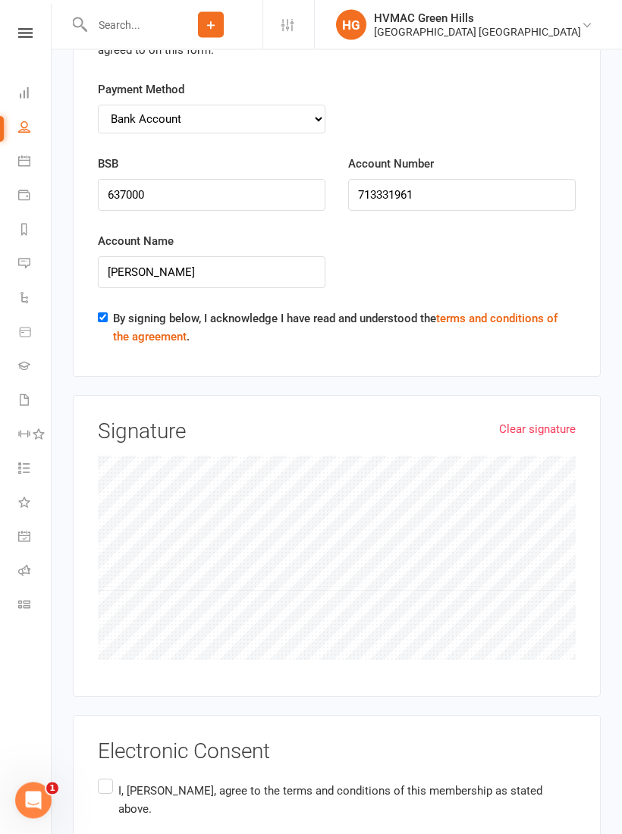
scroll to position [3649, 0]
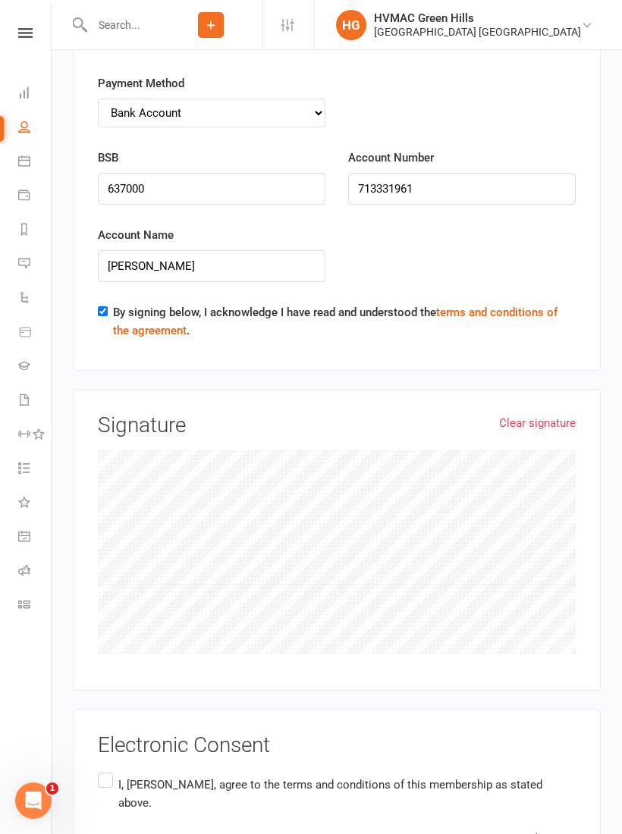
click at [102, 769] on input "I, [PERSON_NAME], agree to the terms and conditions of this membership as state…" at bounding box center [103, 769] width 10 height 0
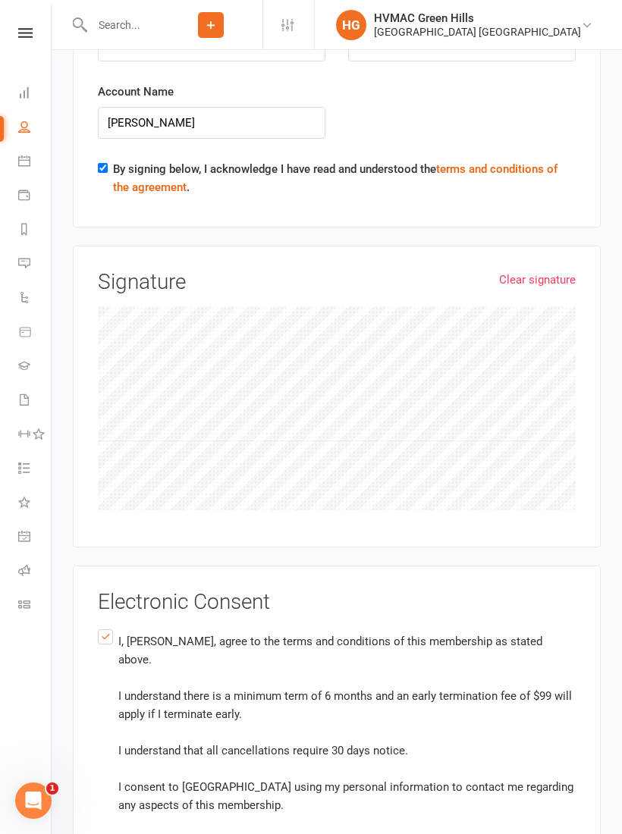
scroll to position [3800, 0]
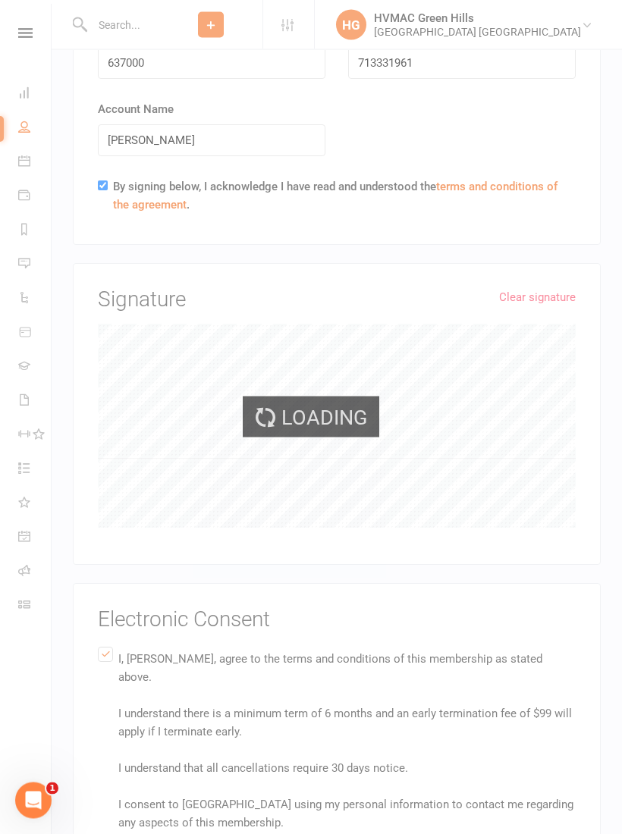
scroll to position [3775, 0]
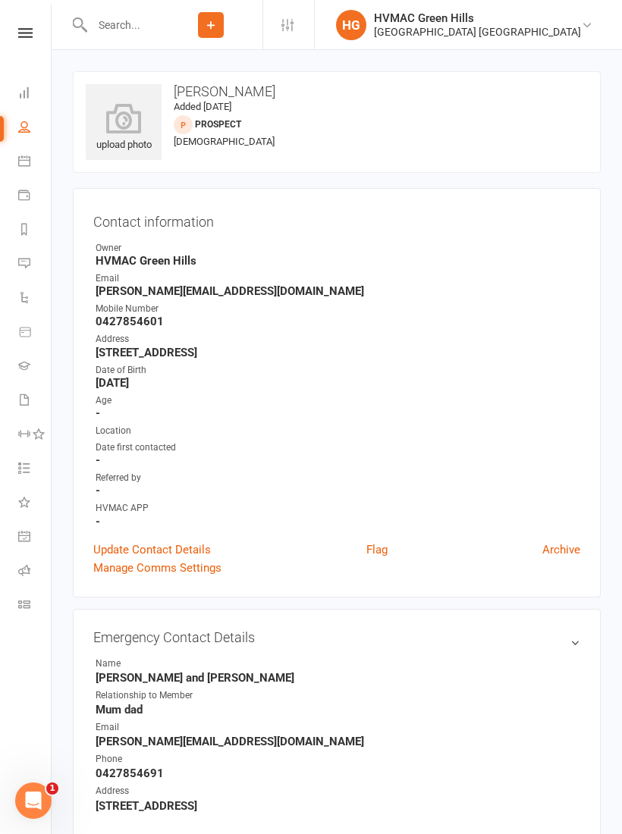
click at [104, 35] on input "text" at bounding box center [123, 24] width 72 height 21
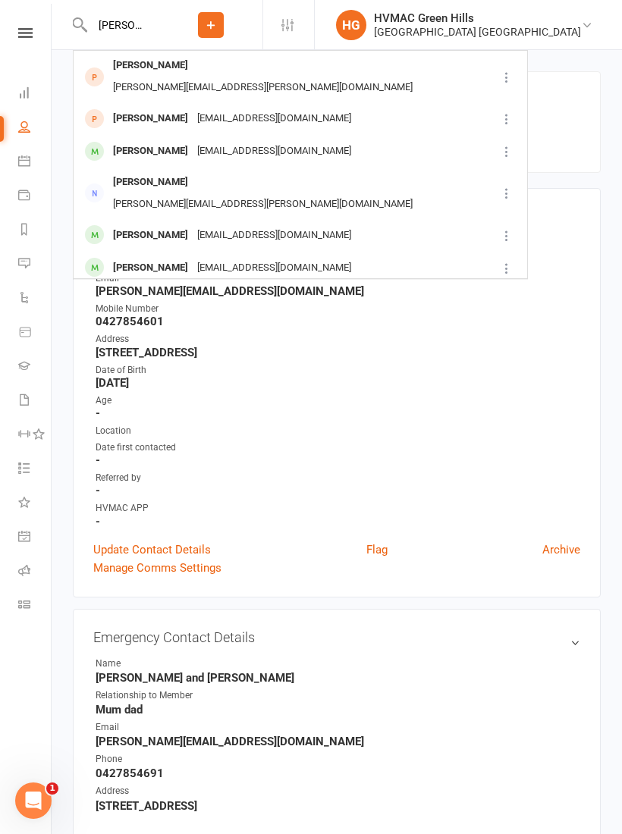
type input "[PERSON_NAME]"
click at [150, 108] on div "[PERSON_NAME]" at bounding box center [150, 119] width 84 height 22
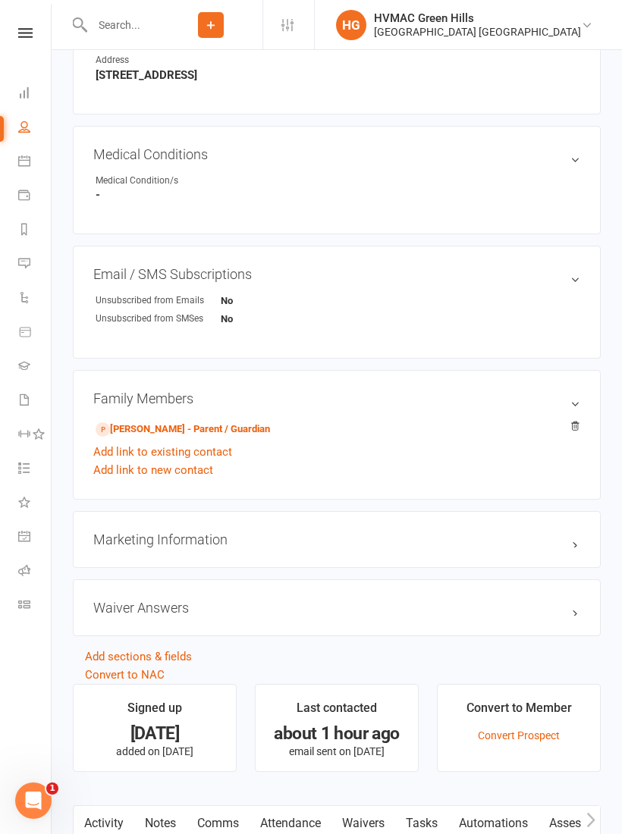
scroll to position [729, 0]
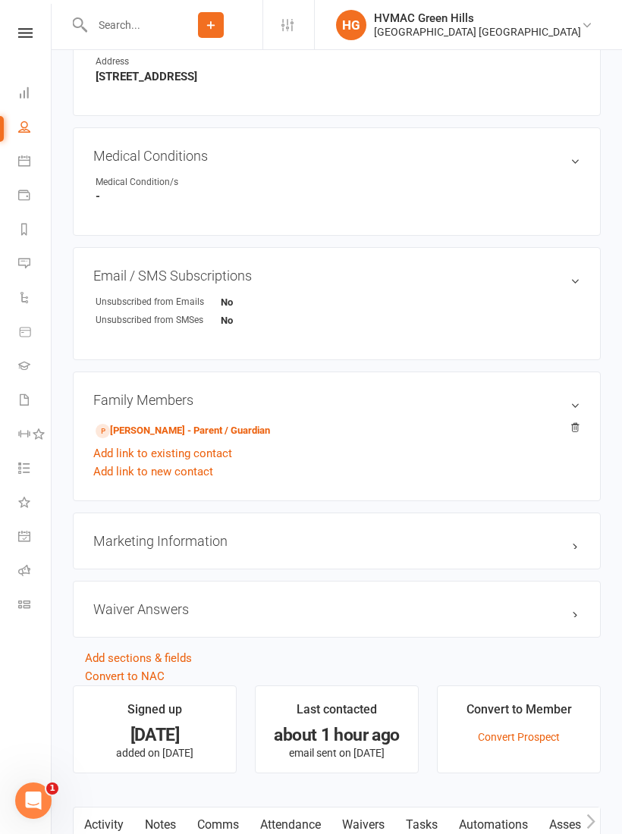
click at [158, 428] on link "[PERSON_NAME] - Parent / Guardian" at bounding box center [183, 431] width 174 height 16
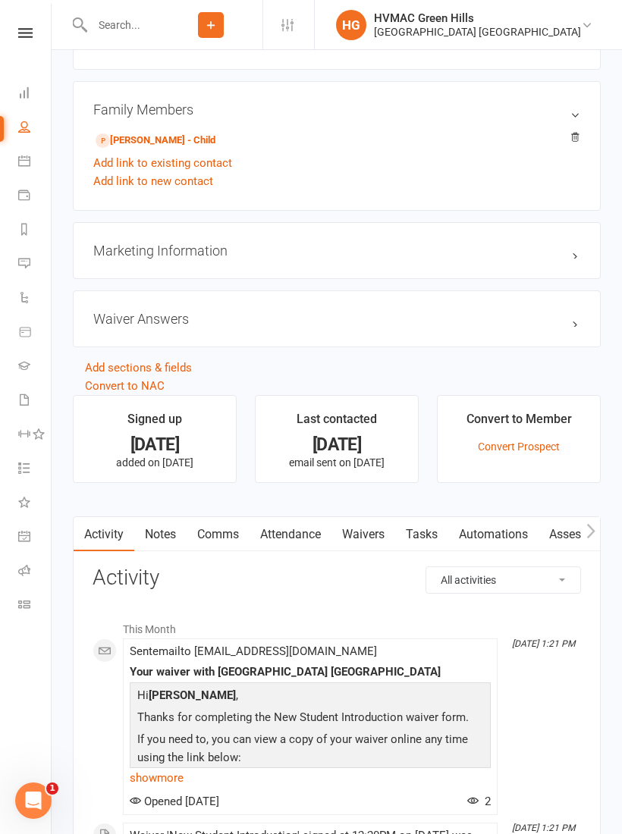
click at [370, 531] on link "Waivers" at bounding box center [363, 534] width 64 height 35
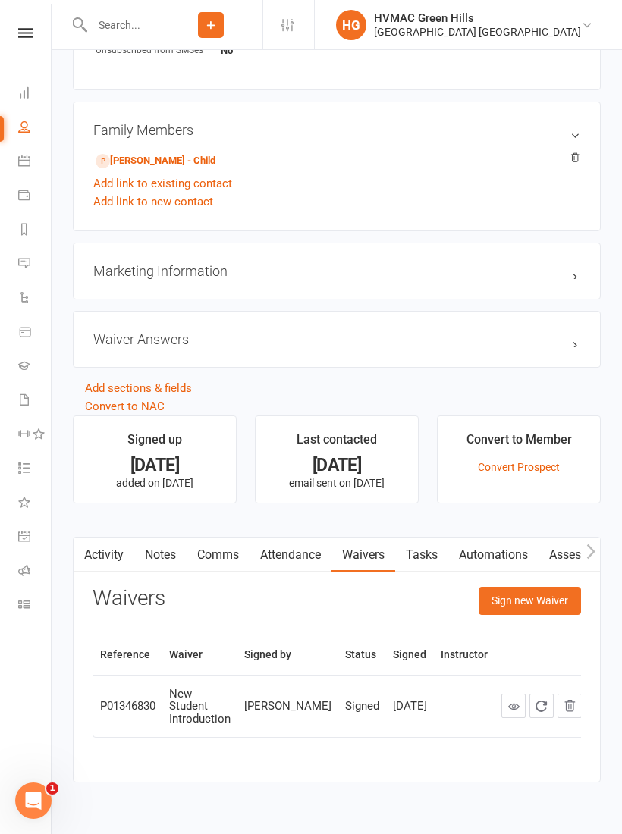
click at [525, 612] on button "Sign new Waiver" at bounding box center [529, 600] width 102 height 27
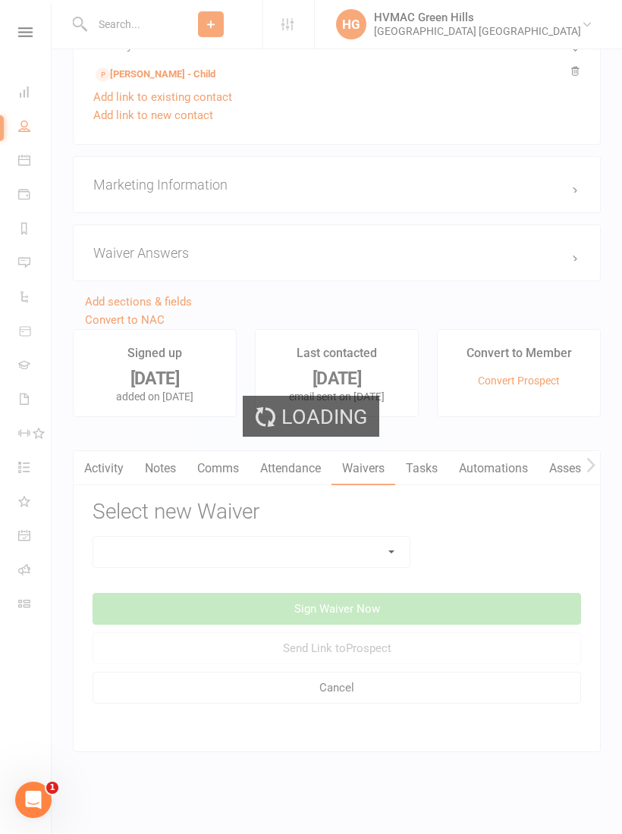
scroll to position [1098, 0]
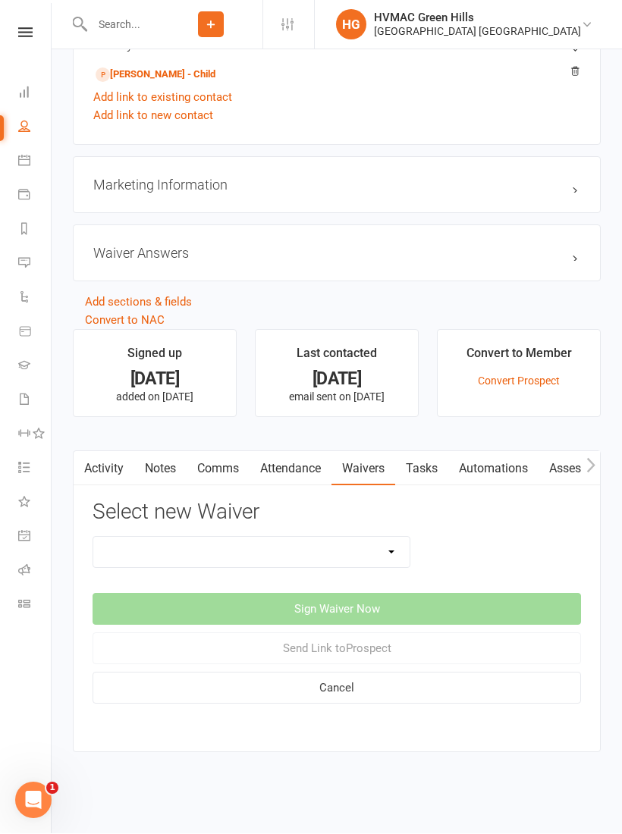
click at [388, 537] on select "3 months free Membership 8 Week Fitness Challenge Basic Membership Form Cancell…" at bounding box center [251, 552] width 316 height 30
select select "6923"
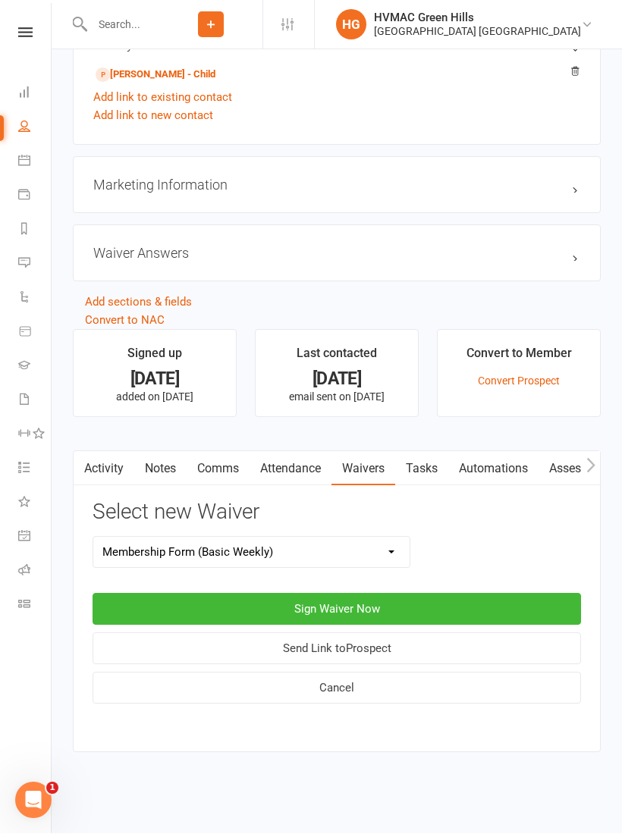
click at [391, 594] on button "Sign Waiver Now" at bounding box center [336, 610] width 488 height 32
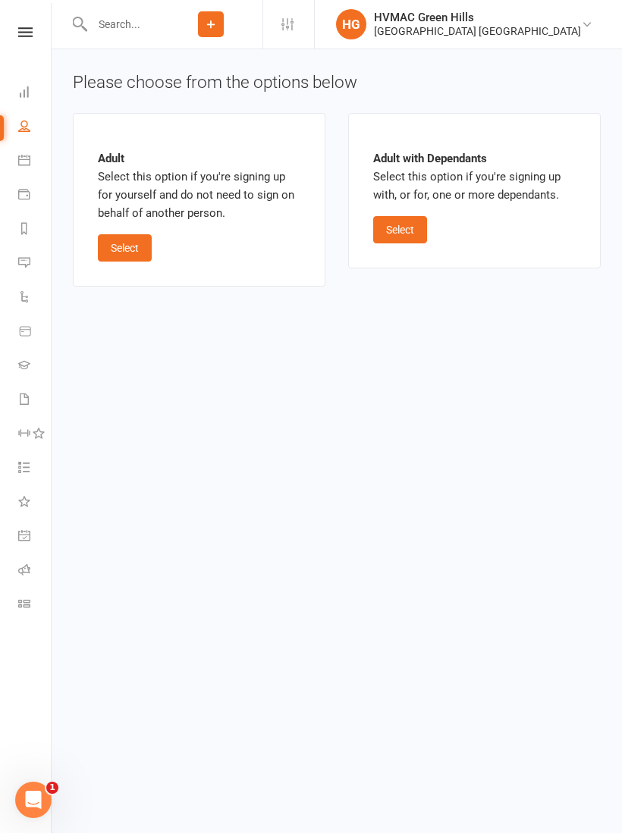
click at [400, 222] on button "Select" at bounding box center [400, 230] width 54 height 27
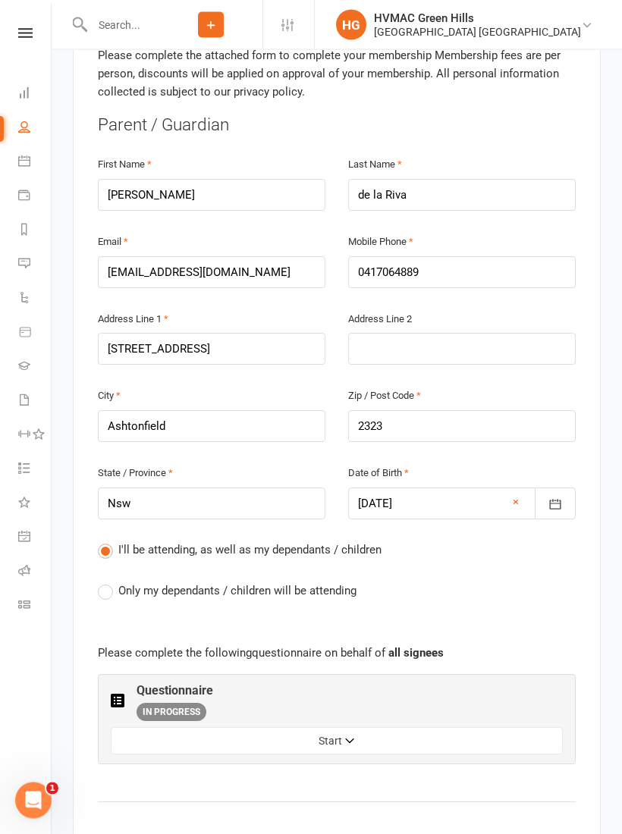
scroll to position [435, 0]
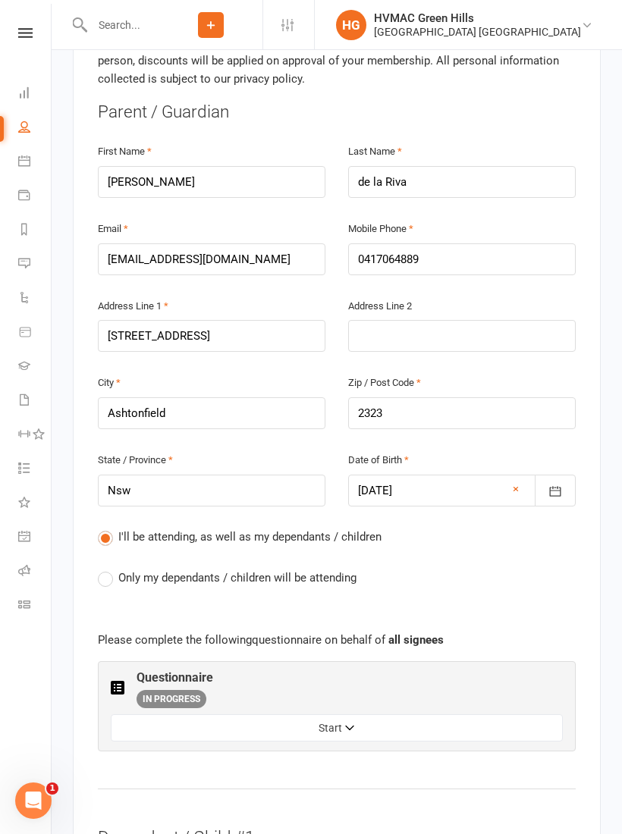
click at [111, 569] on label "Only my dependants / children will be attending" at bounding box center [227, 578] width 259 height 18
click at [108, 569] on input "Only my dependants / children will be attending" at bounding box center [103, 569] width 10 height 0
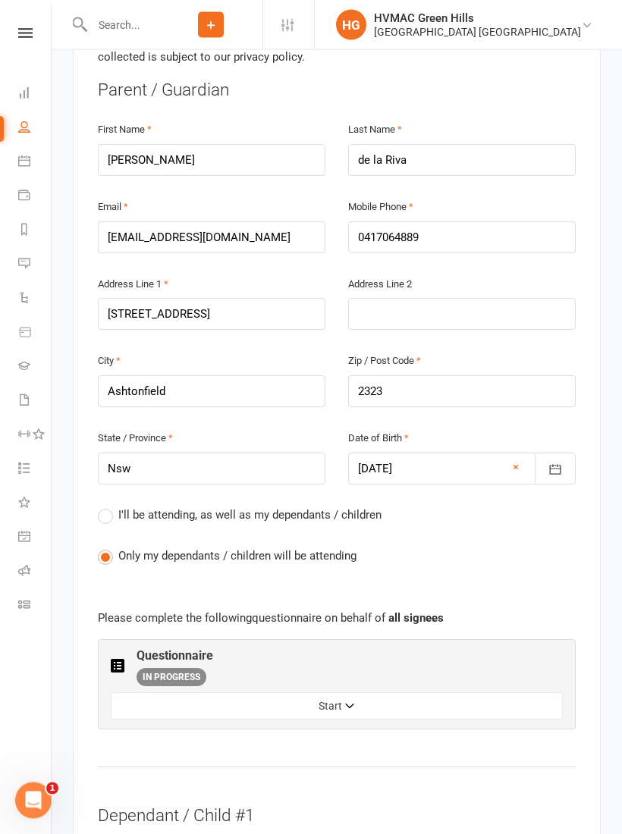
scroll to position [481, 0]
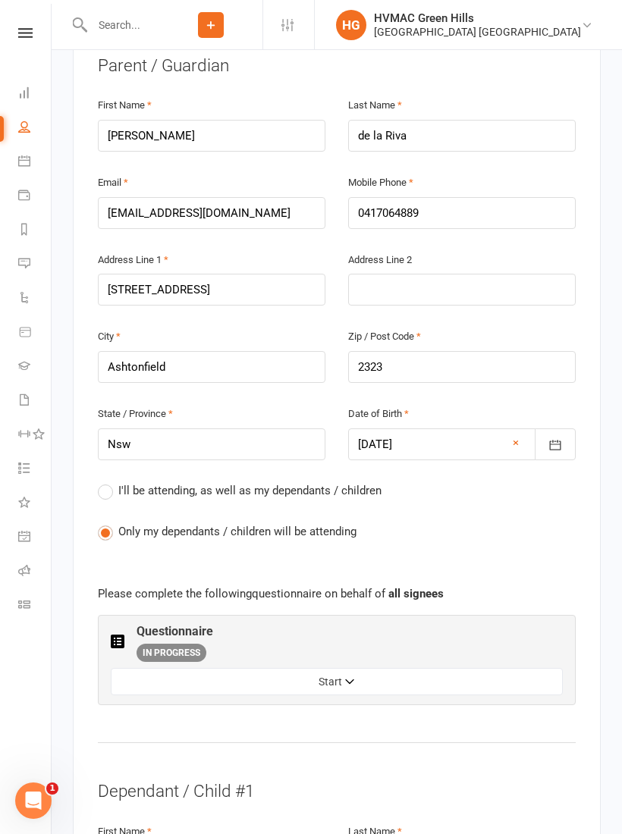
click at [349, 678] on icon "button" at bounding box center [350, 683] width 11 height 11
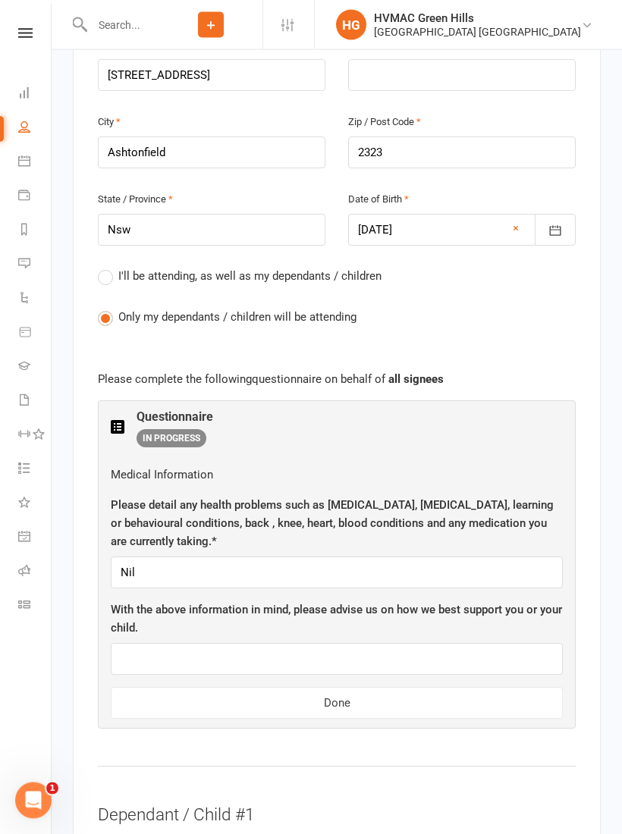
scroll to position [708, 0]
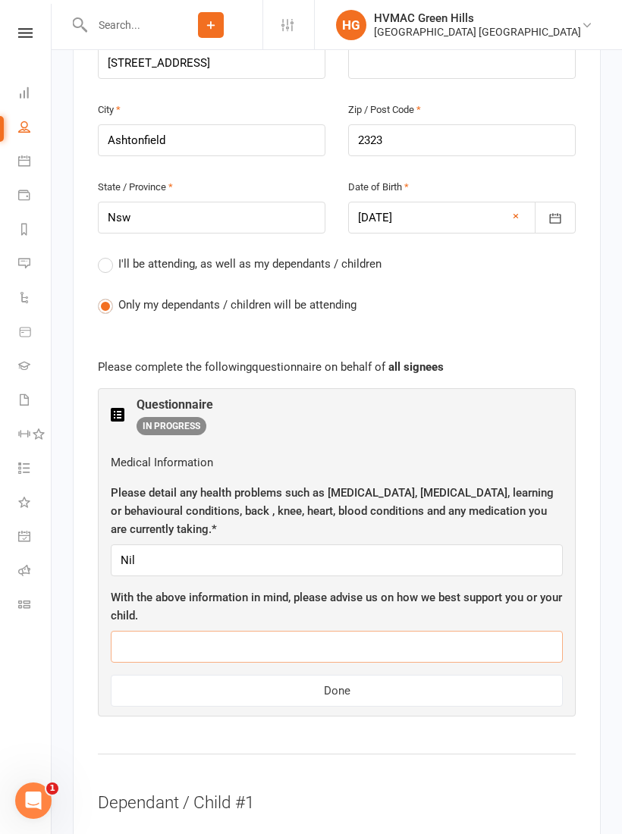
click at [299, 631] on input "text" at bounding box center [337, 647] width 452 height 32
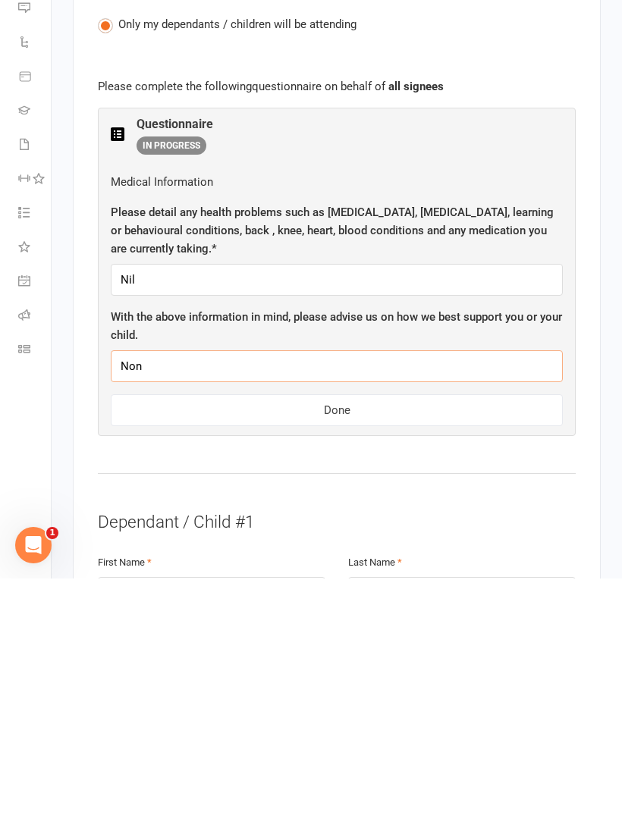
type input "None"
click at [411, 650] on button "Done" at bounding box center [337, 666] width 452 height 32
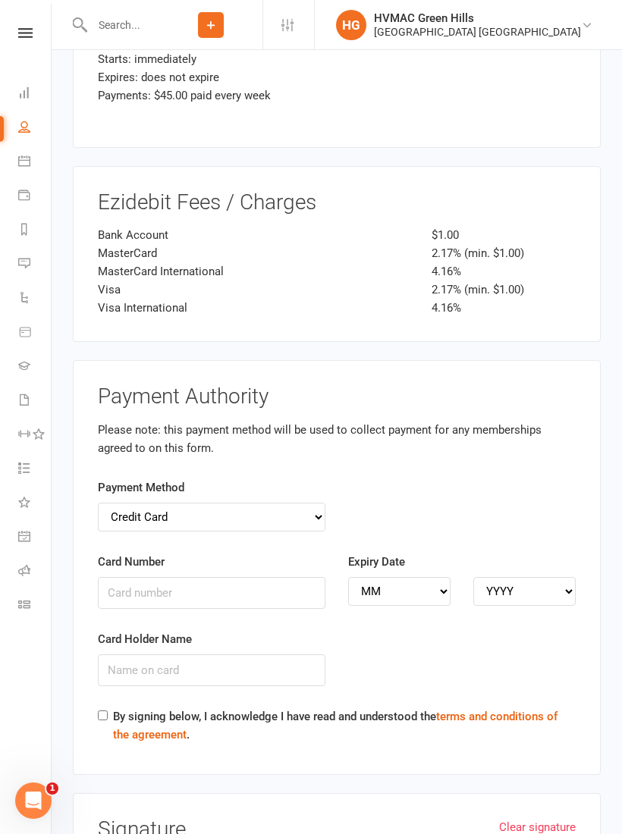
scroll to position [2988, 0]
click at [300, 502] on select "Credit Card Bank Account" at bounding box center [211, 516] width 227 height 29
click at [315, 478] on div "Payment Method Credit Card Bank Account" at bounding box center [211, 504] width 227 height 53
click at [306, 502] on select "Credit Card Bank Account" at bounding box center [211, 516] width 227 height 29
select select "credit_card"
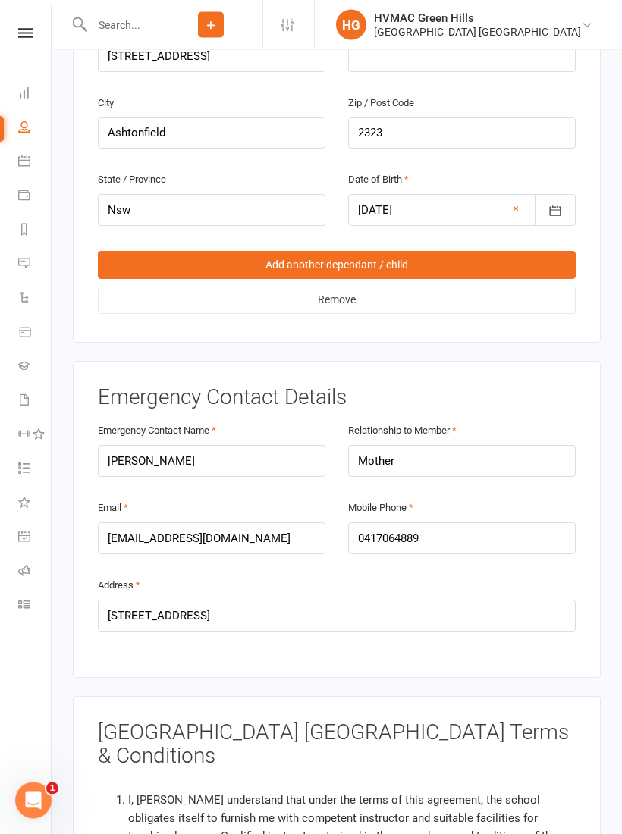
scroll to position [1442, 0]
click at [217, 600] on input "[STREET_ADDRESS]" at bounding box center [337, 616] width 478 height 32
click at [224, 600] on input "[STREET_ADDRESS]" at bounding box center [337, 616] width 478 height 32
click at [227, 600] on input "[STREET_ADDRESS]" at bounding box center [337, 616] width 478 height 32
click at [218, 600] on input "[STREET_ADDRESS]" at bounding box center [337, 616] width 478 height 32
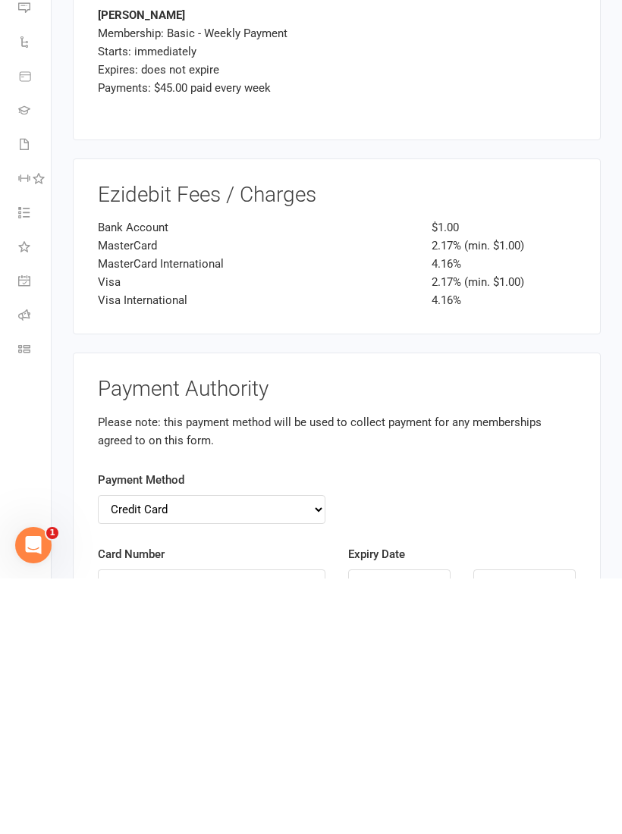
scroll to position [2775, 0]
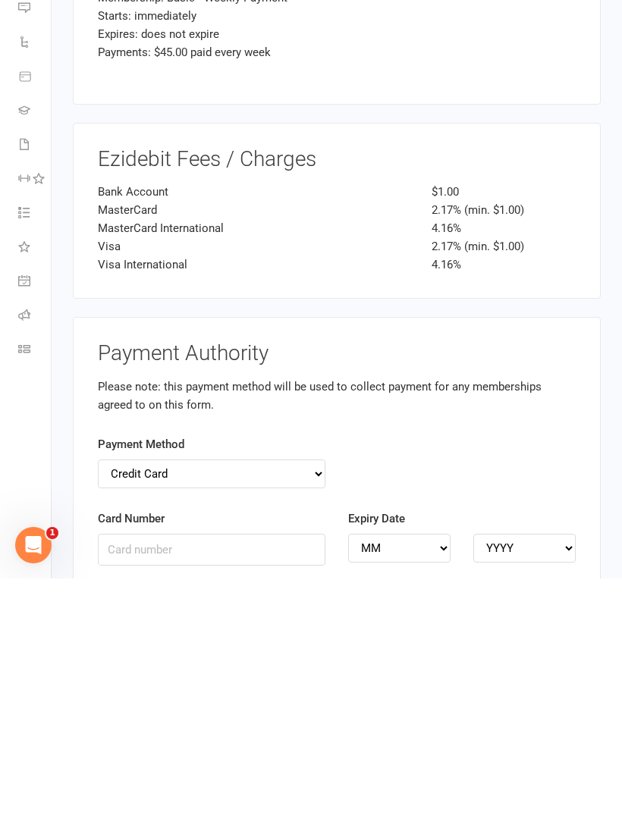
type input "[STREET_ADDRESS]"
click at [159, 789] on input "Card Number" at bounding box center [211, 805] width 227 height 32
type input "[CREDIT_CARD_NUMBER]"
click at [387, 787] on select "MM 01 02 03 04 05 06 07 08 09 10 11 12" at bounding box center [399, 801] width 102 height 29
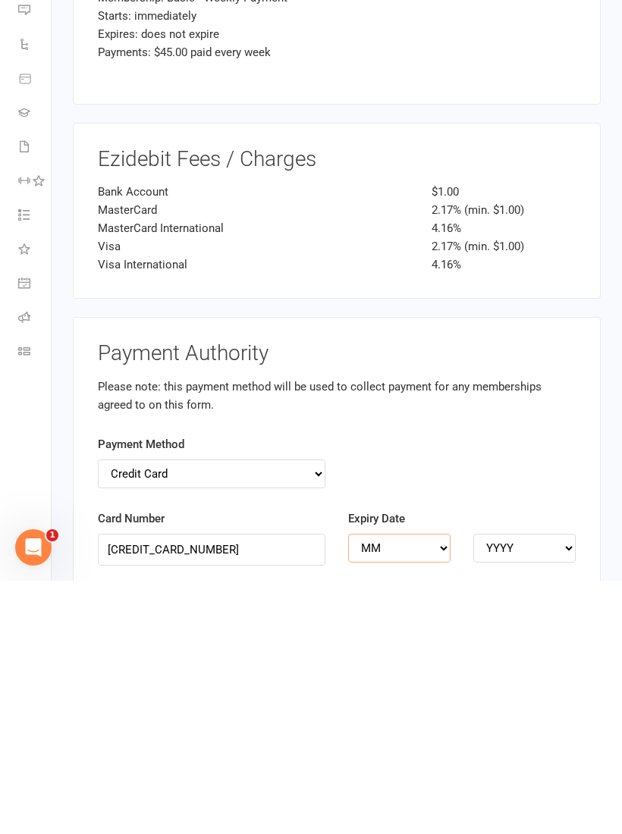
scroll to position [3031, 0]
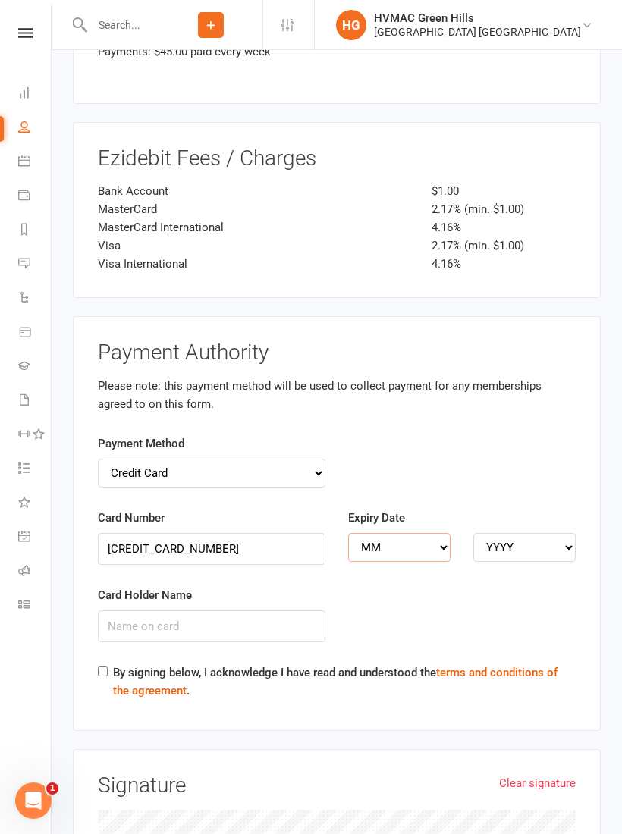
select select "03"
click at [515, 533] on select "YYYY 2025 2026 2027 2028 2029 2030 2031 2032 2033 2034" at bounding box center [524, 547] width 102 height 29
select select "2026"
click at [168, 610] on input "Card Holder Name" at bounding box center [211, 626] width 227 height 32
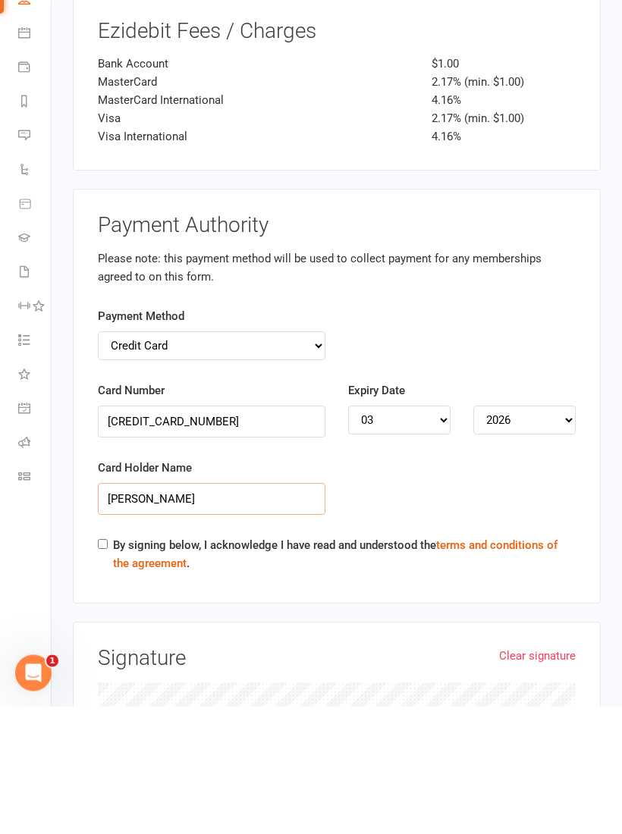
type input "[PERSON_NAME]"
click at [107, 667] on input "By signing below, I acknowledge I have read and understood the terms and condit…" at bounding box center [103, 672] width 10 height 10
checkbox input "true"
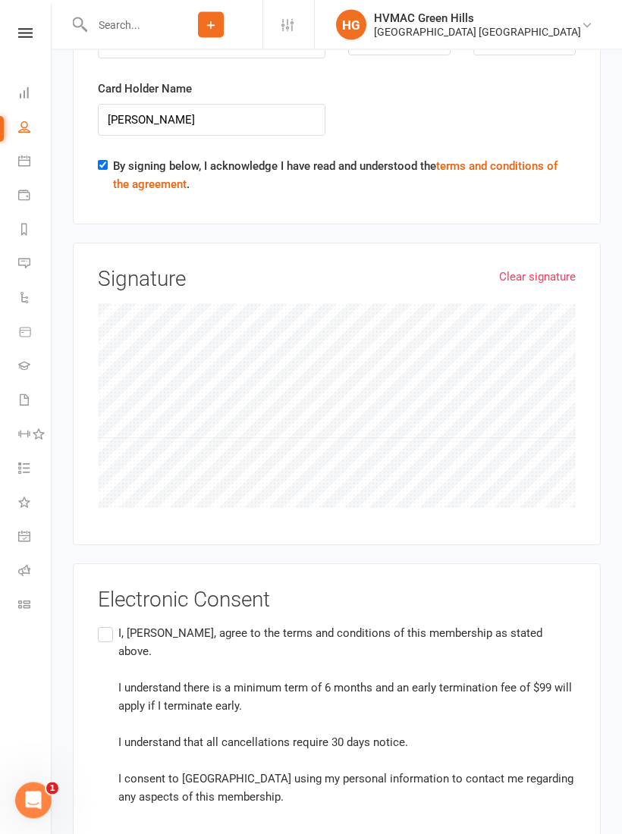
scroll to position [3537, 0]
click at [104, 624] on label "I, [PERSON_NAME], agree to the terms and conditions of this membership as state…" at bounding box center [337, 715] width 478 height 182
click at [104, 624] on input "I, [PERSON_NAME], agree to the terms and conditions of this membership as state…" at bounding box center [103, 624] width 10 height 0
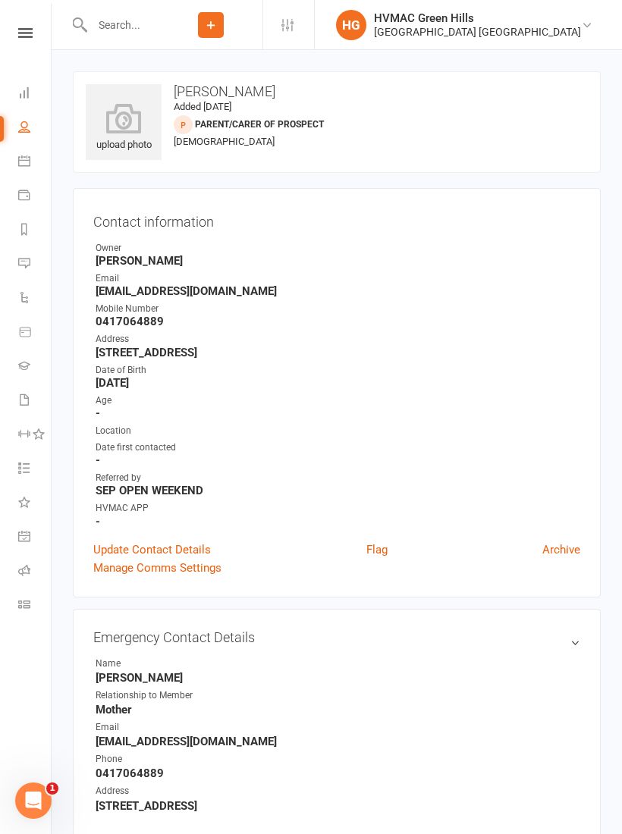
click at [24, 401] on icon at bounding box center [24, 399] width 12 height 12
select select "100"
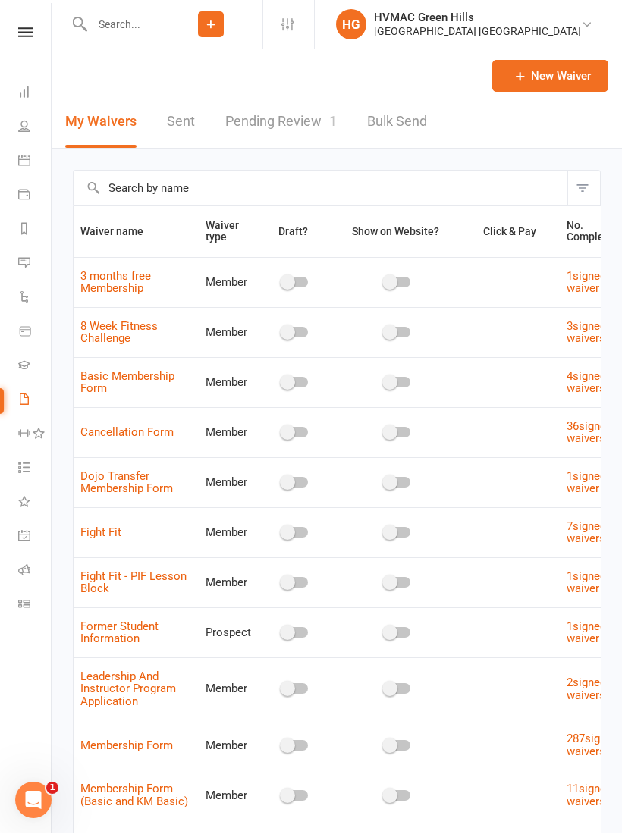
scroll to position [1, 0]
click at [286, 119] on link "Pending Review 1" at bounding box center [280, 122] width 111 height 52
select select "100"
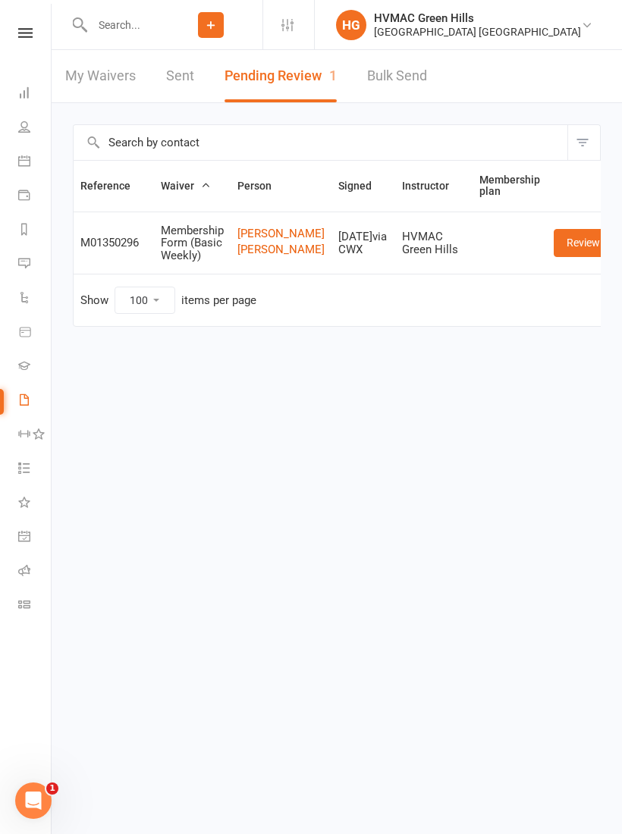
click at [557, 249] on link "Review" at bounding box center [582, 242] width 59 height 27
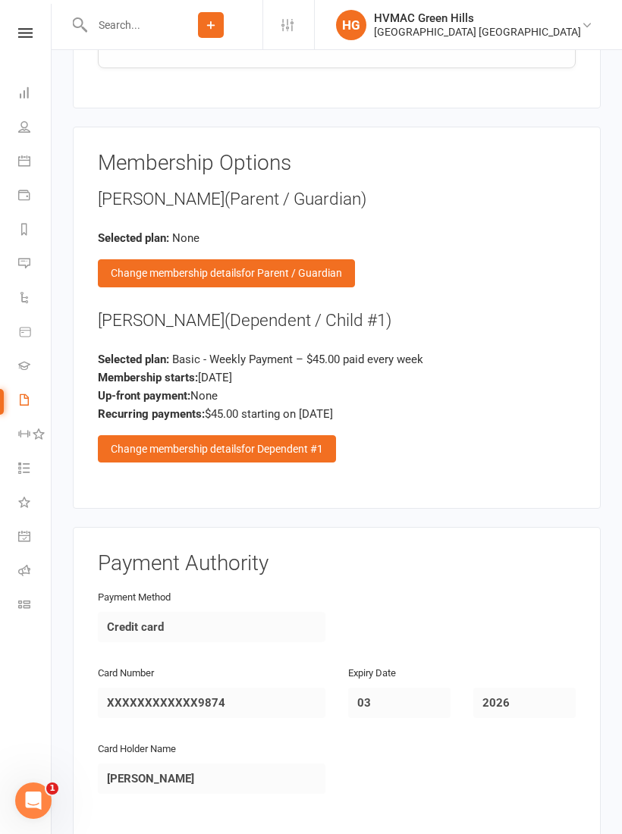
scroll to position [2001, 0]
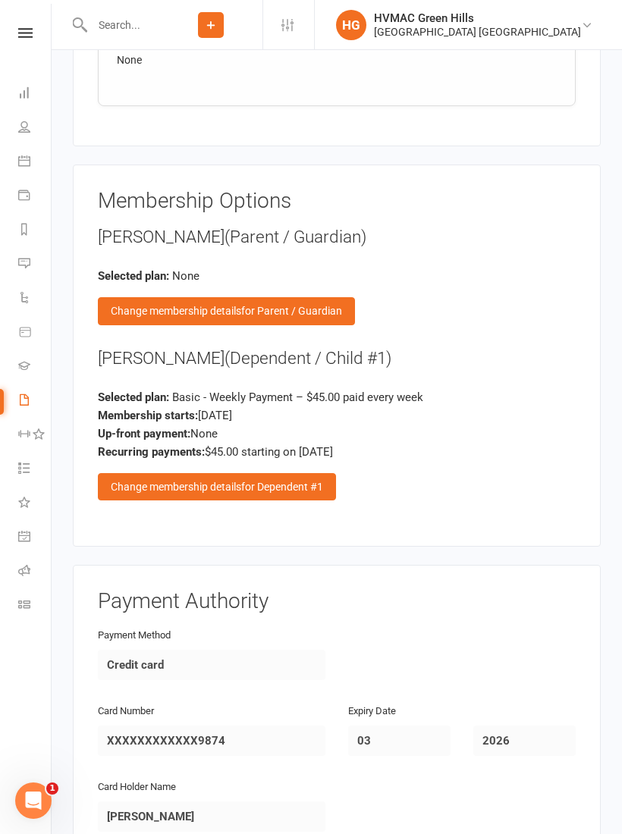
click at [228, 473] on div "Change membership details for Dependent #1" at bounding box center [217, 486] width 238 height 27
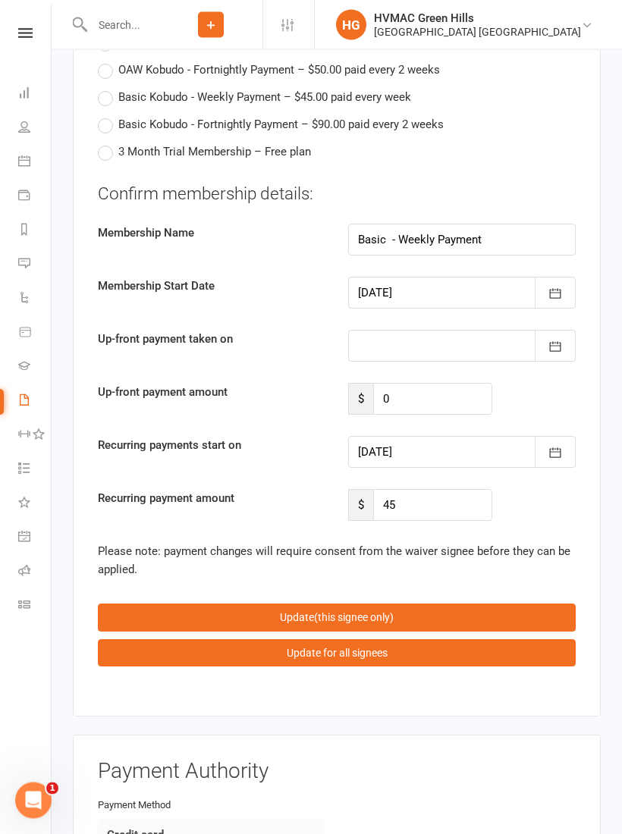
scroll to position [3668, 0]
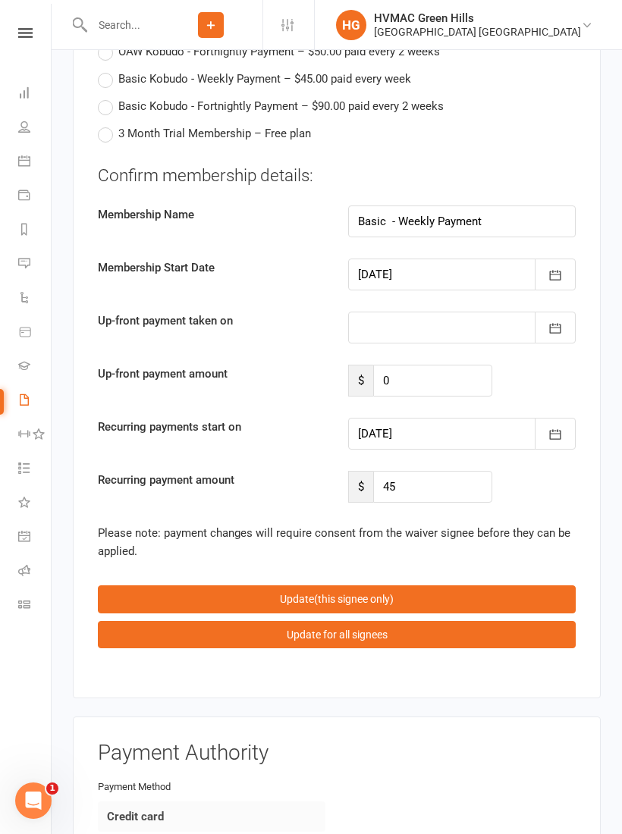
click at [559, 268] on icon "button" at bounding box center [554, 275] width 15 height 15
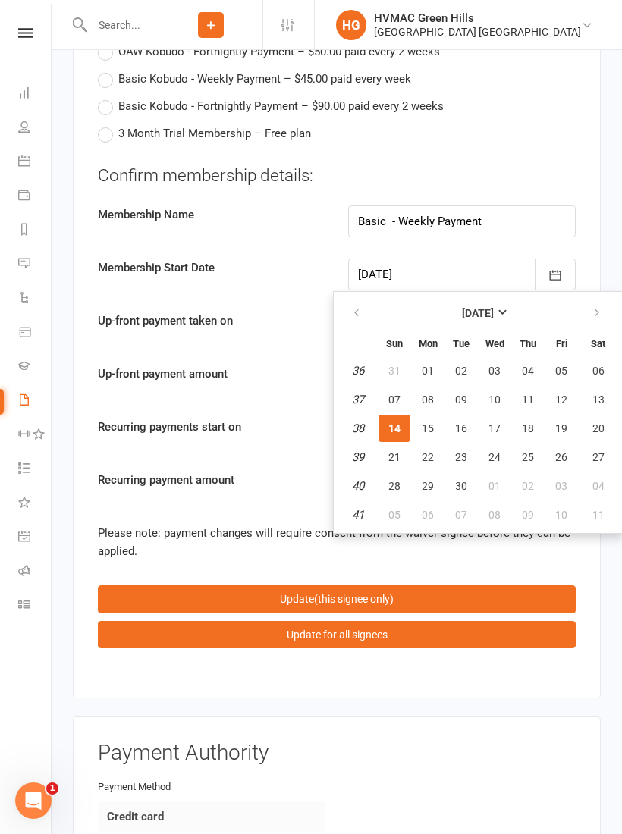
click at [285, 259] on label "Membership Start Date" at bounding box center [211, 268] width 250 height 18
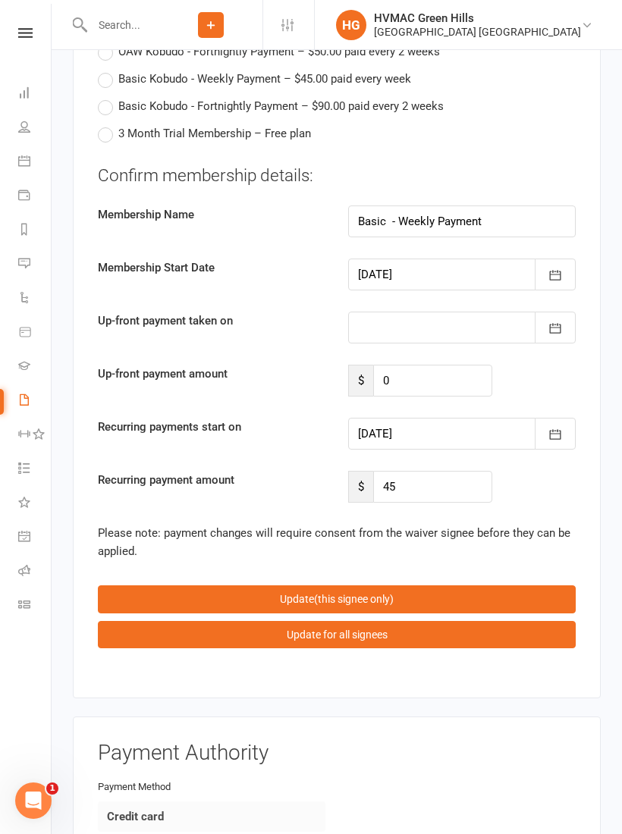
click at [548, 427] on icon "button" at bounding box center [554, 434] width 15 height 15
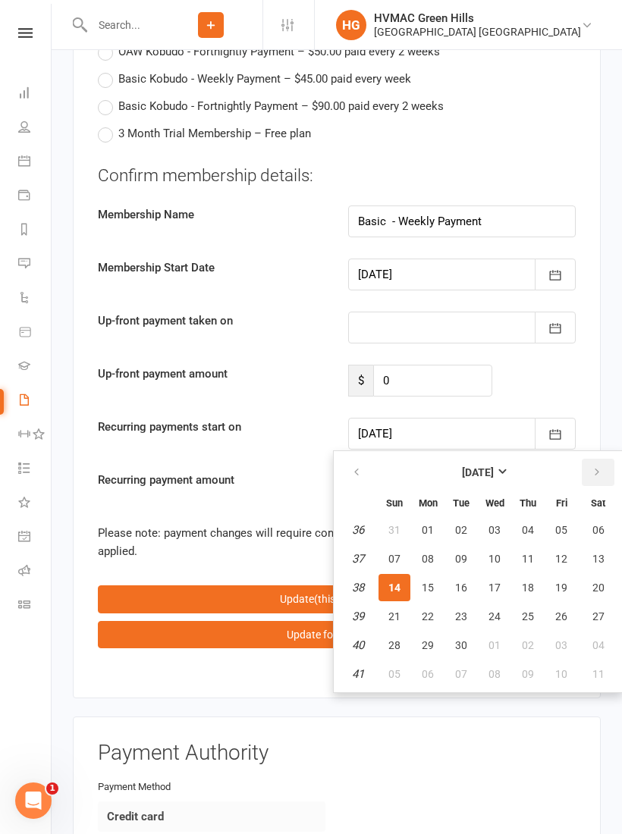
click at [594, 466] on icon "button" at bounding box center [596, 472] width 11 height 12
click at [427, 581] on span "13" at bounding box center [427, 587] width 12 height 12
type input "[DATE]"
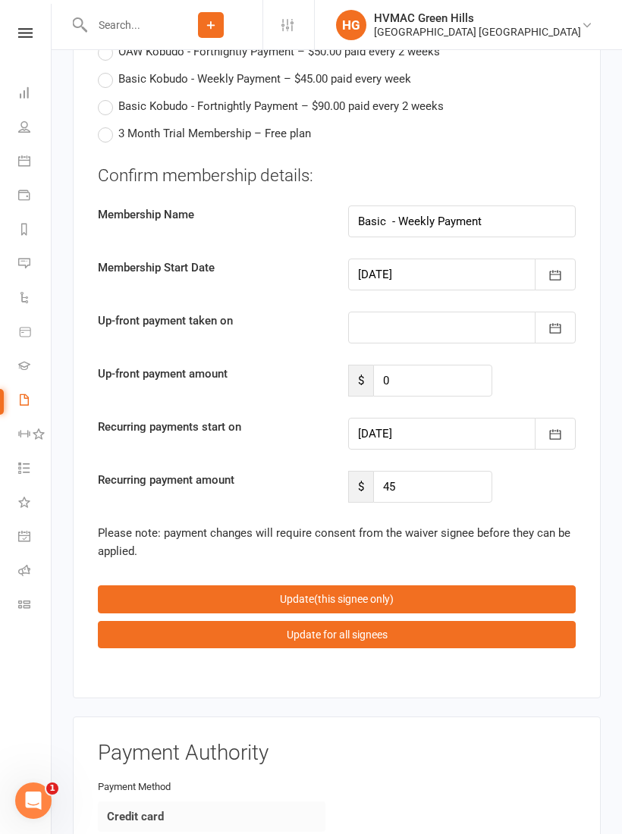
click at [402, 585] on button "Update (this signee only)" at bounding box center [337, 598] width 478 height 27
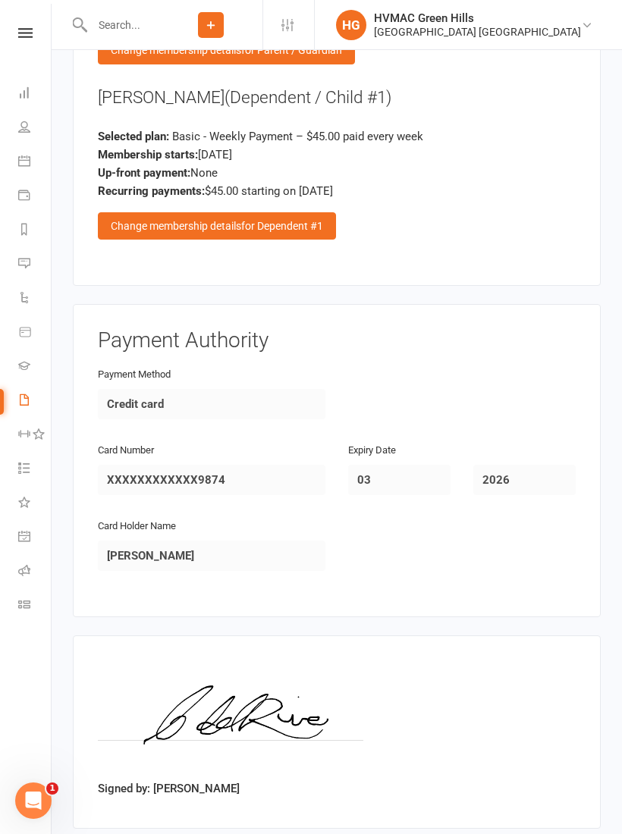
scroll to position [2261, 0]
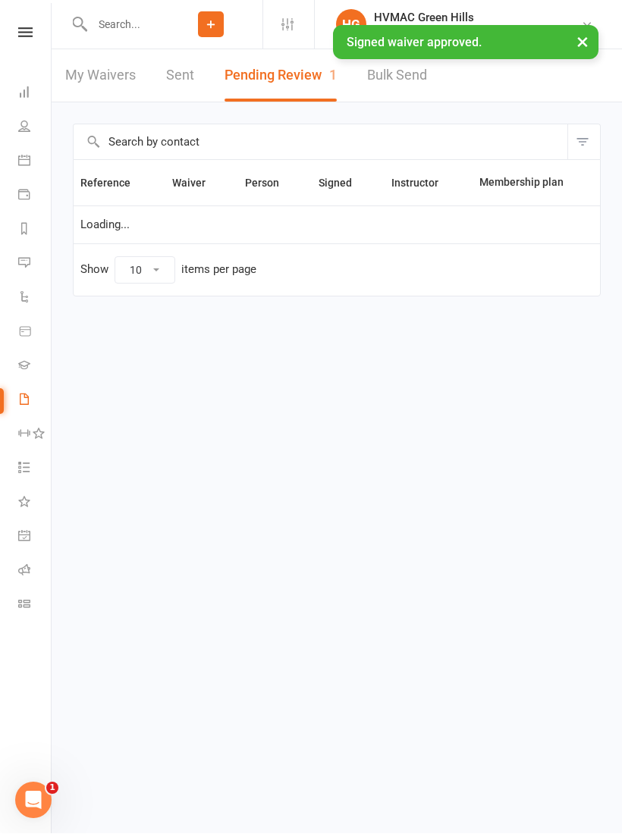
select select "100"
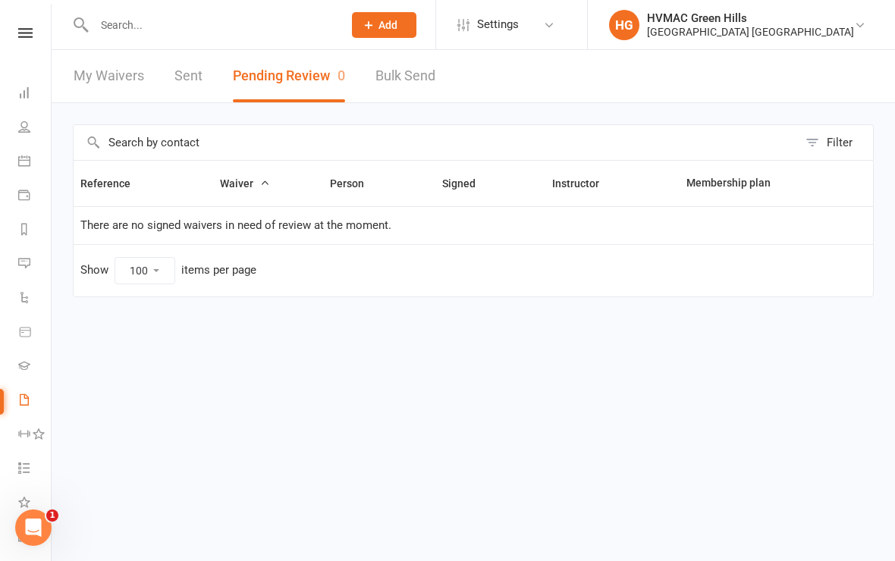
click at [24, 36] on icon at bounding box center [25, 33] width 14 height 10
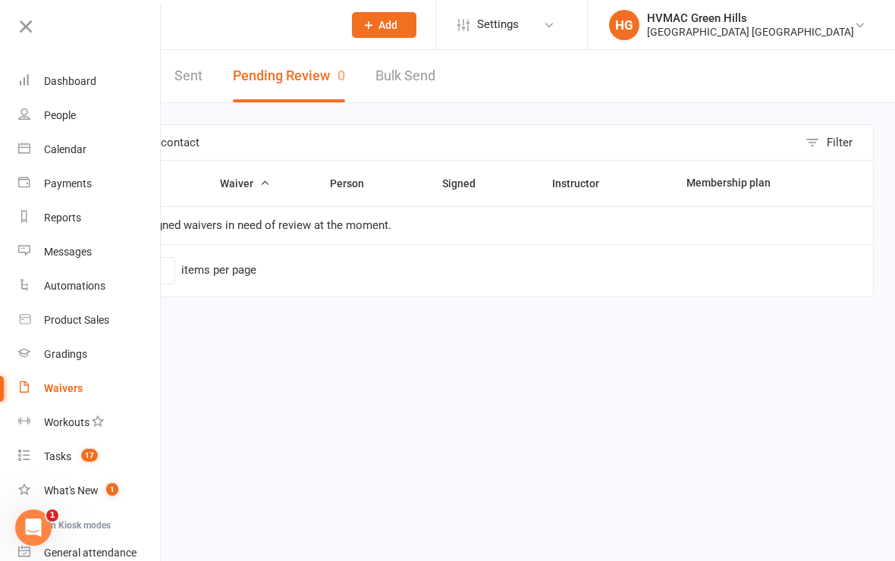
click at [69, 78] on div "Dashboard" at bounding box center [70, 81] width 52 height 12
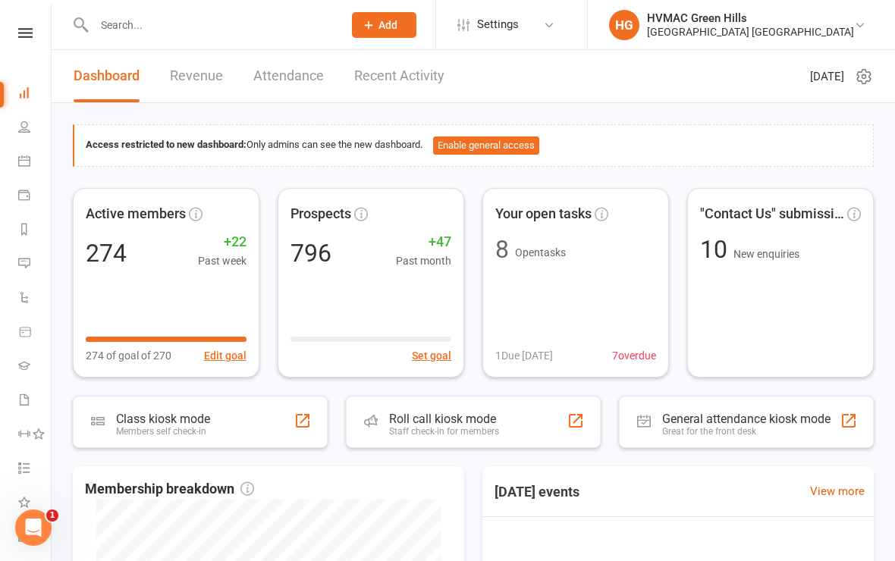
click at [118, 15] on input "text" at bounding box center [210, 24] width 243 height 21
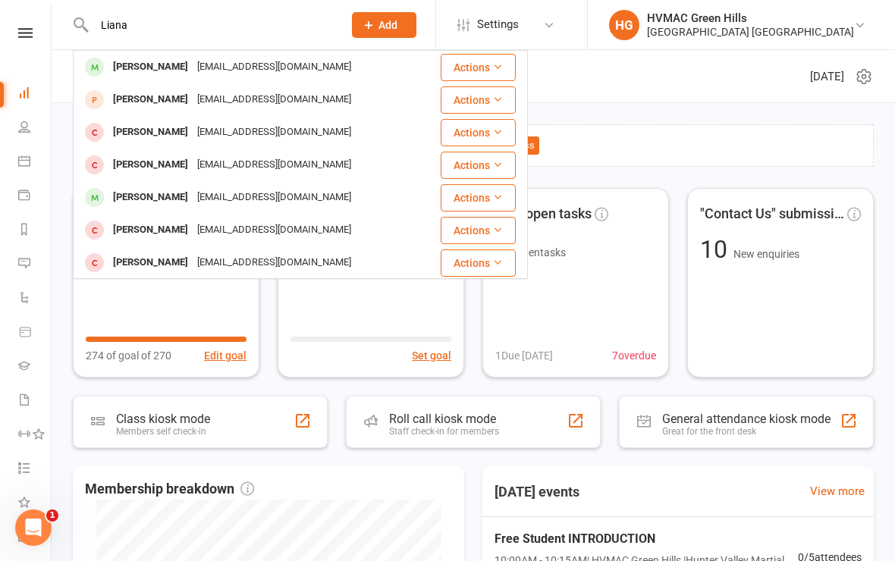
type input "Liana"
click at [261, 69] on div "[EMAIL_ADDRESS][DOMAIN_NAME]" at bounding box center [274, 67] width 163 height 22
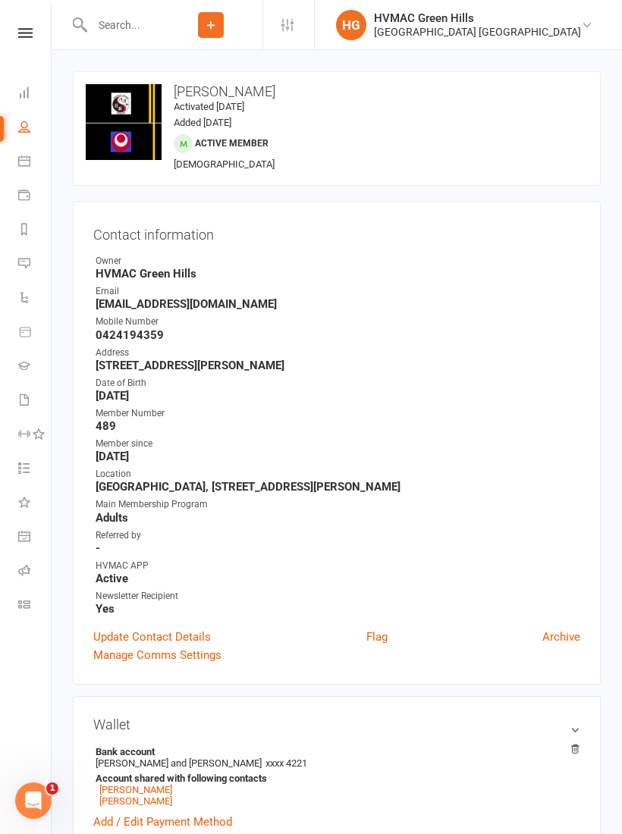
click at [28, 25] on nav "Clubworx Dashboard People Calendar Payments Reports Messages Automations Produc…" at bounding box center [26, 421] width 52 height 834
click at [24, 33] on icon at bounding box center [25, 33] width 14 height 10
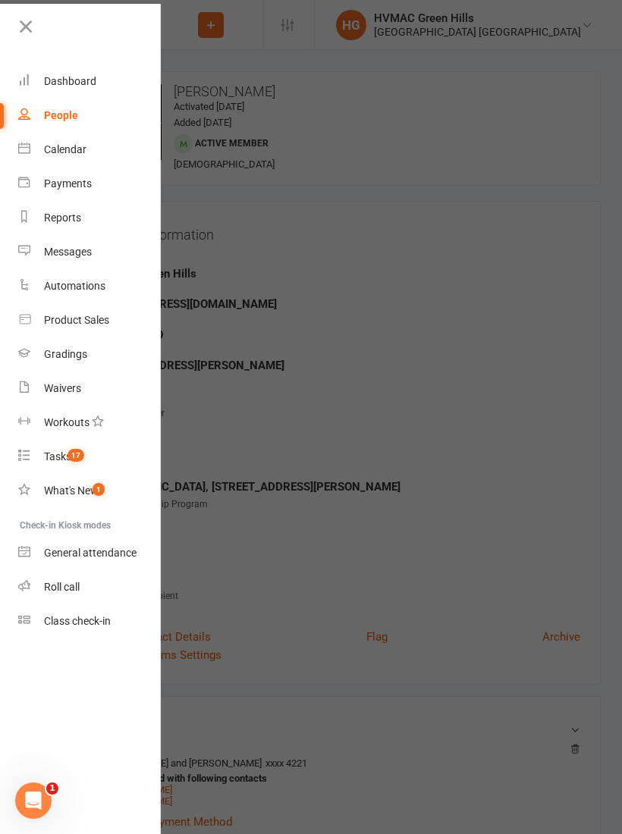
click at [69, 389] on div "Waivers" at bounding box center [62, 388] width 37 height 12
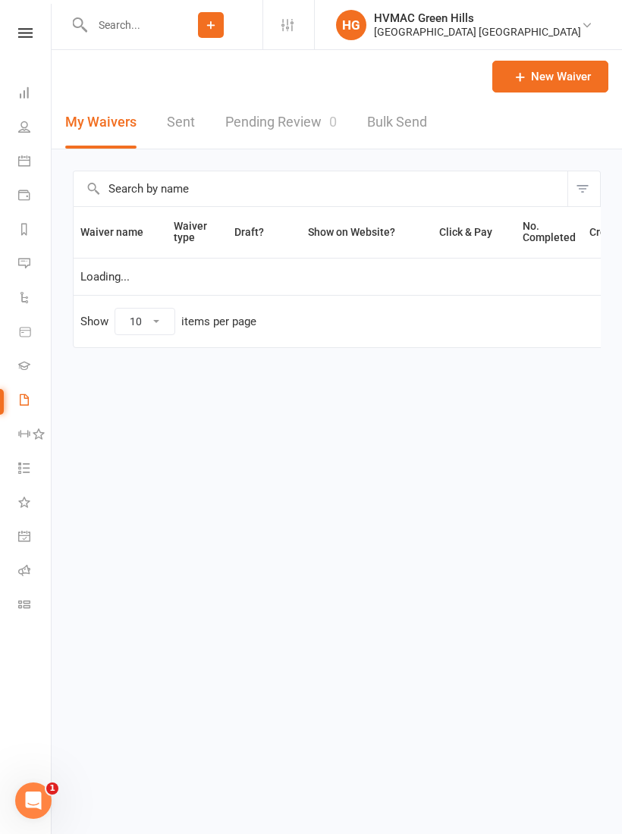
select select "100"
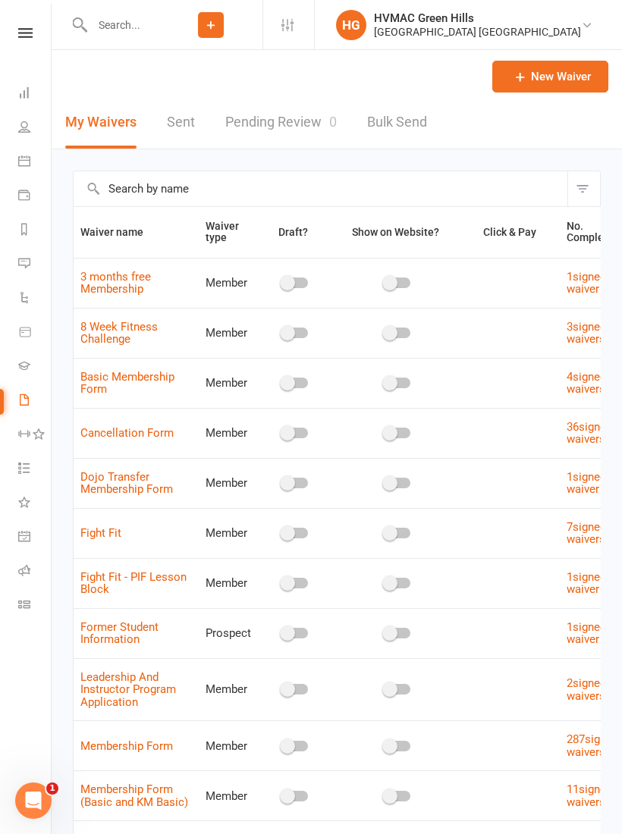
click at [284, 117] on link "Pending Review 0" at bounding box center [280, 122] width 111 height 52
select select "100"
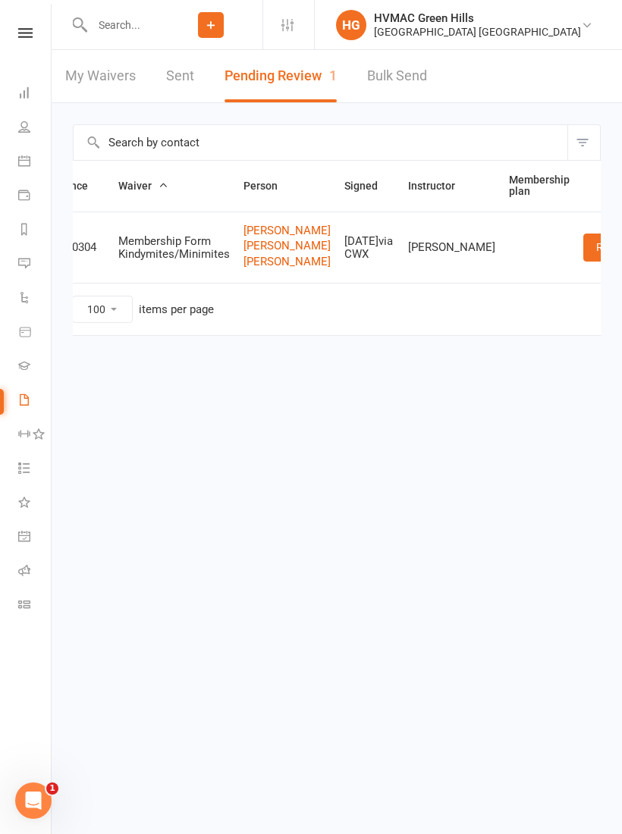
scroll to position [0, 42]
click at [584, 257] on link "Review" at bounding box center [613, 246] width 59 height 27
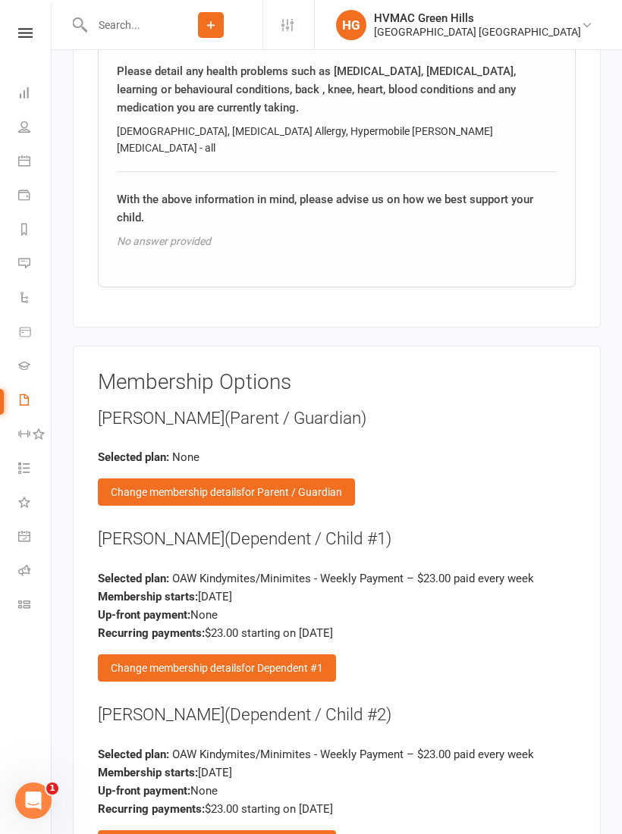
scroll to position [2339, 0]
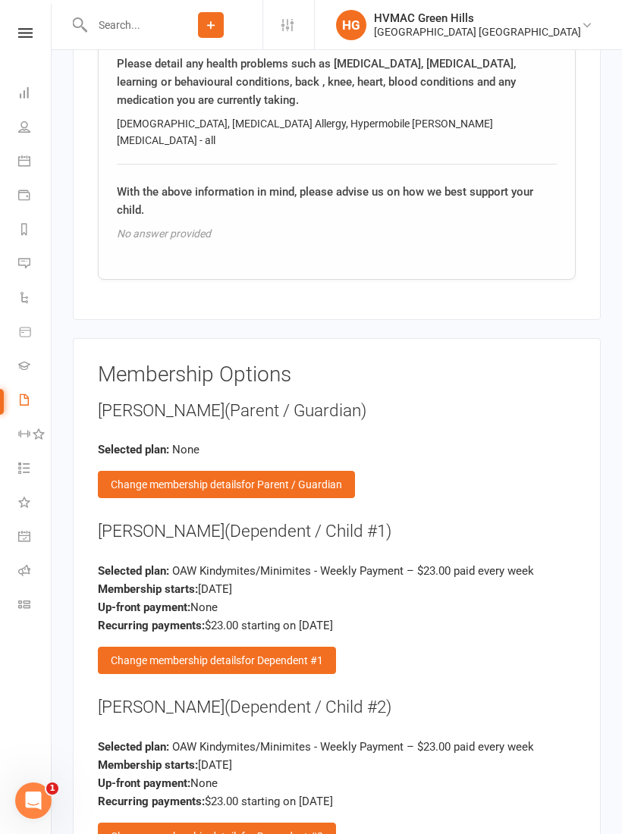
click at [306, 647] on div "Change membership details for Dependent #1" at bounding box center [217, 660] width 238 height 27
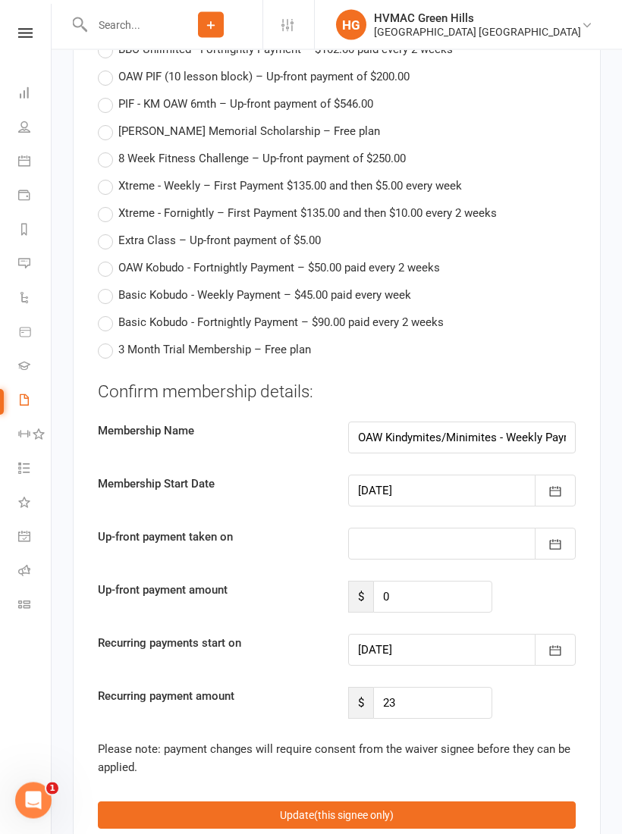
click at [574, 475] on button "button" at bounding box center [554, 491] width 41 height 32
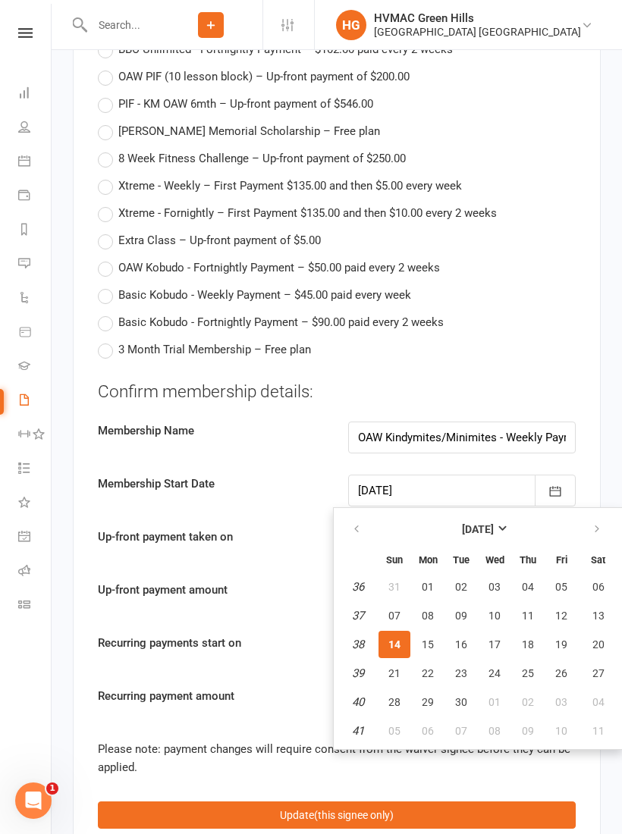
click at [574, 313] on div "Basic Kobudo - Fortnightly Payment – $90.00 paid every 2 weeks" at bounding box center [337, 322] width 478 height 18
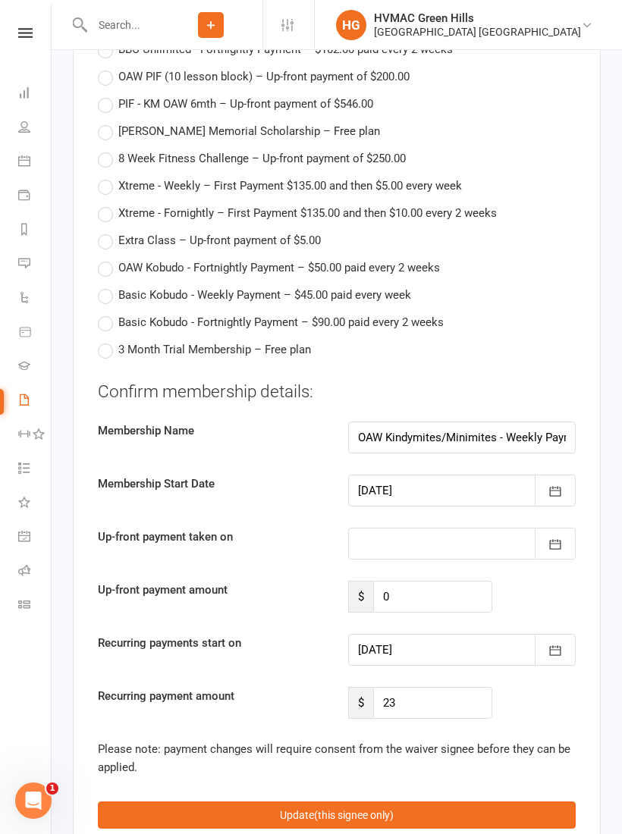
click at [555, 643] on icon "button" at bounding box center [554, 650] width 15 height 15
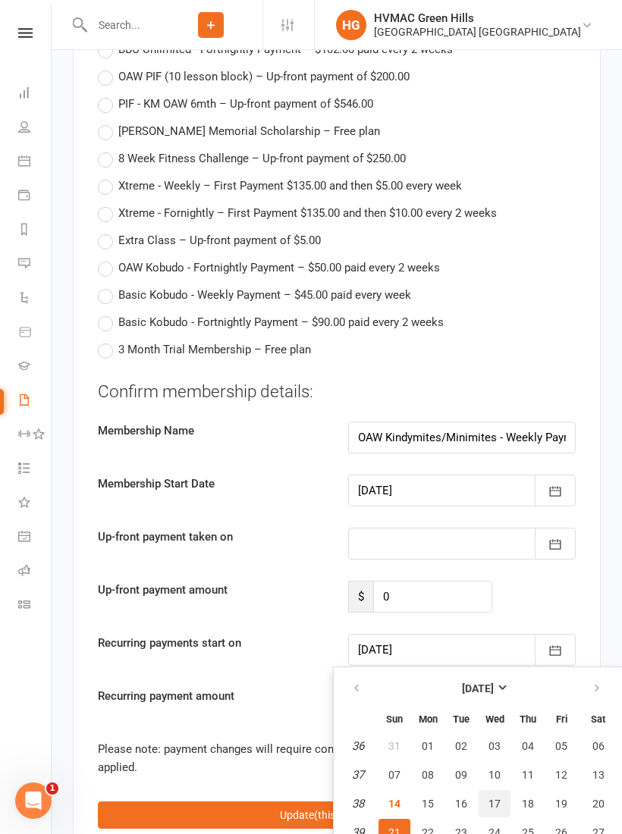
click at [487, 790] on button "17" at bounding box center [494, 803] width 32 height 27
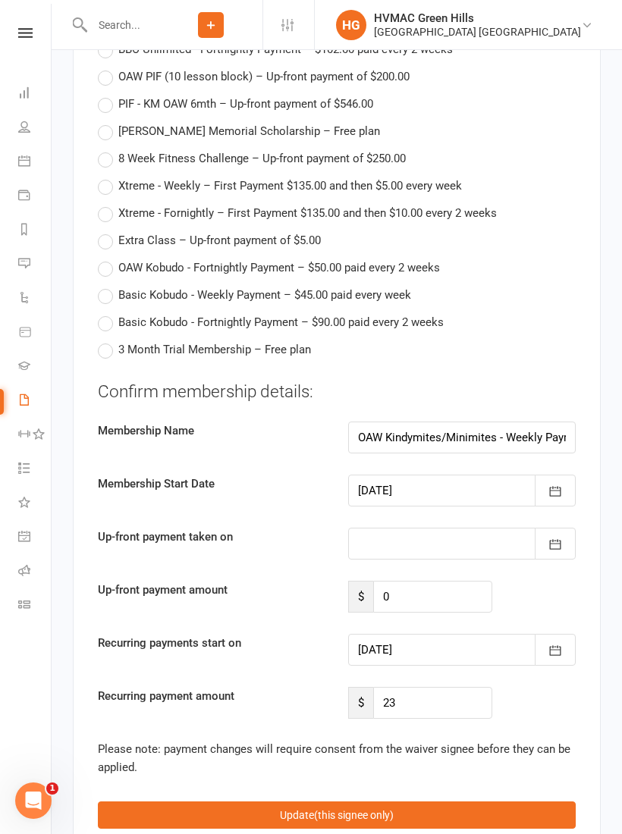
click at [556, 634] on button "button" at bounding box center [554, 650] width 41 height 32
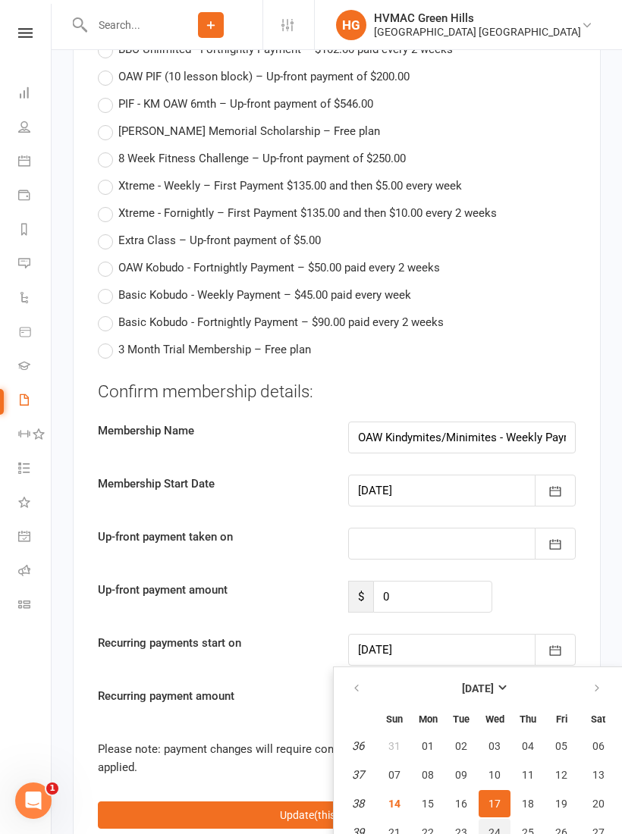
click at [490, 826] on span "24" at bounding box center [494, 832] width 12 height 12
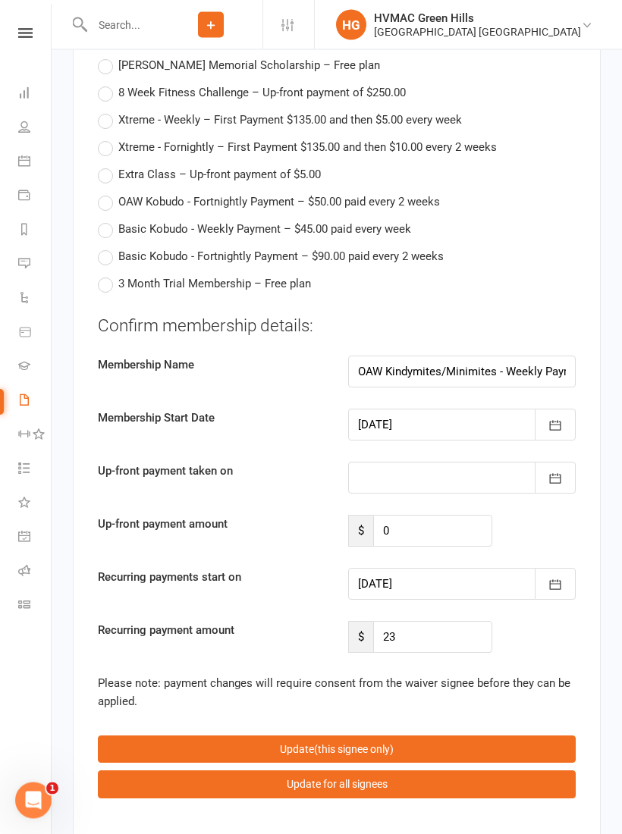
scroll to position [4048, 0]
click at [561, 577] on icon "button" at bounding box center [554, 584] width 15 height 15
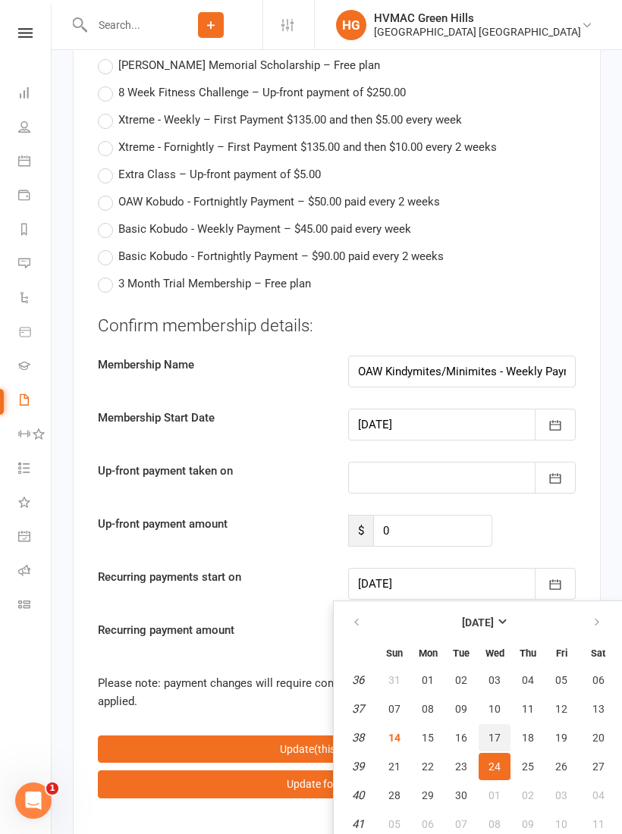
click at [497, 724] on button "17" at bounding box center [494, 737] width 32 height 27
type input "[DATE]"
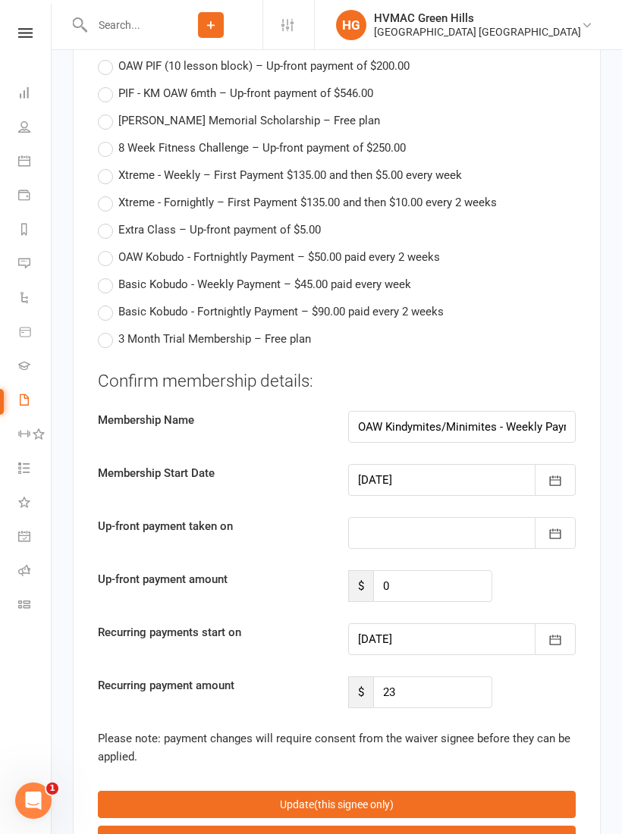
scroll to position [3988, 0]
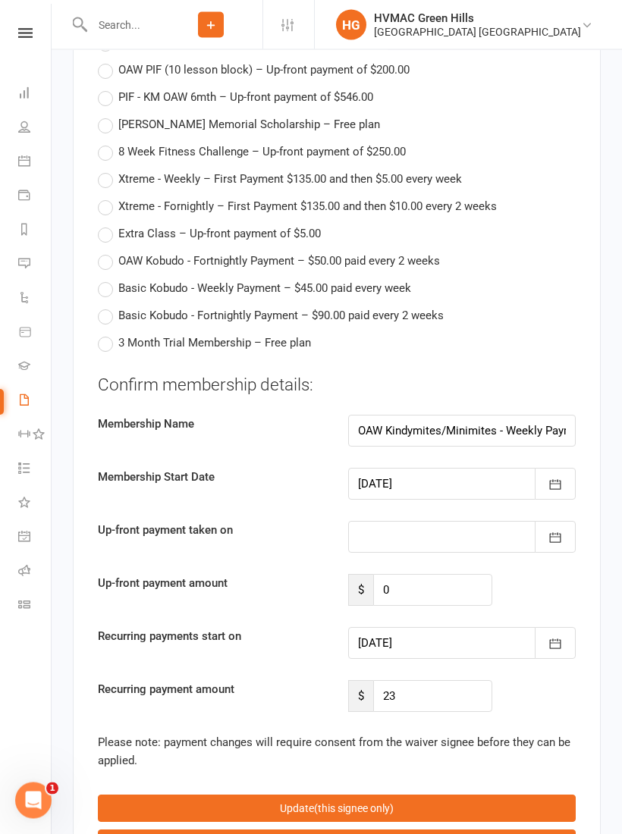
click at [387, 795] on button "Update (this signee only)" at bounding box center [337, 808] width 478 height 27
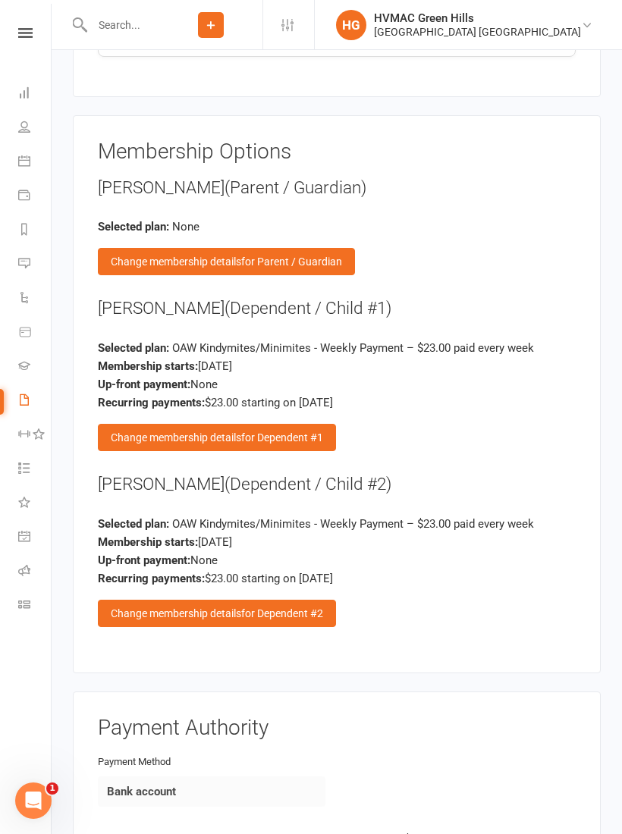
scroll to position [2565, 0]
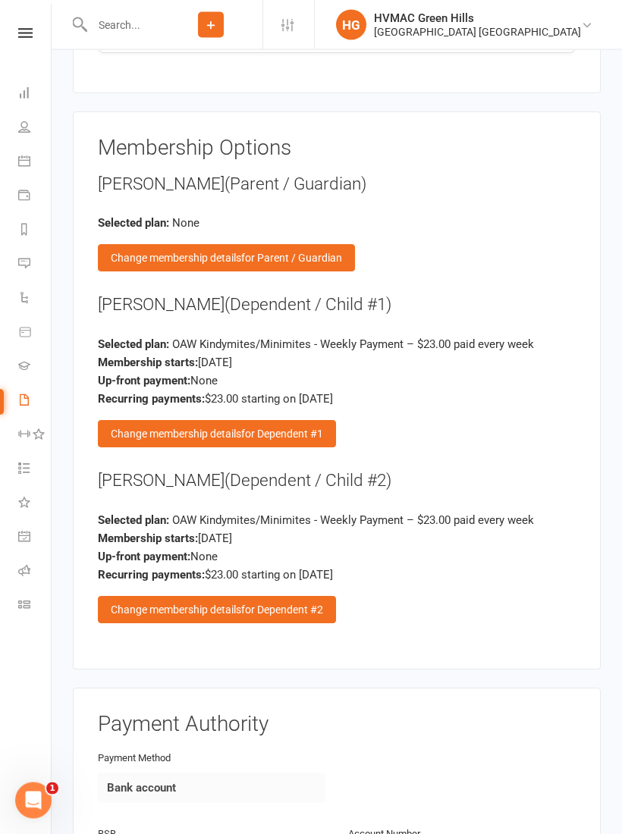
click at [303, 604] on span "for Dependent #2" at bounding box center [282, 610] width 82 height 12
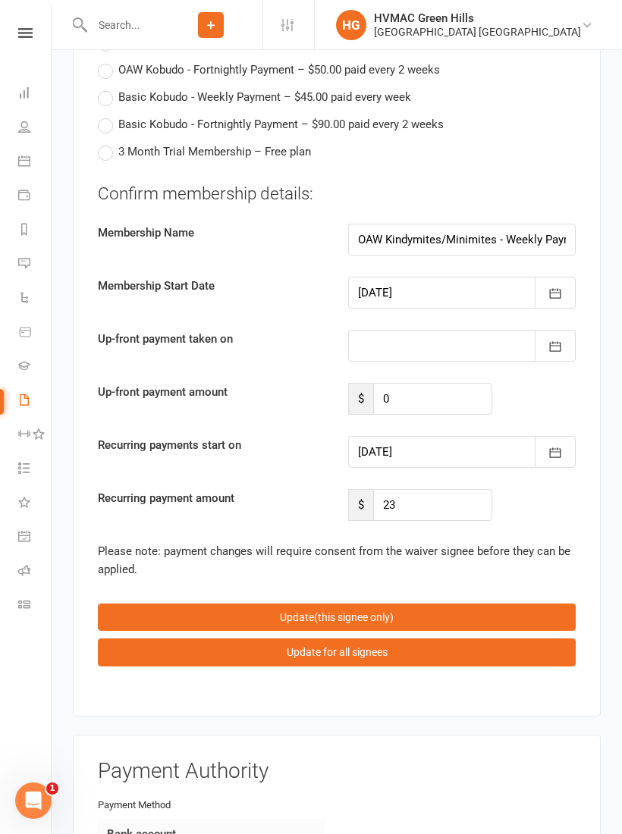
scroll to position [4179, 0]
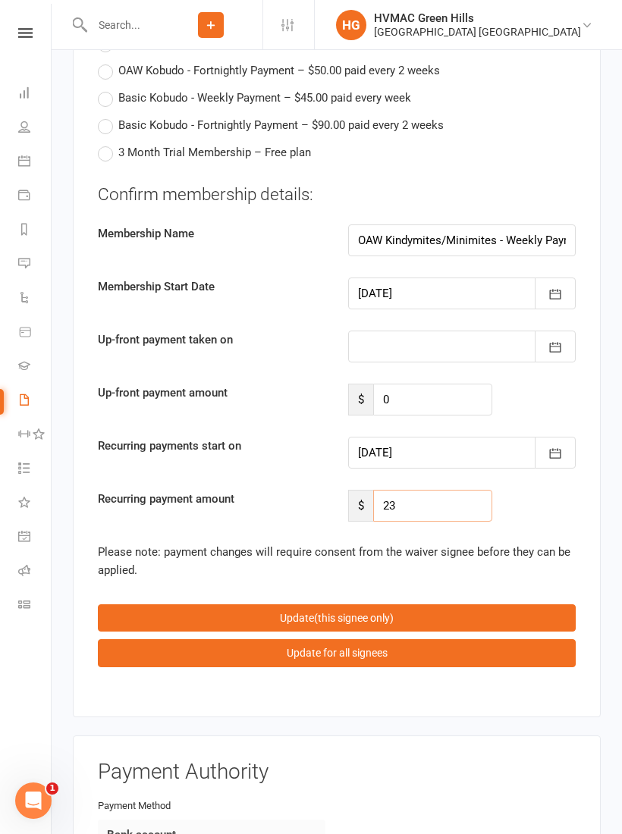
click at [420, 490] on input "23" at bounding box center [432, 506] width 119 height 32
click at [427, 490] on input "23" at bounding box center [432, 506] width 119 height 32
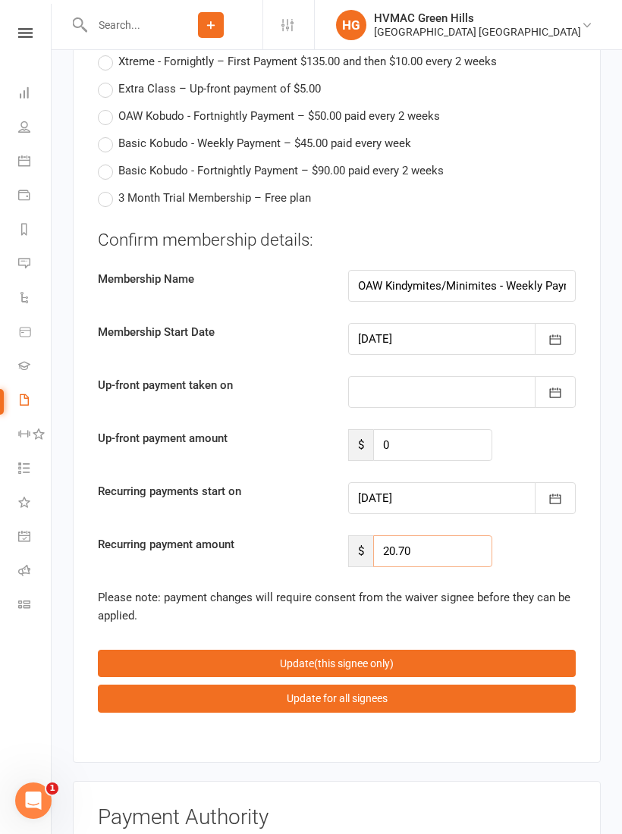
type input "20.70"
click at [565, 482] on button "button" at bounding box center [554, 498] width 41 height 32
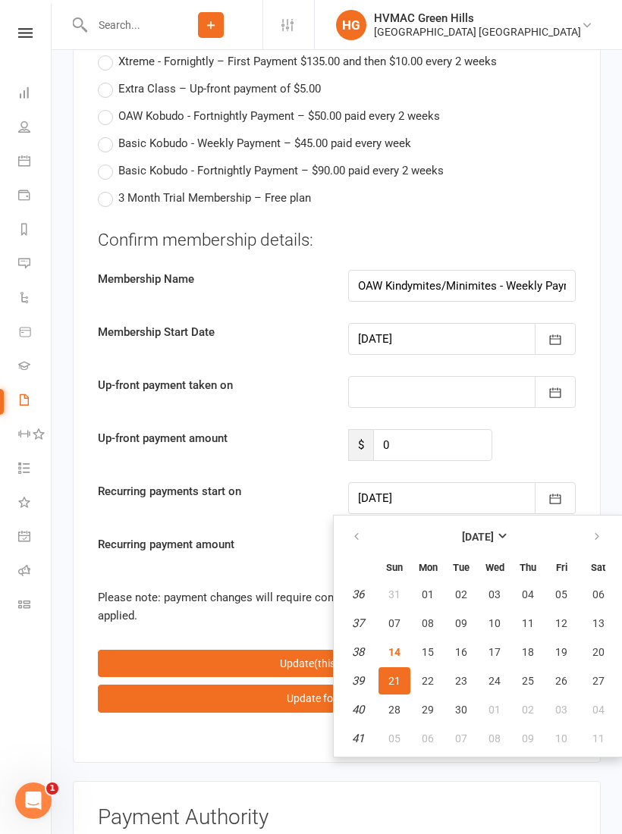
scroll to position [4188, 0]
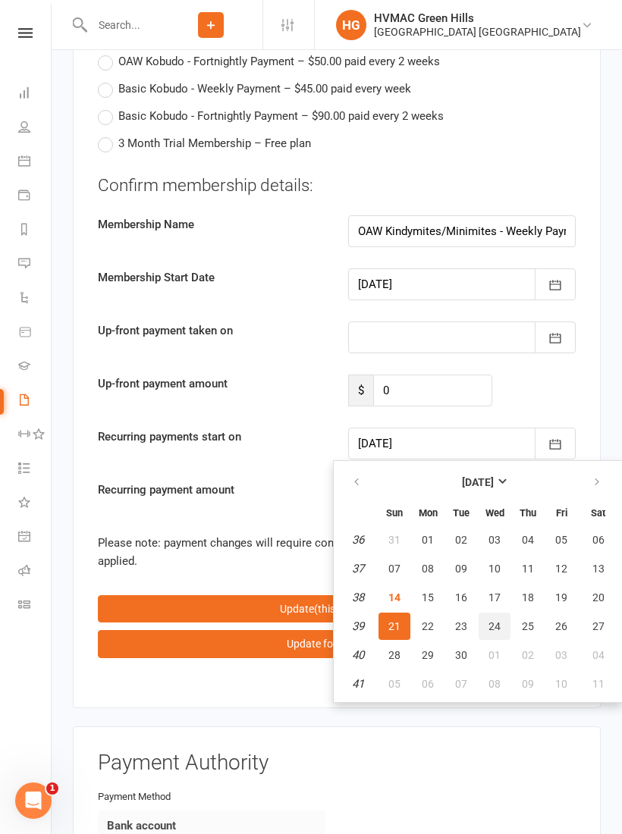
click at [501, 613] on button "24" at bounding box center [494, 626] width 32 height 27
type input "[DATE]"
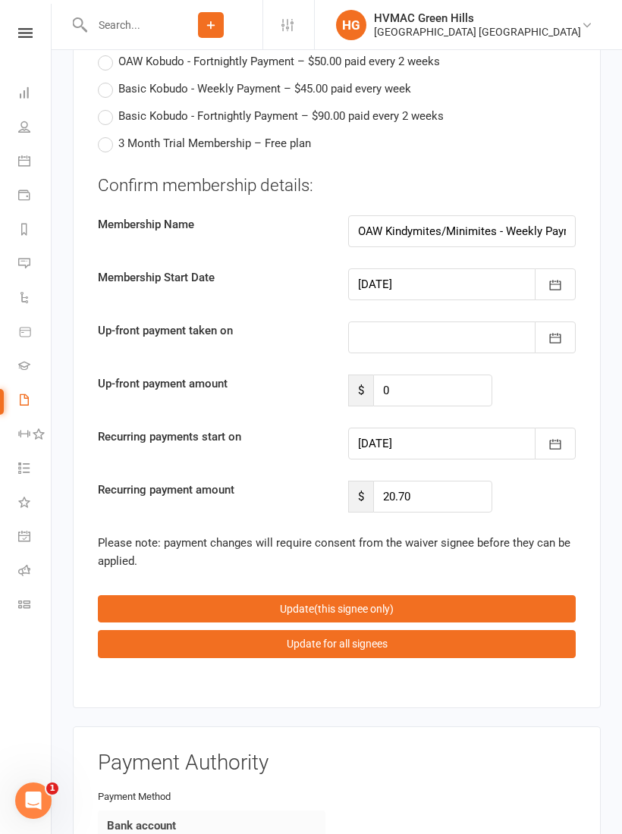
scroll to position [4226, 0]
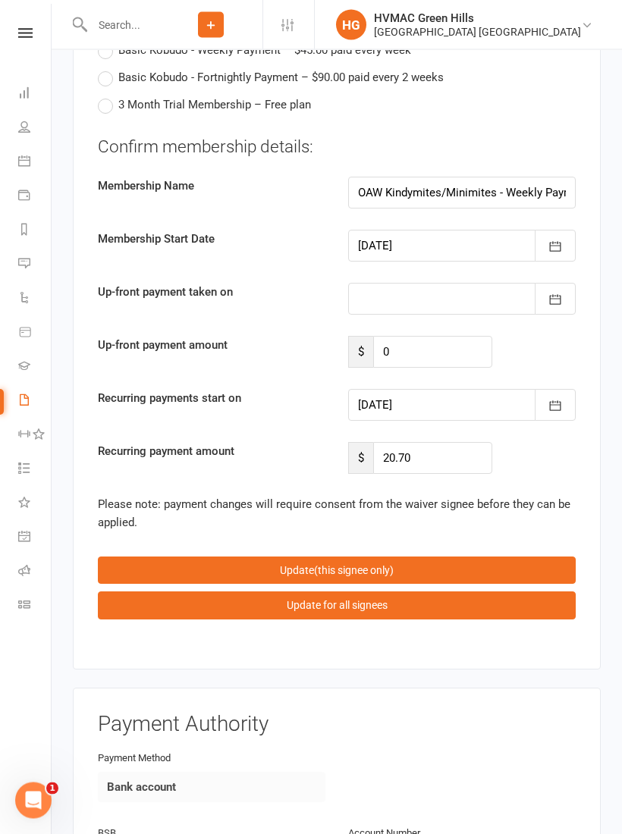
click at [428, 557] on button "Update (this signee only)" at bounding box center [337, 570] width 478 height 27
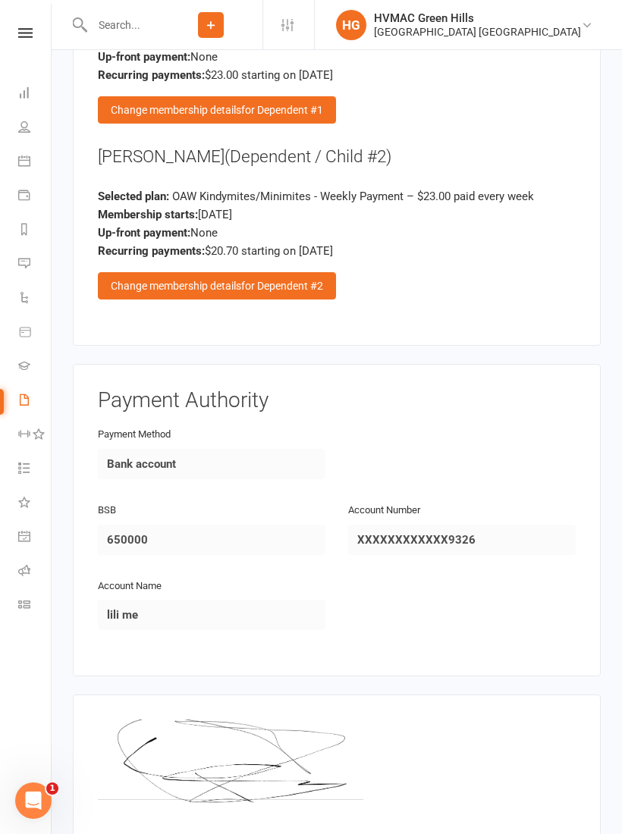
scroll to position [2924, 0]
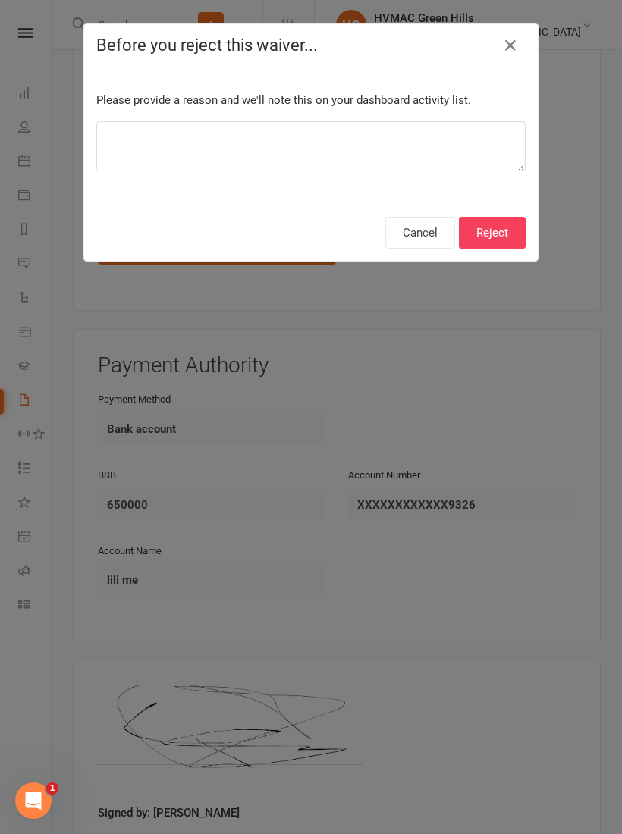
click at [497, 219] on button "Reject" at bounding box center [492, 233] width 67 height 32
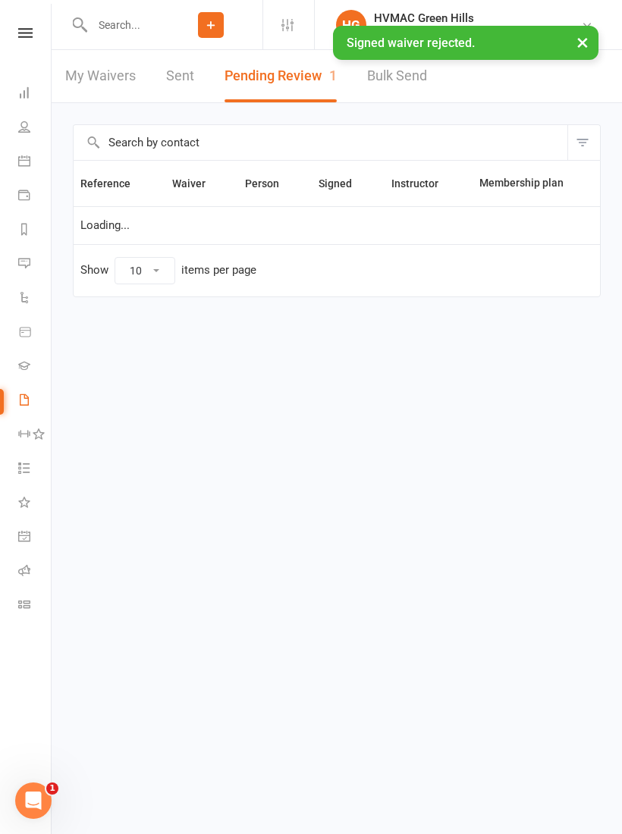
select select "100"
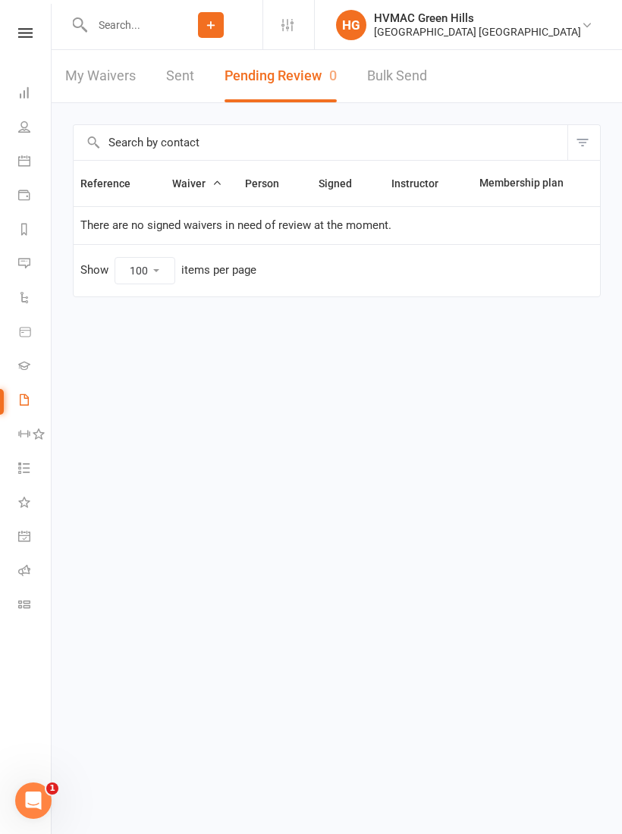
click at [30, 389] on link "Waivers" at bounding box center [35, 401] width 34 height 34
select select "100"
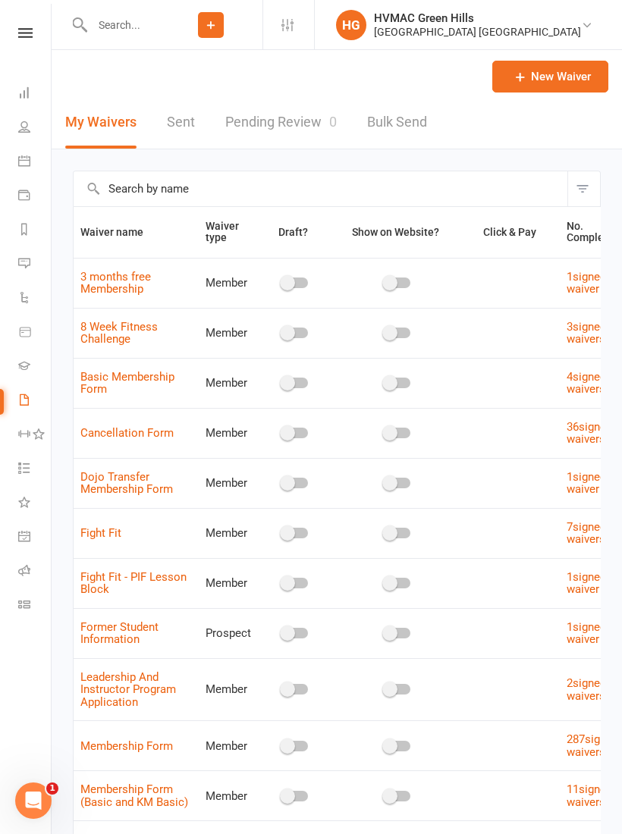
click at [309, 135] on link "Pending Review 0" at bounding box center [280, 122] width 111 height 52
select select "100"
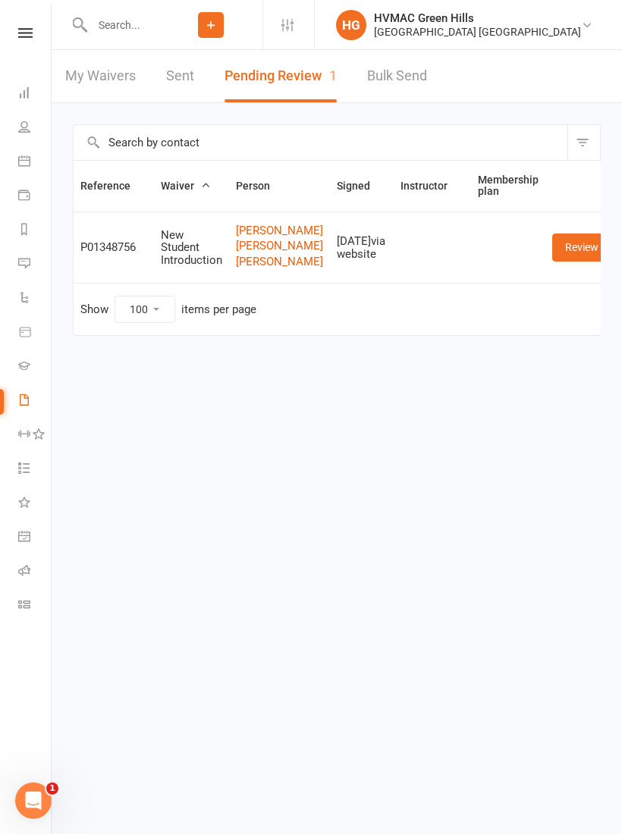
click at [555, 261] on link "Review" at bounding box center [581, 246] width 59 height 27
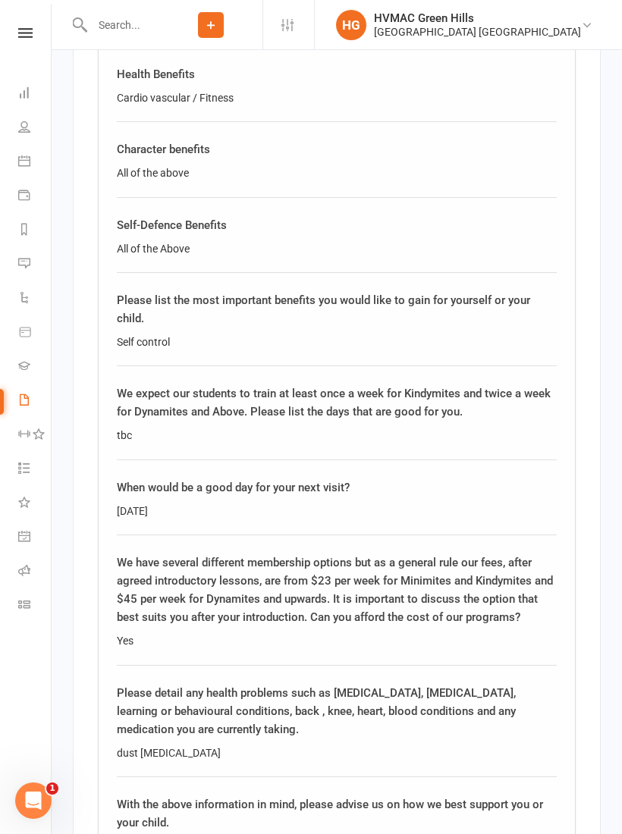
scroll to position [3107, 0]
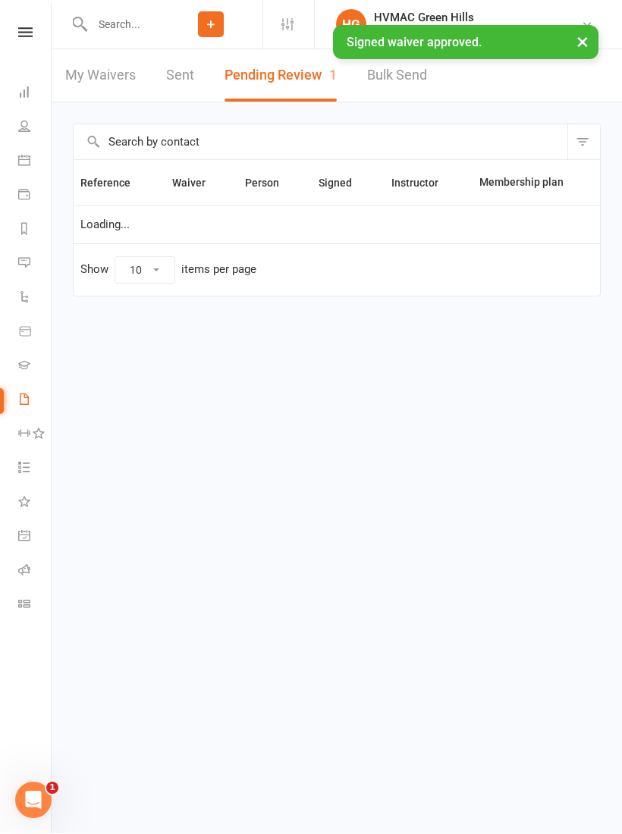
select select "100"
